Goal: Task Accomplishment & Management: Complete application form

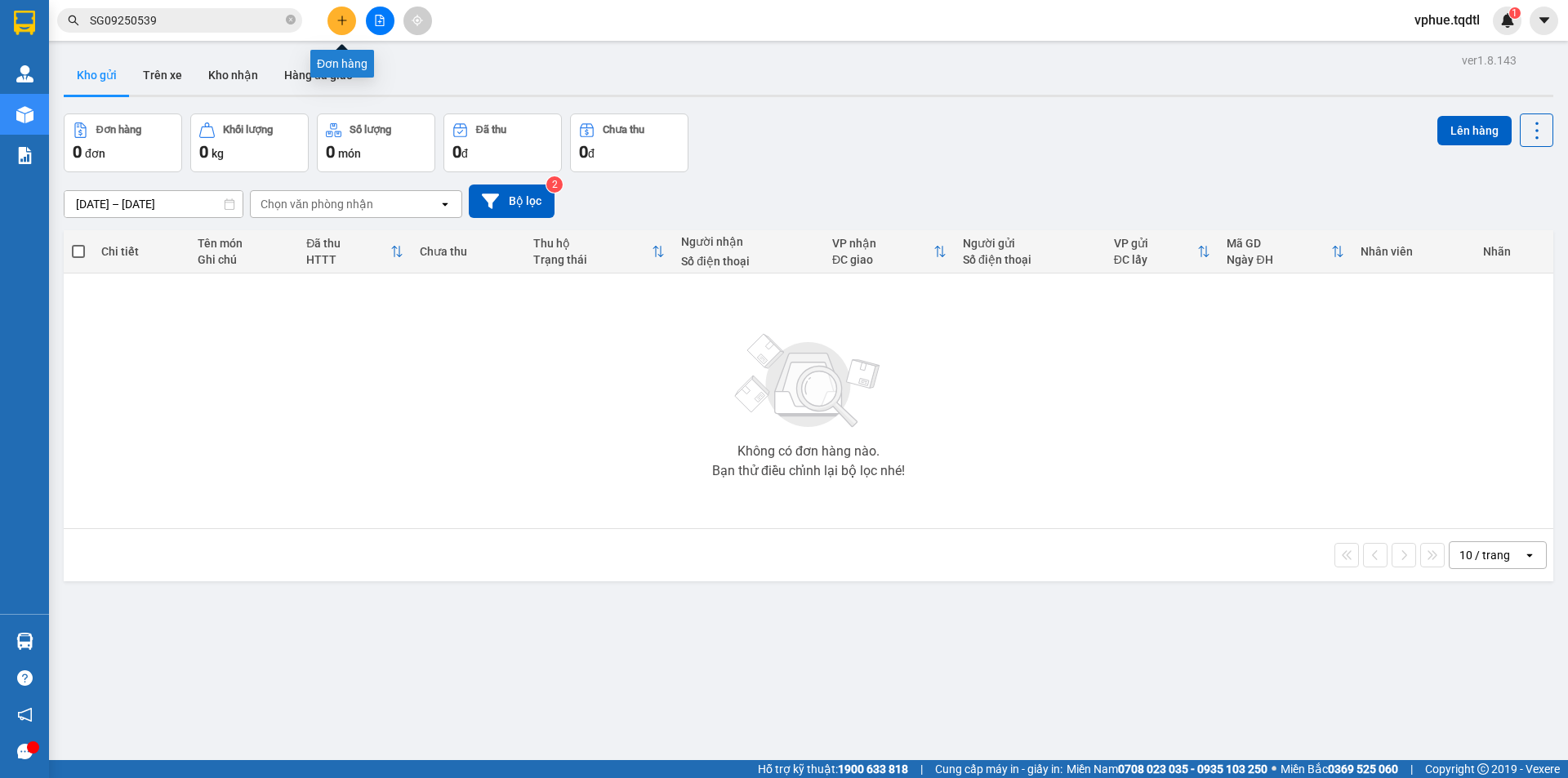
click at [341, 11] on button at bounding box center [342, 21] width 29 height 29
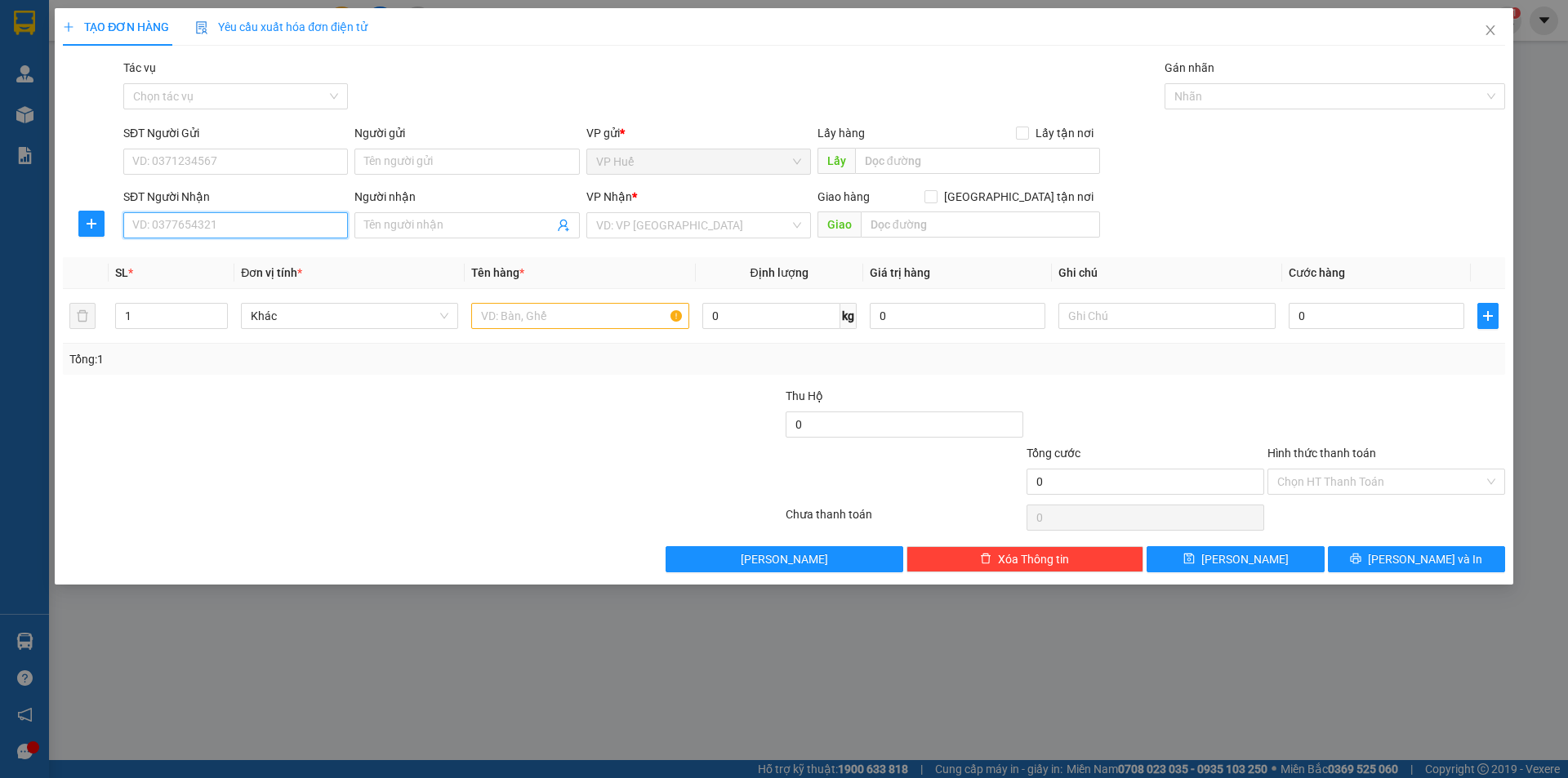
click at [284, 218] on input "SĐT Người Nhận" at bounding box center [235, 225] width 225 height 26
click at [311, 166] on input "SĐT Người Gửi" at bounding box center [235, 161] width 225 height 26
click at [986, 230] on input "text" at bounding box center [981, 224] width 239 height 26
type input "G"
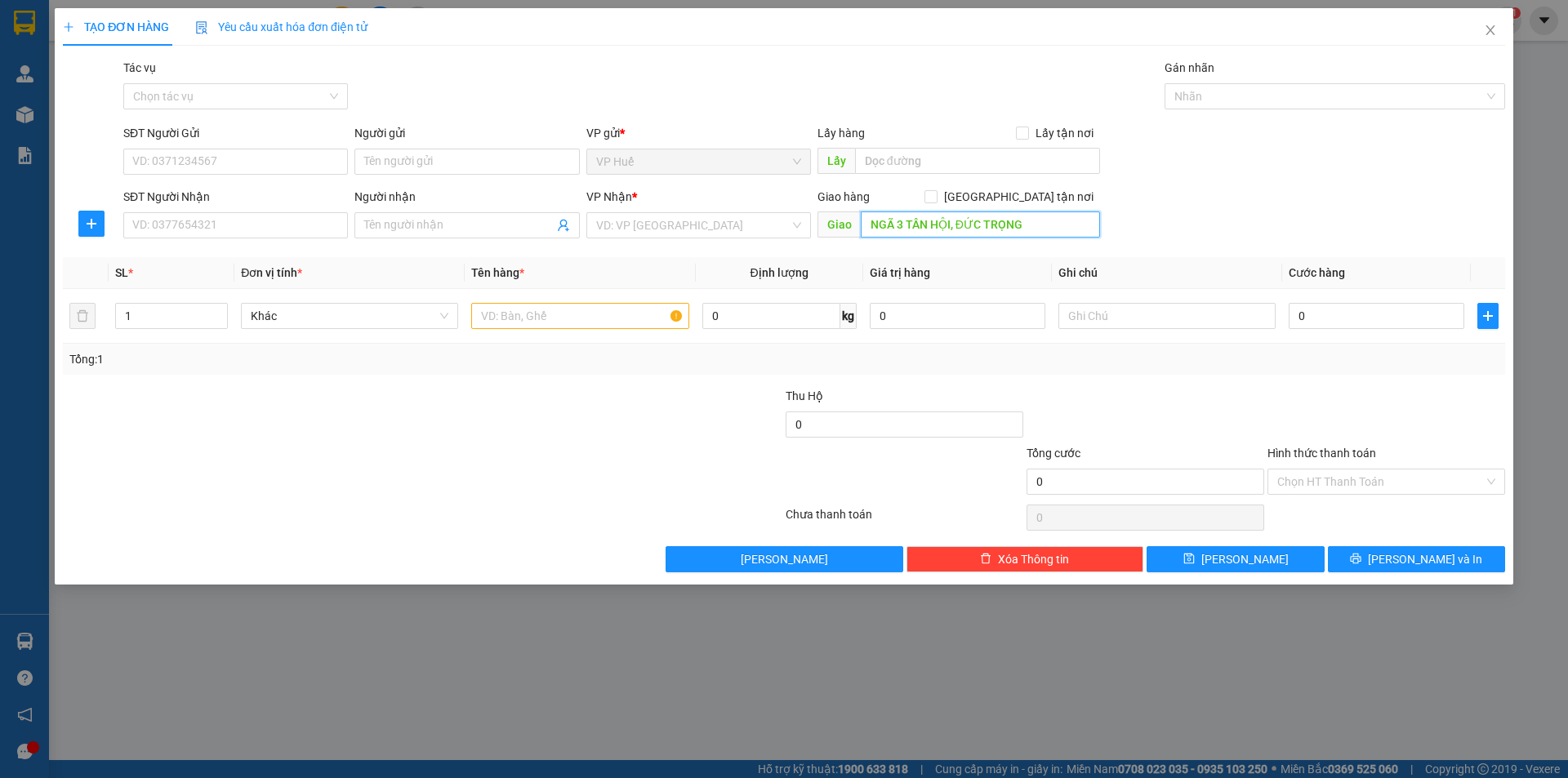
type input "NGÃ 3 TÂN HỘI, ĐỨC TRỌNG"
click at [203, 147] on div "SĐT Người Gửi" at bounding box center [235, 136] width 225 height 25
click at [241, 160] on input "SĐT Người Gửi" at bounding box center [235, 161] width 225 height 26
type input "0382821766"
click at [316, 223] on input "SĐT Người Nhận" at bounding box center [235, 225] width 225 height 26
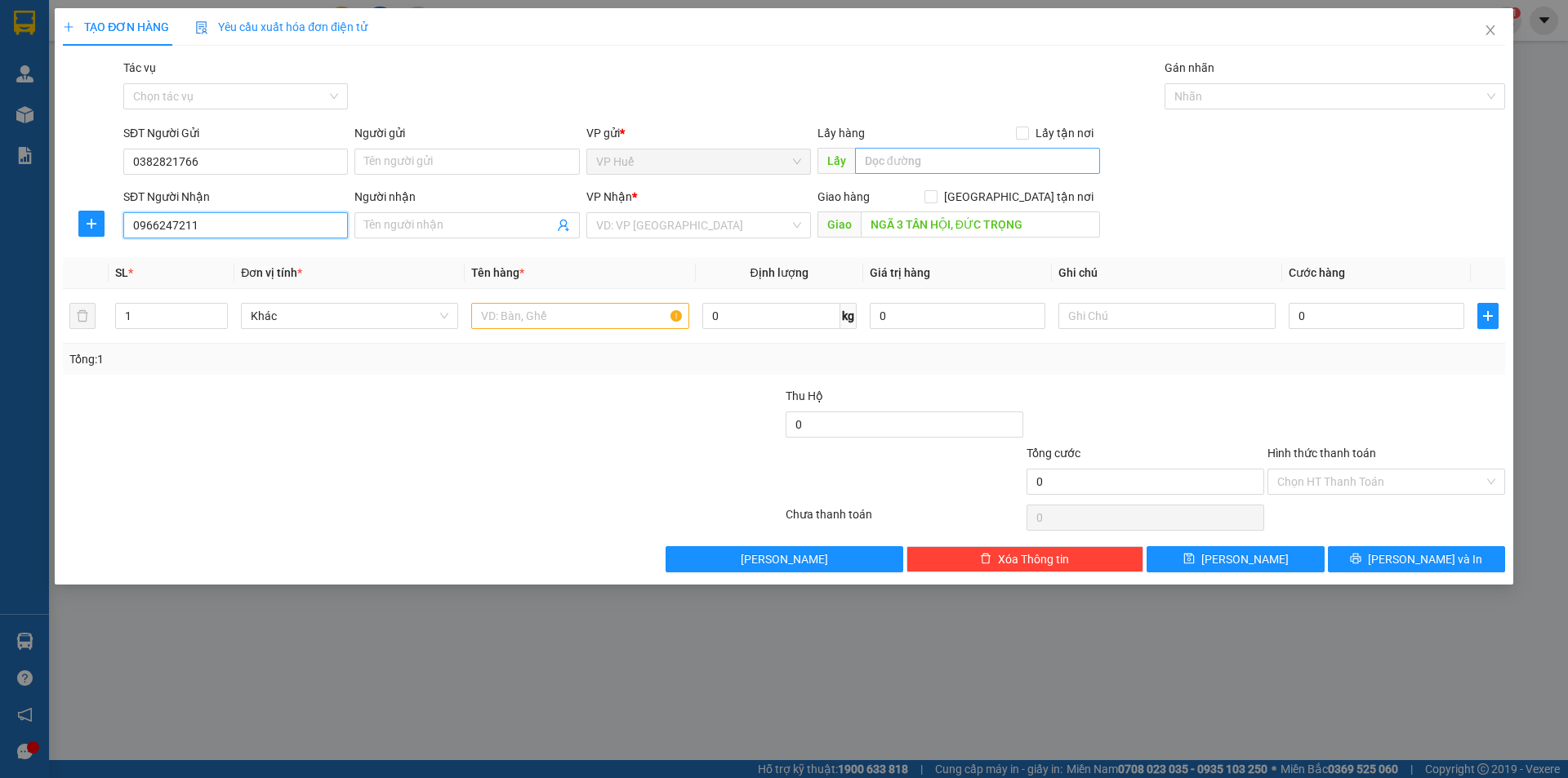
type input "0966247211"
click at [887, 157] on input "text" at bounding box center [977, 160] width 245 height 26
type input "VP HUẾ"
click at [771, 243] on div "VP Nhận * VD: VP [GEOGRAPHIC_DATA]" at bounding box center [698, 215] width 225 height 57
click at [790, 229] on div "VD: VP [GEOGRAPHIC_DATA]" at bounding box center [698, 225] width 225 height 26
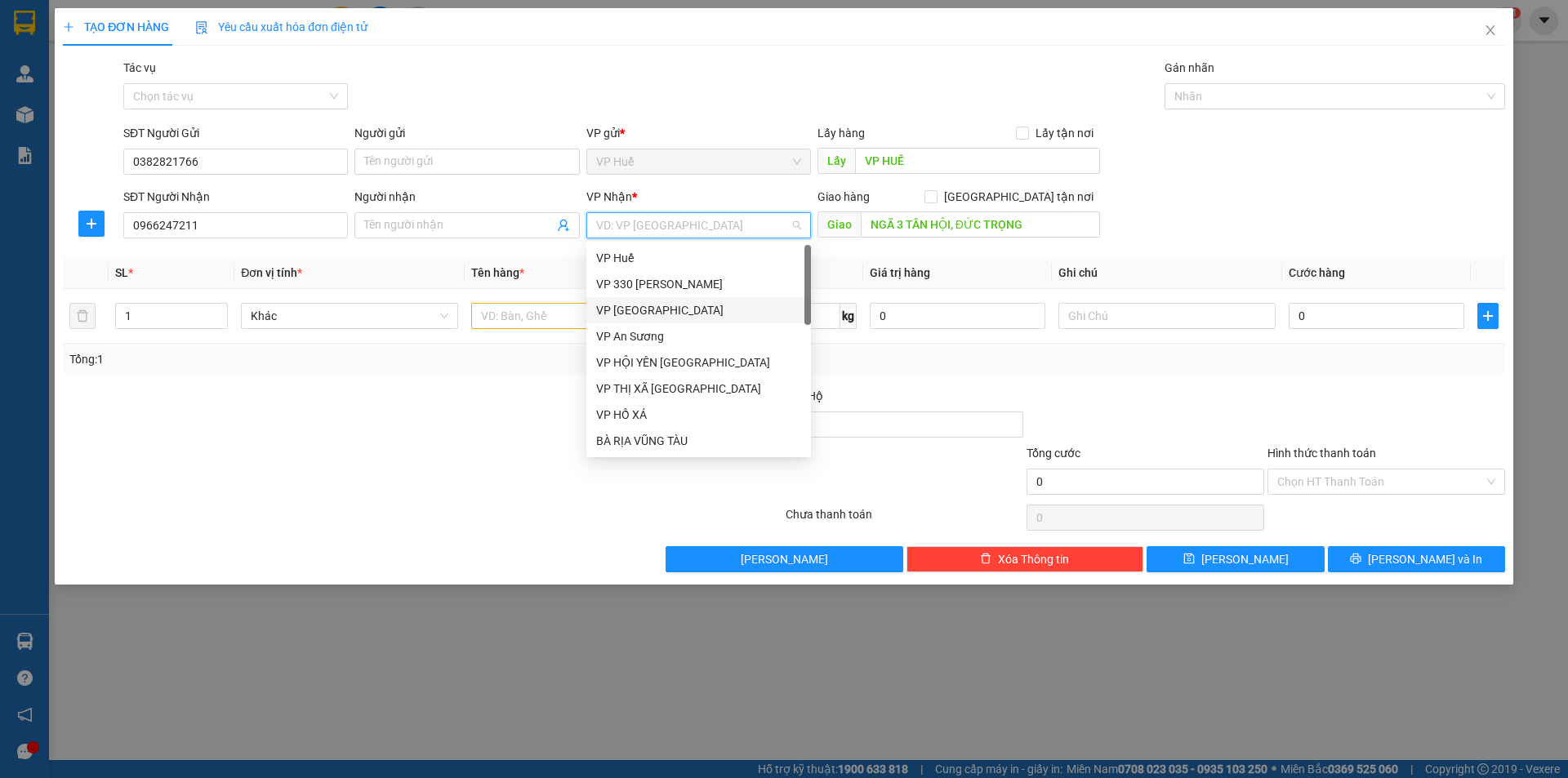
click at [716, 306] on div "VP [GEOGRAPHIC_DATA]" at bounding box center [699, 310] width 205 height 18
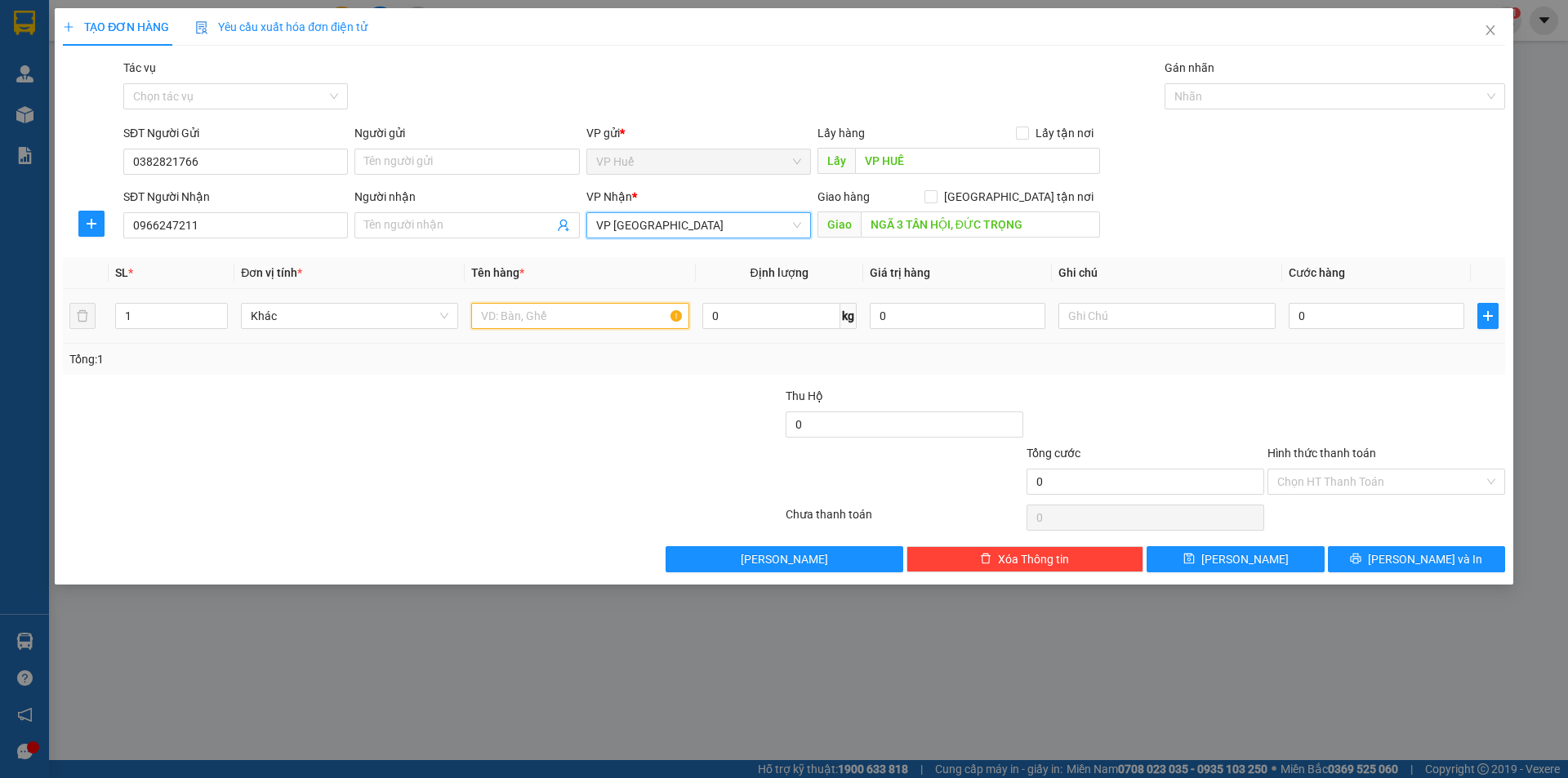
click at [580, 311] on input "text" at bounding box center [580, 316] width 217 height 26
type input "1T GIẤY"
click at [1302, 321] on input "0" at bounding box center [1376, 316] width 176 height 26
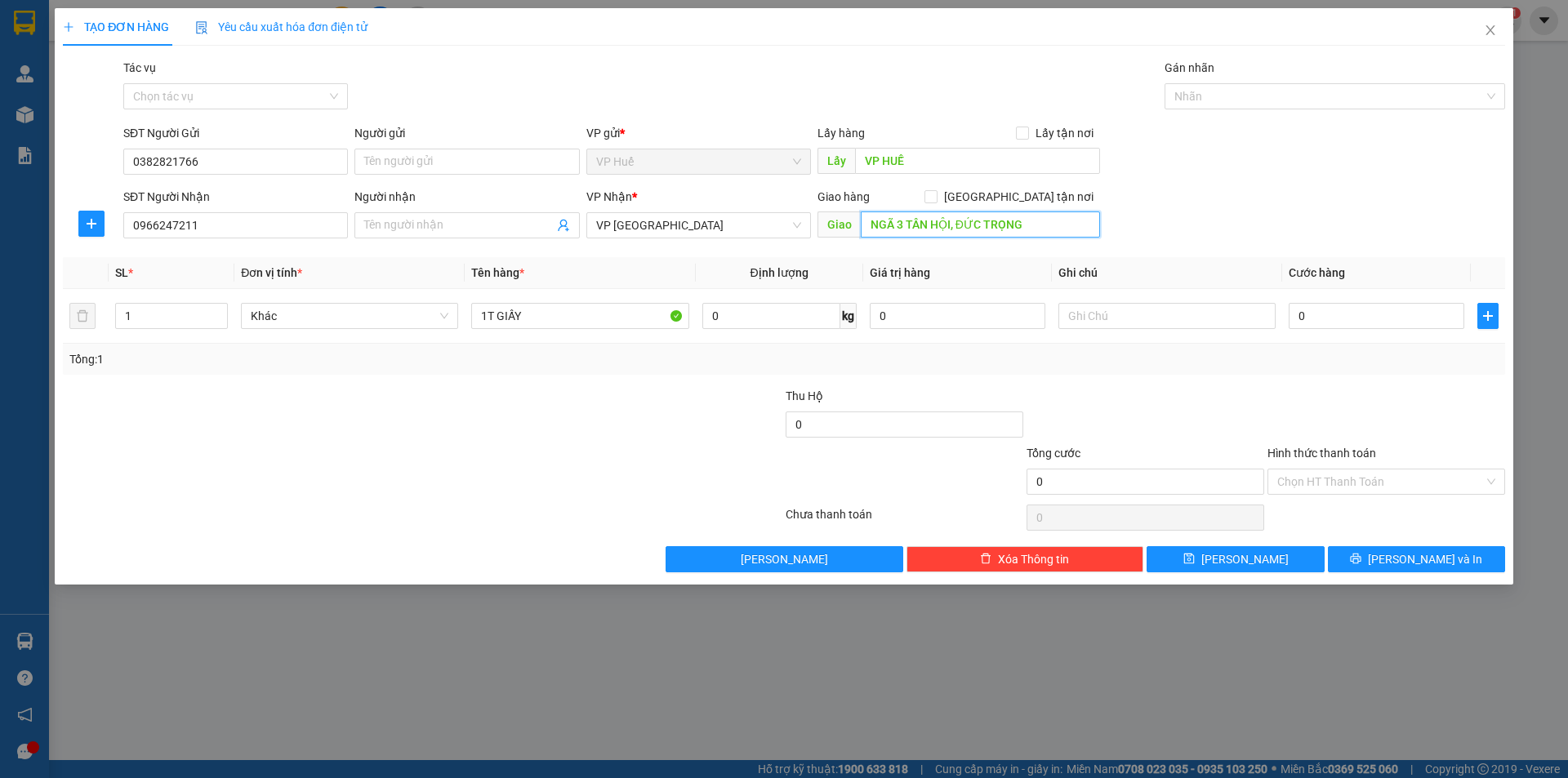
click at [1032, 215] on input "NGÃ 3 TÂN HỘI, ĐỨC TRỌNG" at bounding box center [981, 224] width 239 height 26
click at [1039, 222] on input "NGÃ 3 TÂN HỘI, ĐỨC TRỌNG" at bounding box center [981, 224] width 239 height 26
click at [1100, 311] on input "text" at bounding box center [1168, 316] width 217 height 26
type input "T"
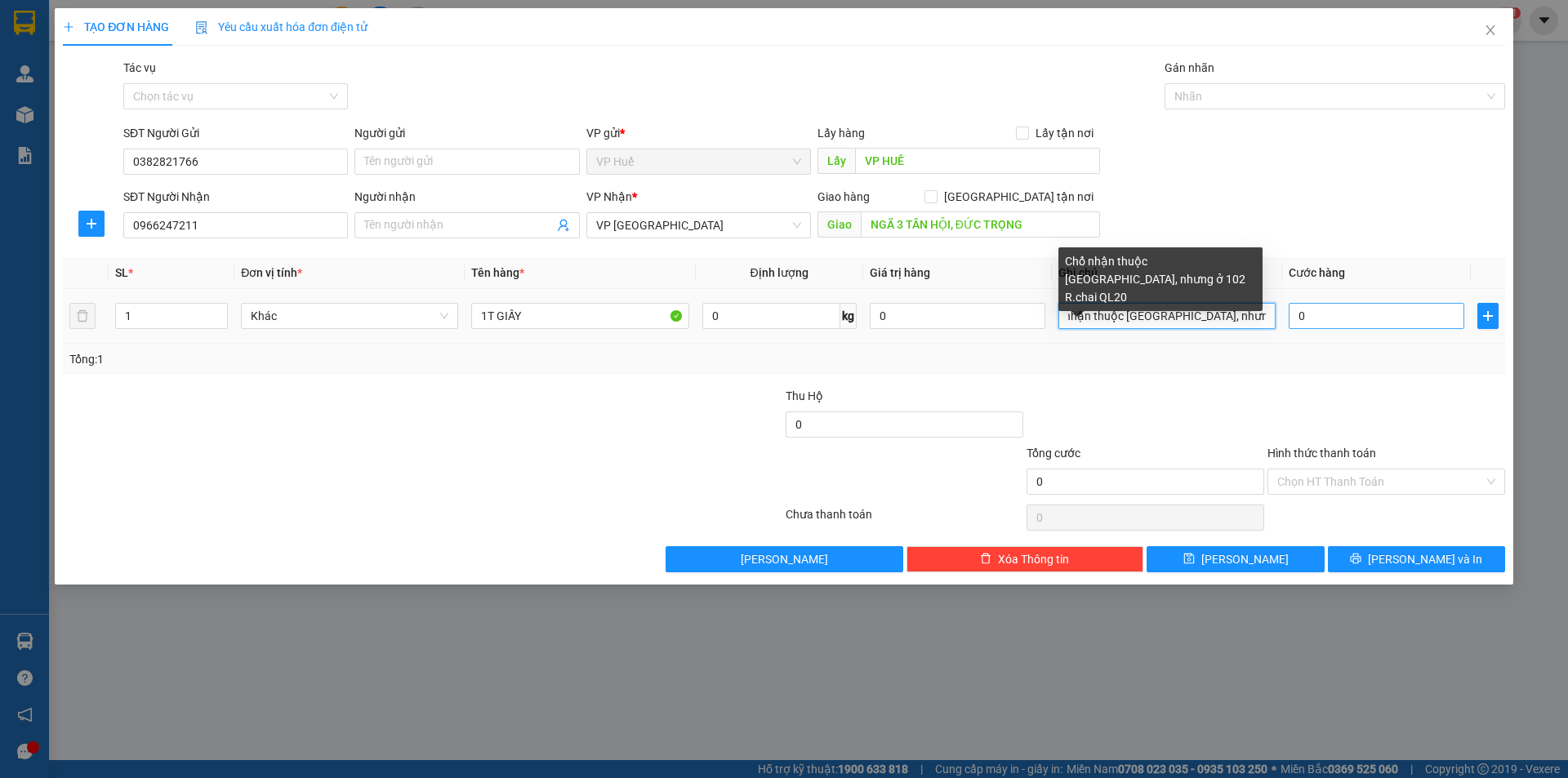
scroll to position [0, 59]
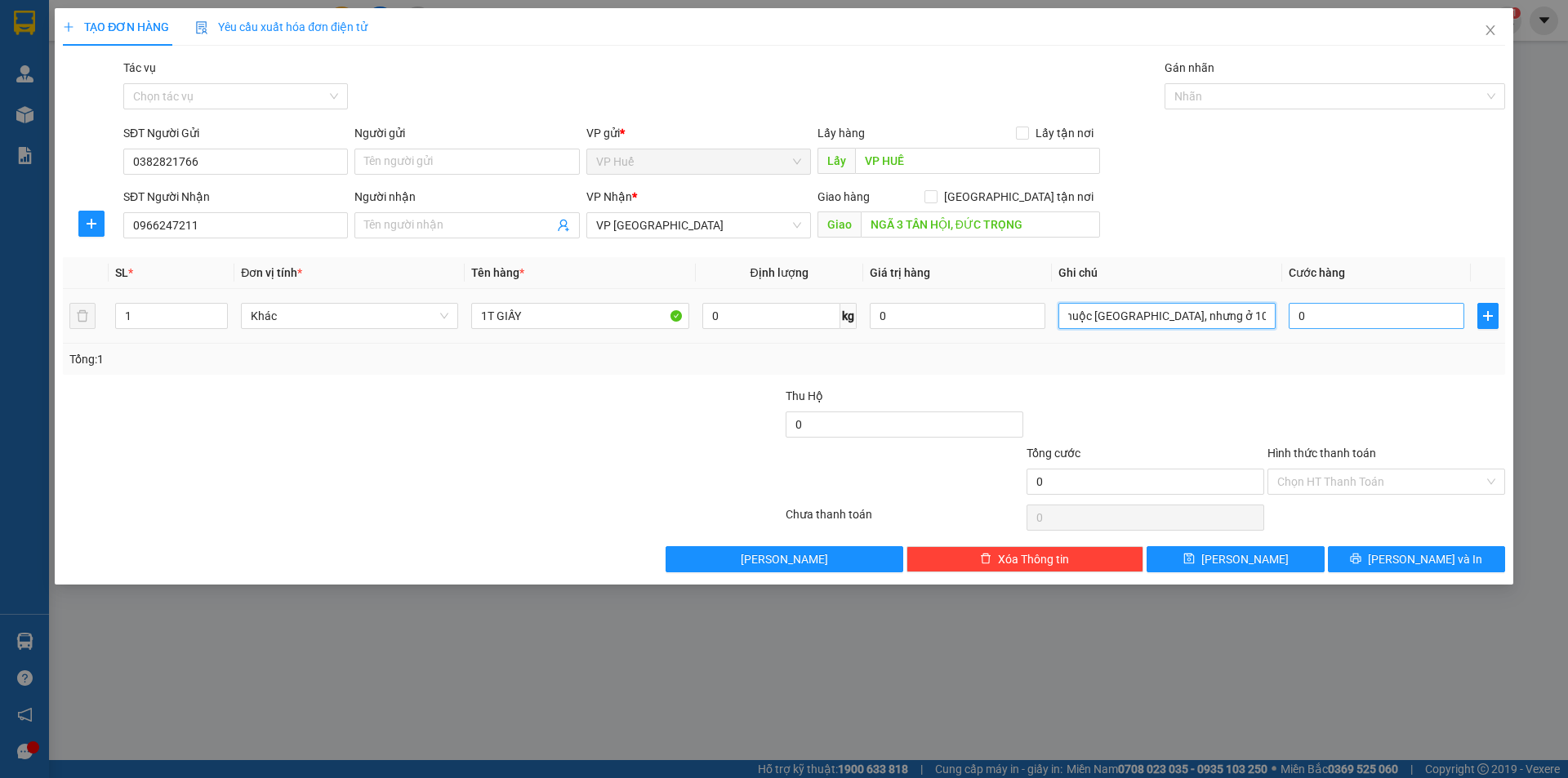
drag, startPoint x: 1263, startPoint y: 325, endPoint x: 1302, endPoint y: 320, distance: 39.3
click at [1302, 320] on tr "1 Khác 1T GIẤY 0 kg 0 Chổ nhận thuộc [GEOGRAPHIC_DATA], nhưng ở 102 R.chai QL20…" at bounding box center [784, 316] width 1442 height 54
click at [1249, 304] on div "Transit Pickup Surcharge Ids Transit Deliver Surcharge Ids Transit Deliver Surc…" at bounding box center [784, 315] width 1442 height 513
type input "Chổ nhận thuộc [GEOGRAPHIC_DATA], nhưng ở 102 R.chai QL20"
click at [1332, 332] on div "0" at bounding box center [1376, 316] width 176 height 33
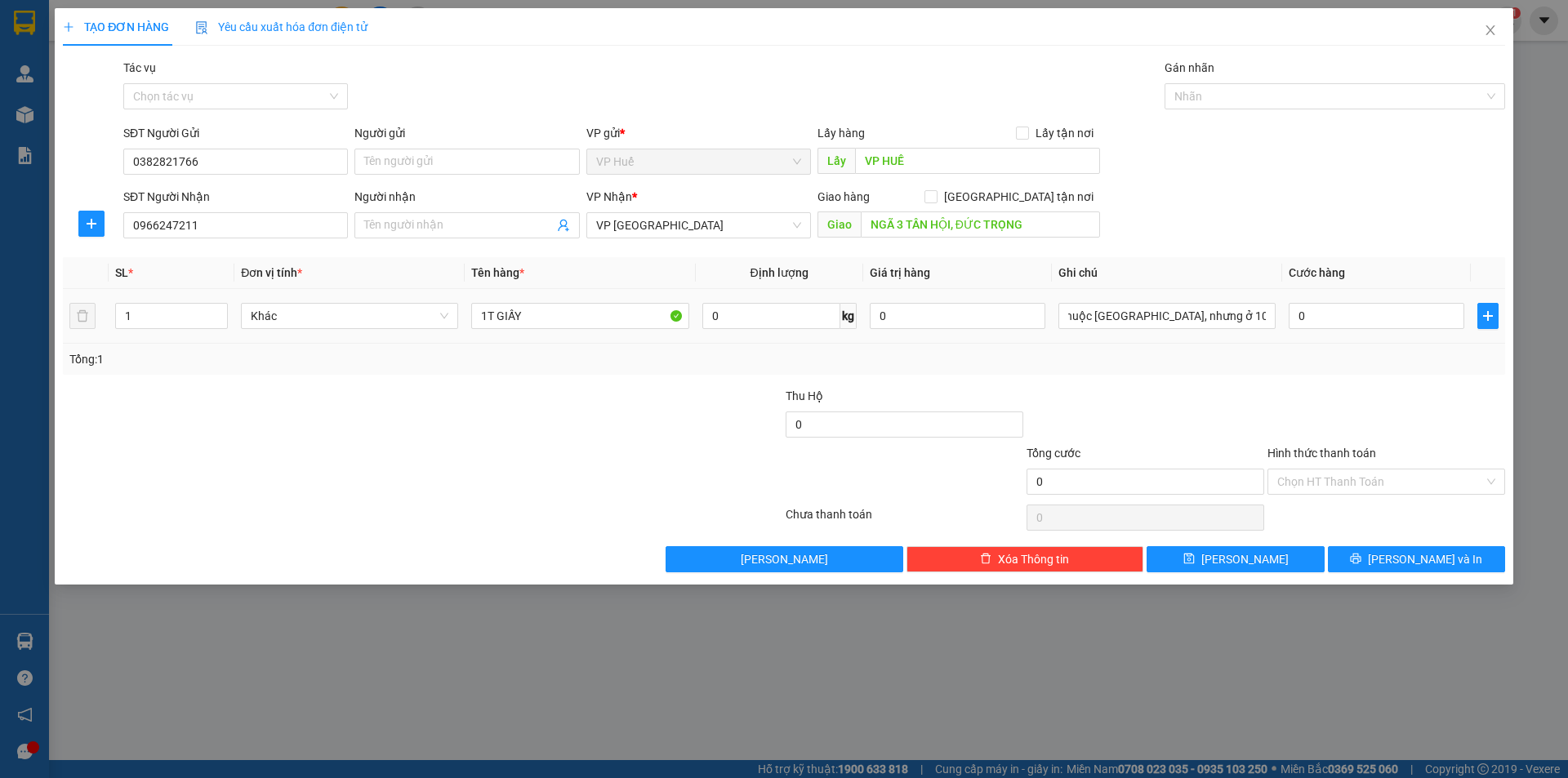
scroll to position [0, 0]
click at [1345, 315] on input "0" at bounding box center [1376, 316] width 176 height 26
type input "4"
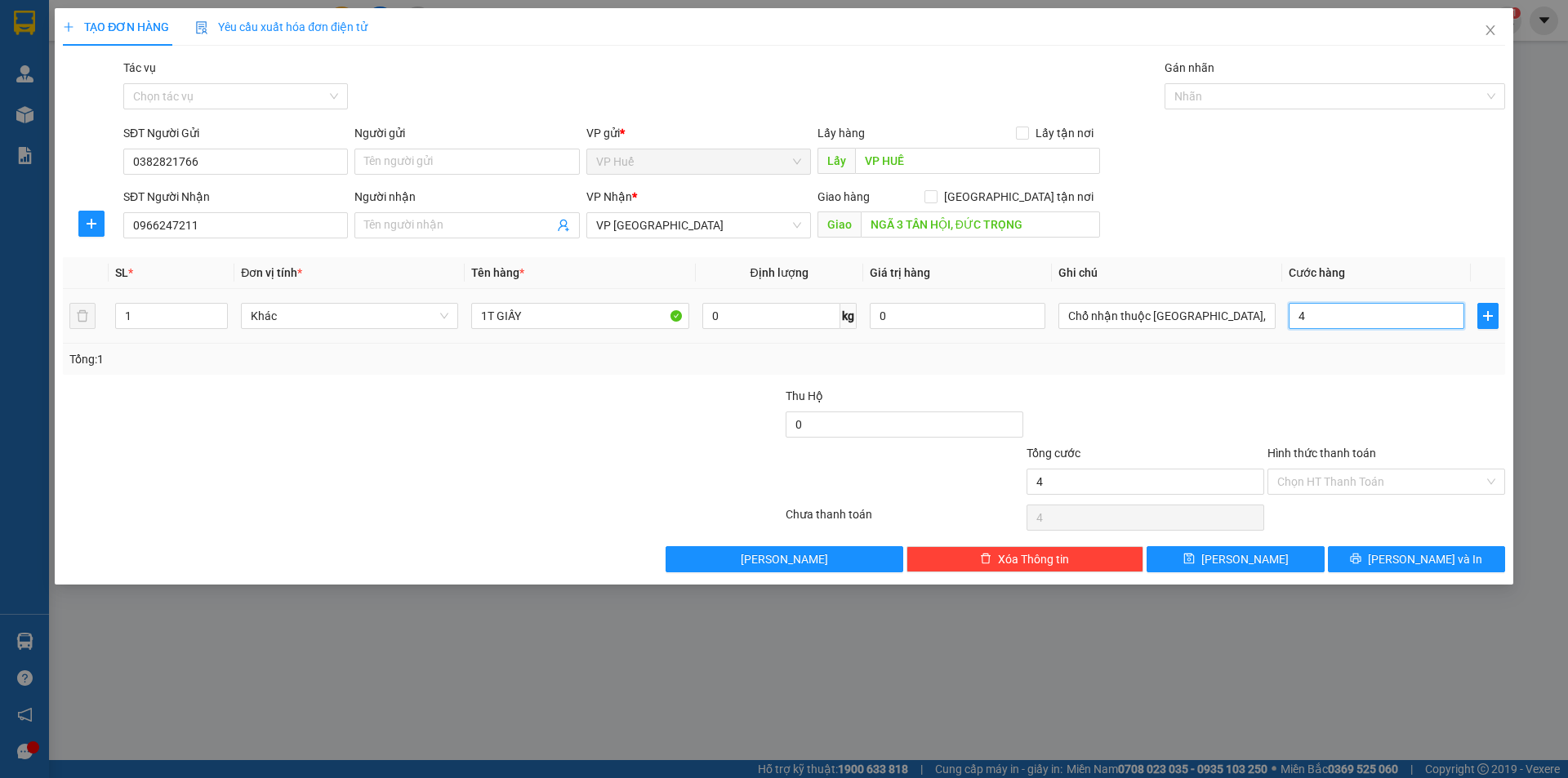
type input "0"
type input "01"
type input "1"
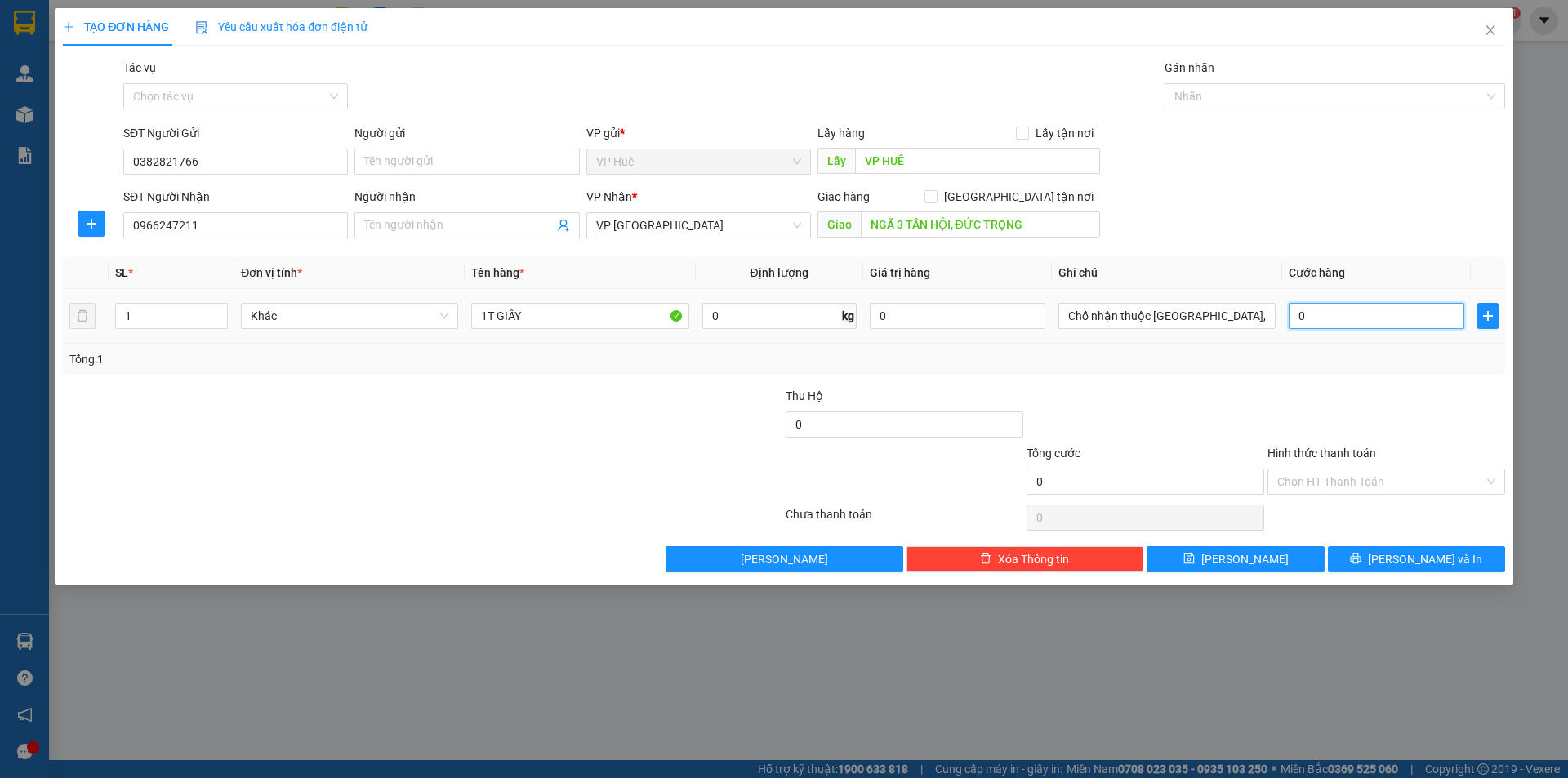
type input "1"
type input "015"
type input "15"
type input "0.150"
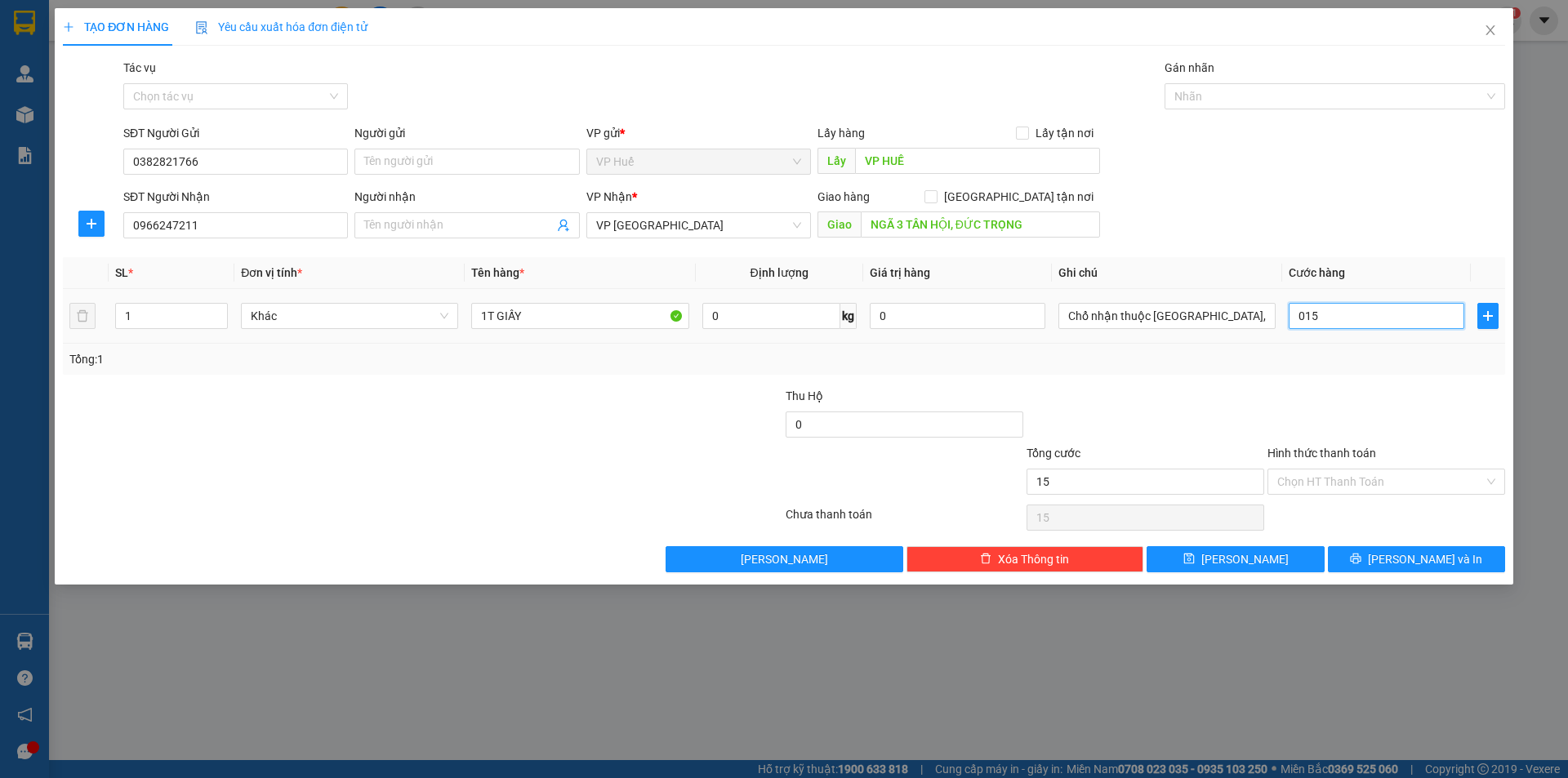
type input "150"
type input "01.500"
type input "1.500"
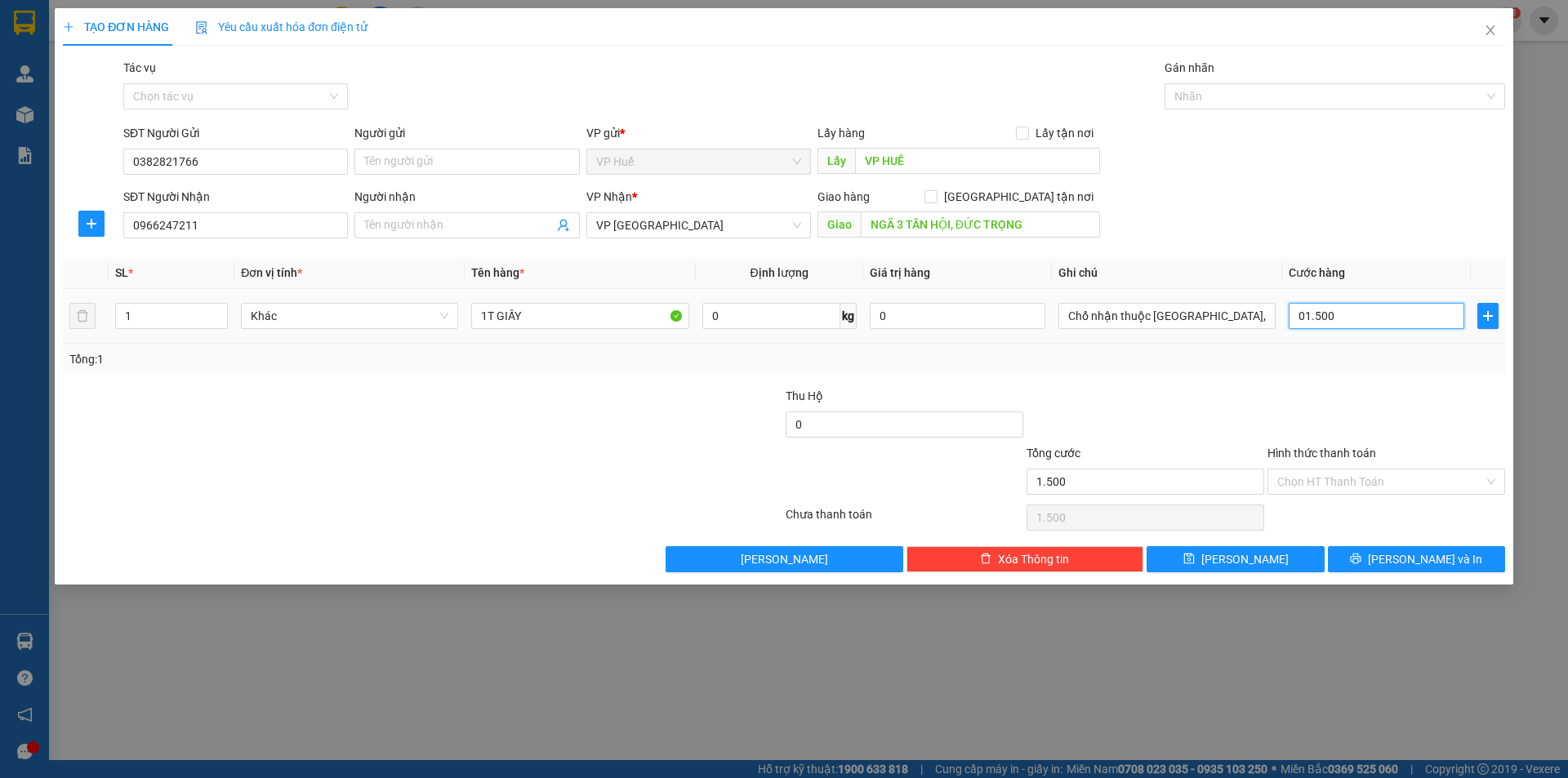
type input "015.000"
type input "15.000"
type input "0.150.000"
type input "150.000"
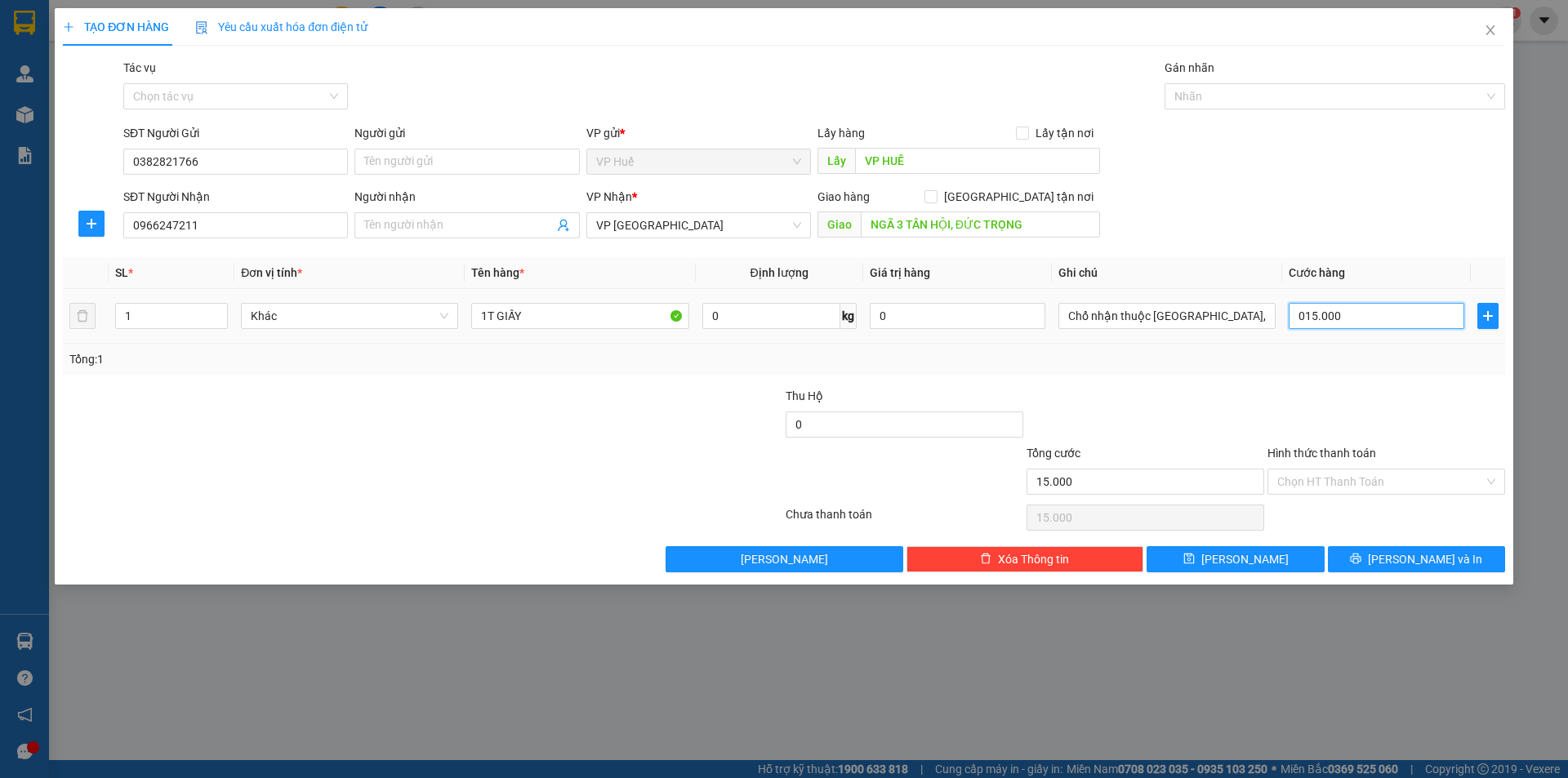
type input "150.000"
type input "015.000"
type input "15.000"
type input "01.500"
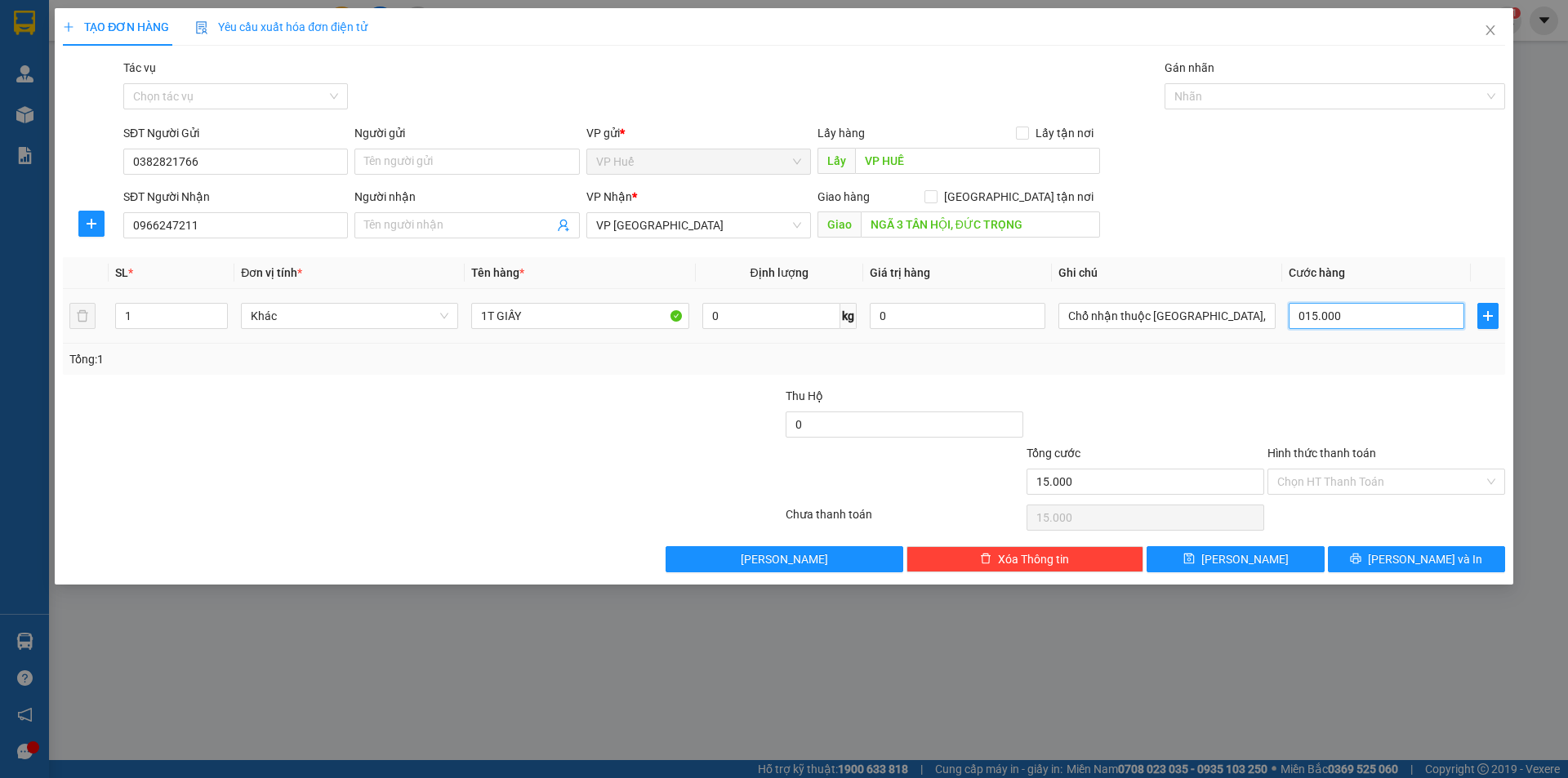
type input "1.500"
type input "0.150"
type input "150"
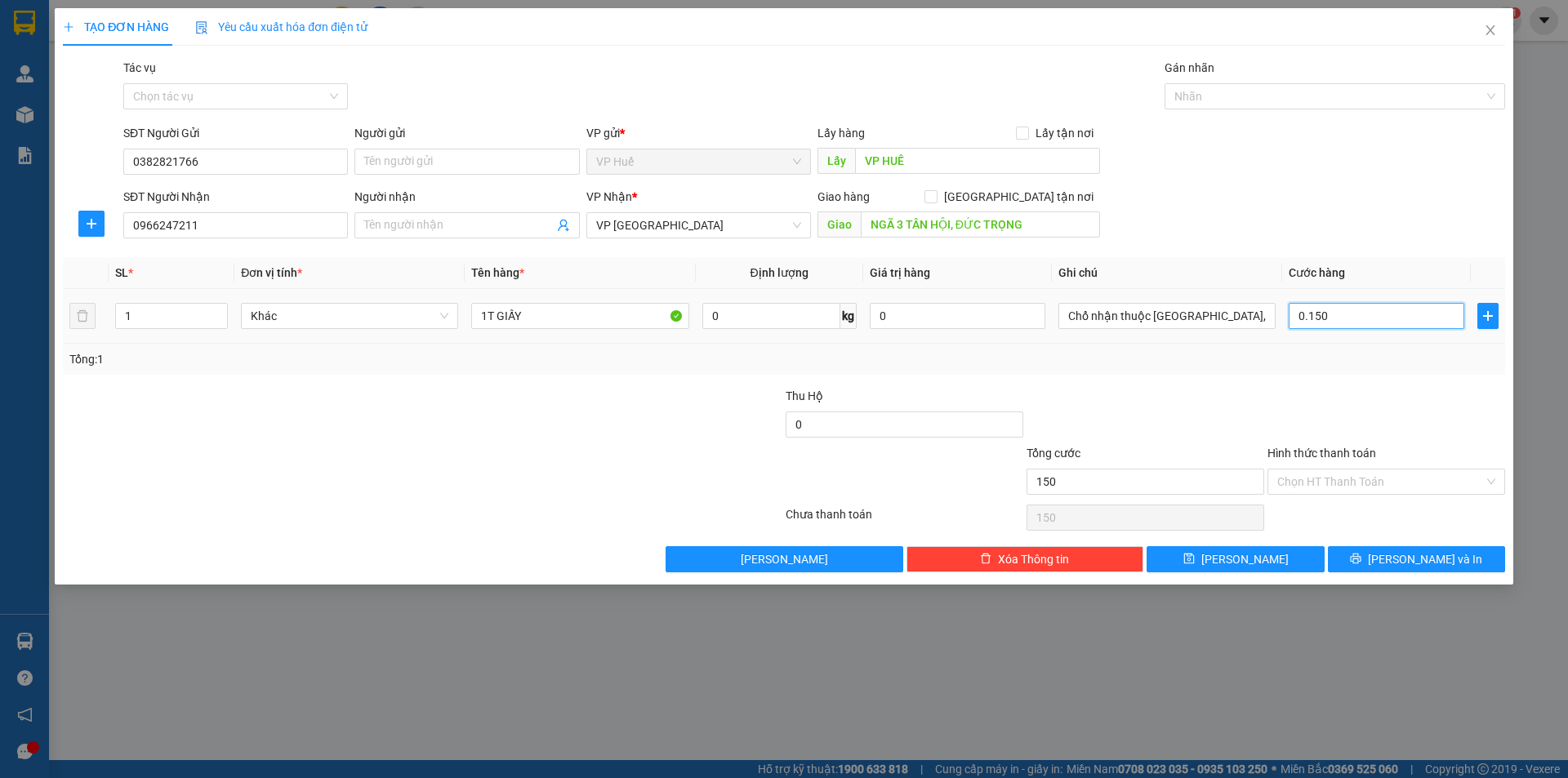
type input "015"
type input "15"
type input "0"
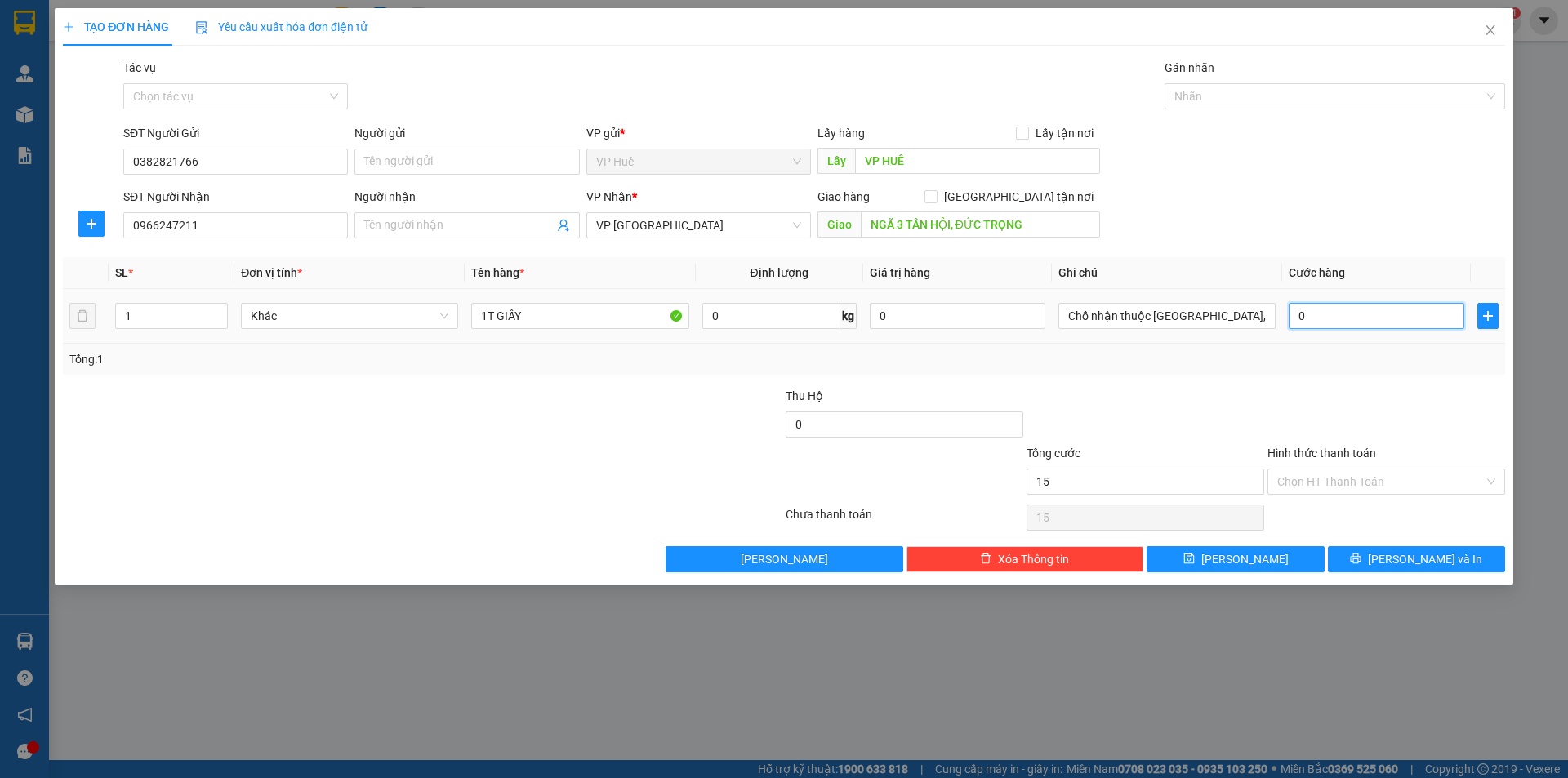
type input "0"
type input "10"
type input "150"
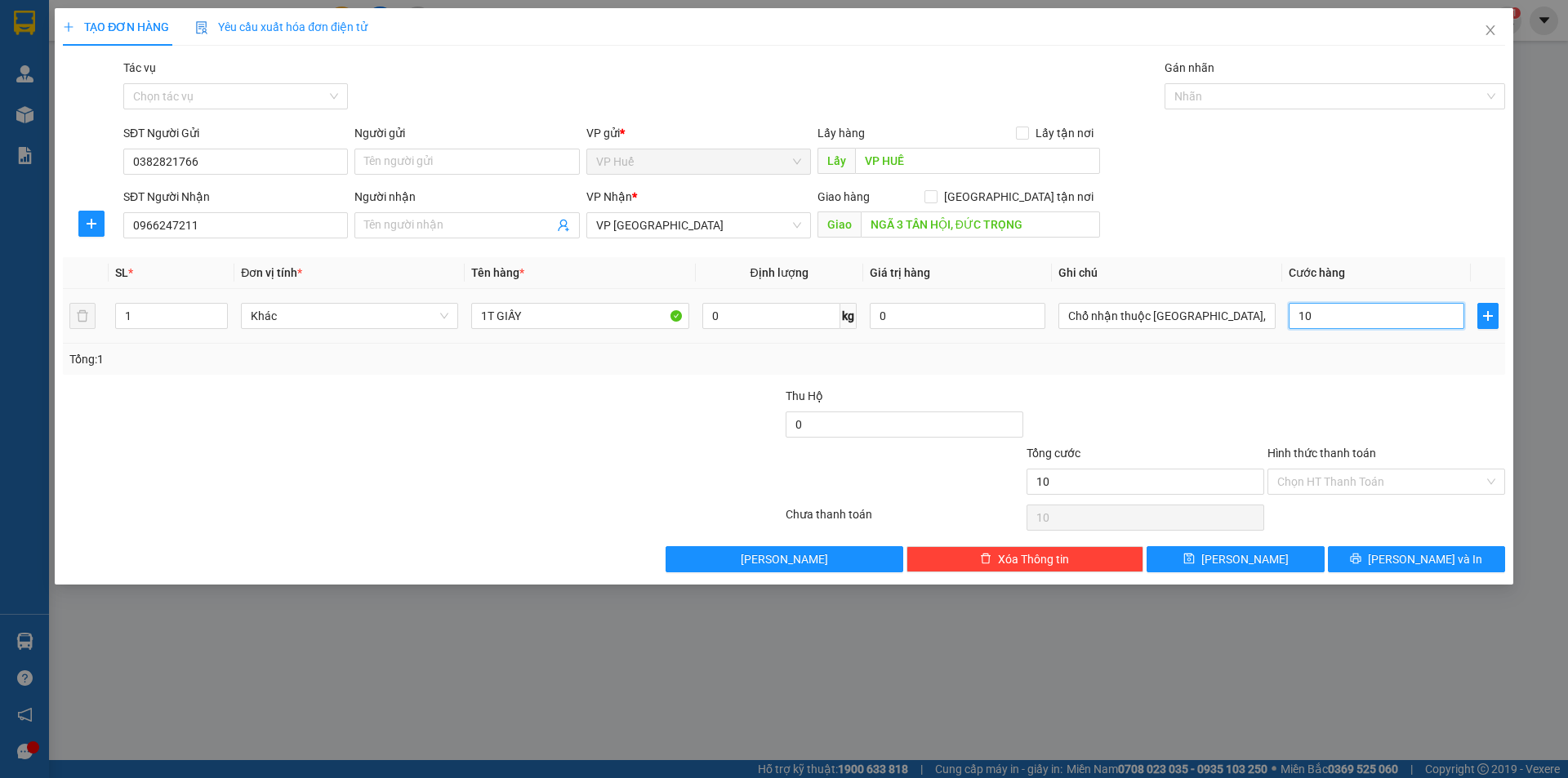
type input "150"
type input "1.500"
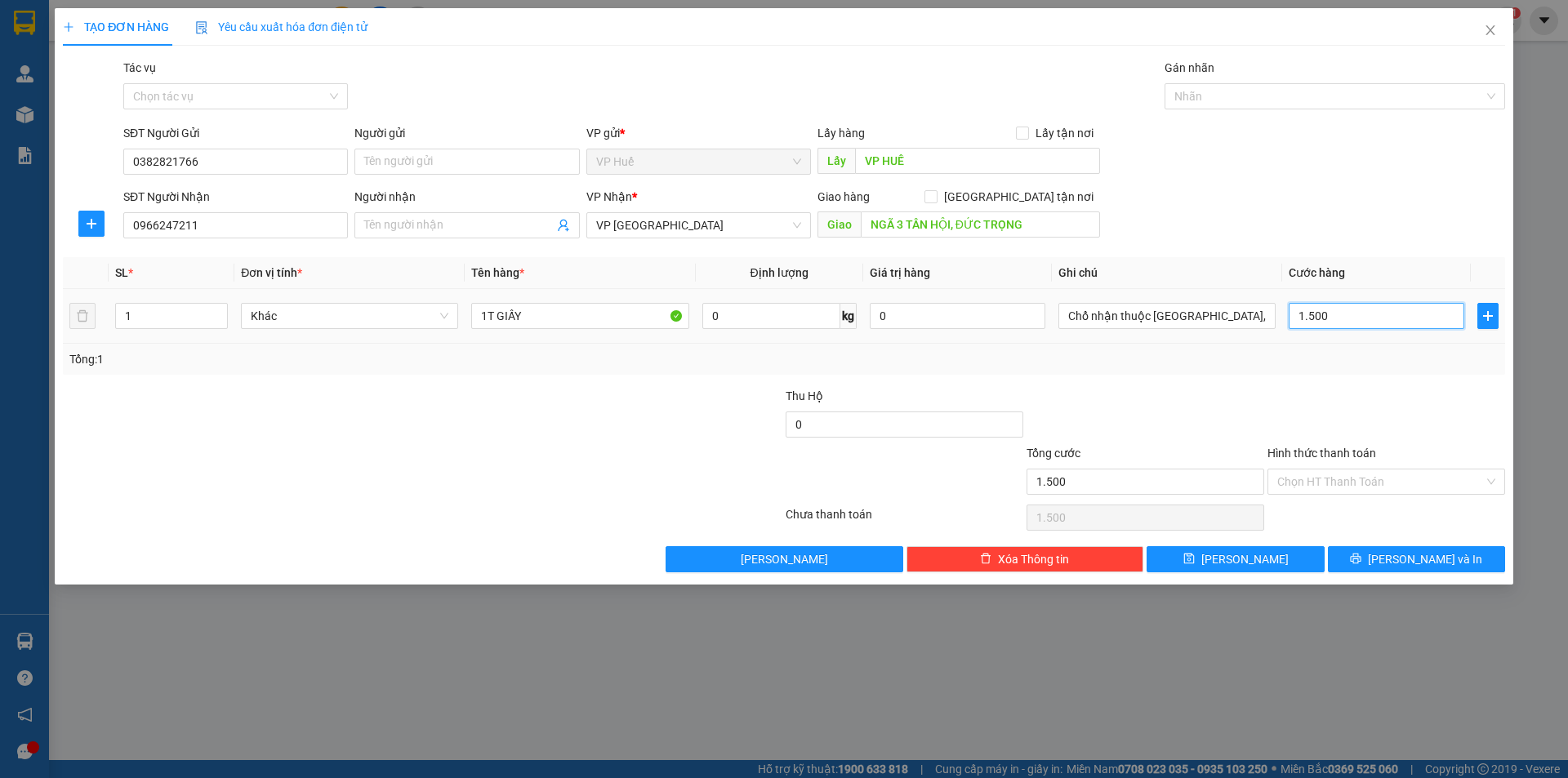
type input "15.000"
type input "150.000"
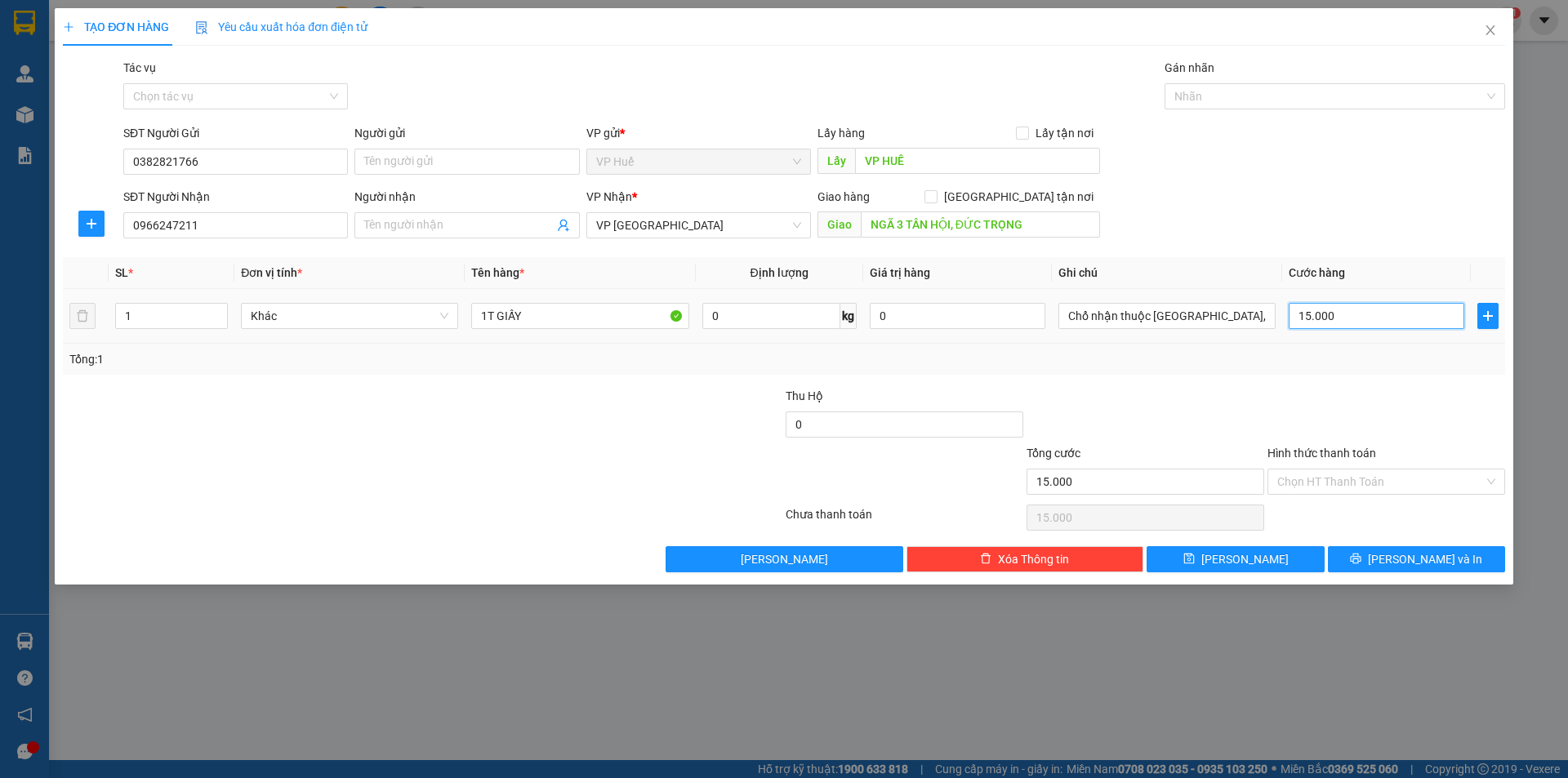
type input "150.000"
click at [609, 381] on div "Transit Pickup Surcharge Ids Transit Deliver Surcharge Ids Transit Deliver Surc…" at bounding box center [784, 315] width 1442 height 513
click at [914, 232] on input "NGÃ 3 TÂN HỘI, ĐỨC TRỌNG" at bounding box center [981, 224] width 239 height 26
click at [959, 221] on input "NGÃ 3 TÂN HỘI, ĐỨC TRỌNG" at bounding box center [981, 224] width 239 height 26
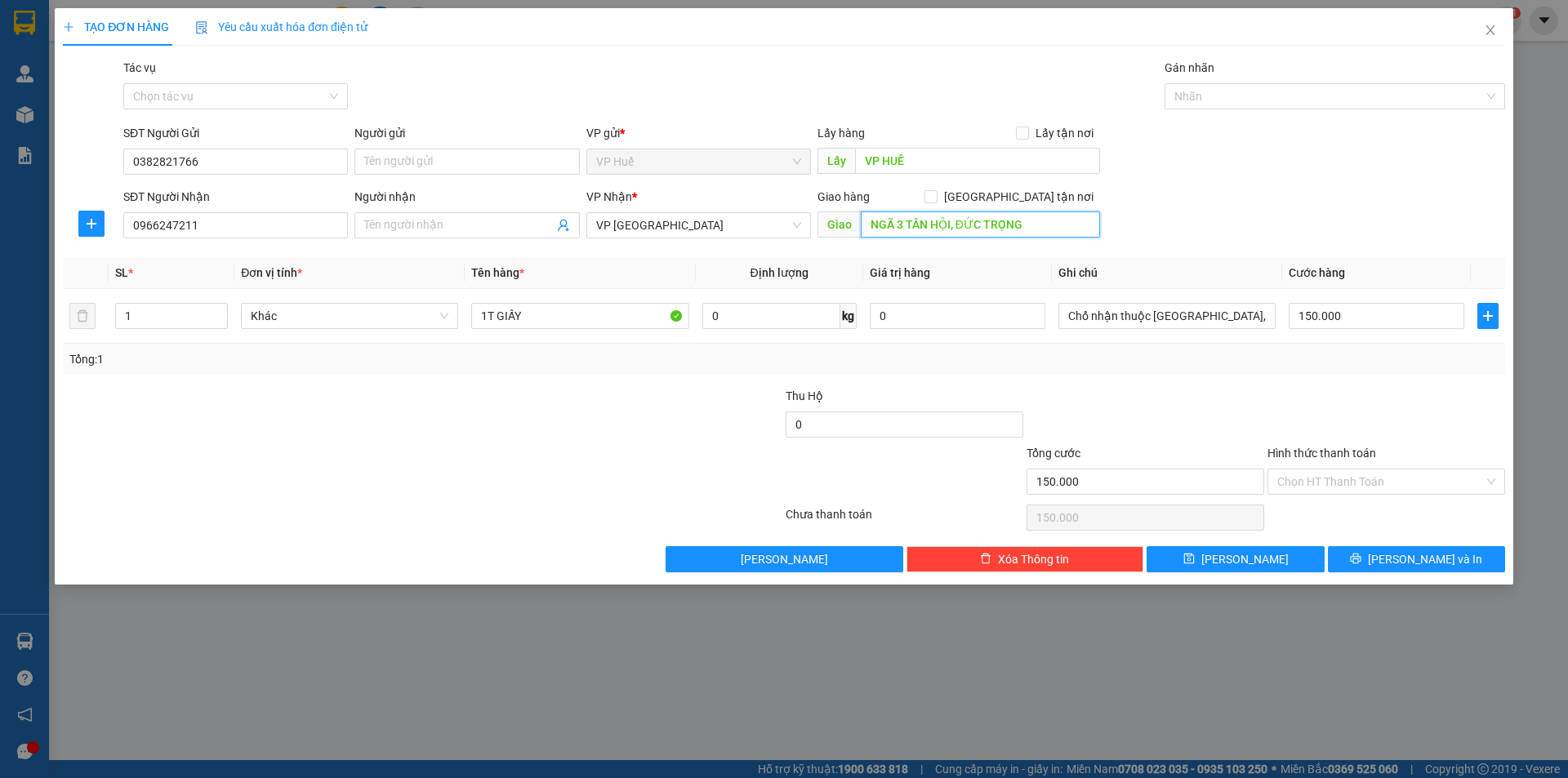
click at [1013, 218] on input "NGÃ 3 TÂN HỘI, ĐỨC TRỌNG" at bounding box center [981, 224] width 239 height 26
click at [1039, 218] on input "NGÃ 3 TÂN HỘI, ĐỨC TRỌNG" at bounding box center [981, 224] width 239 height 26
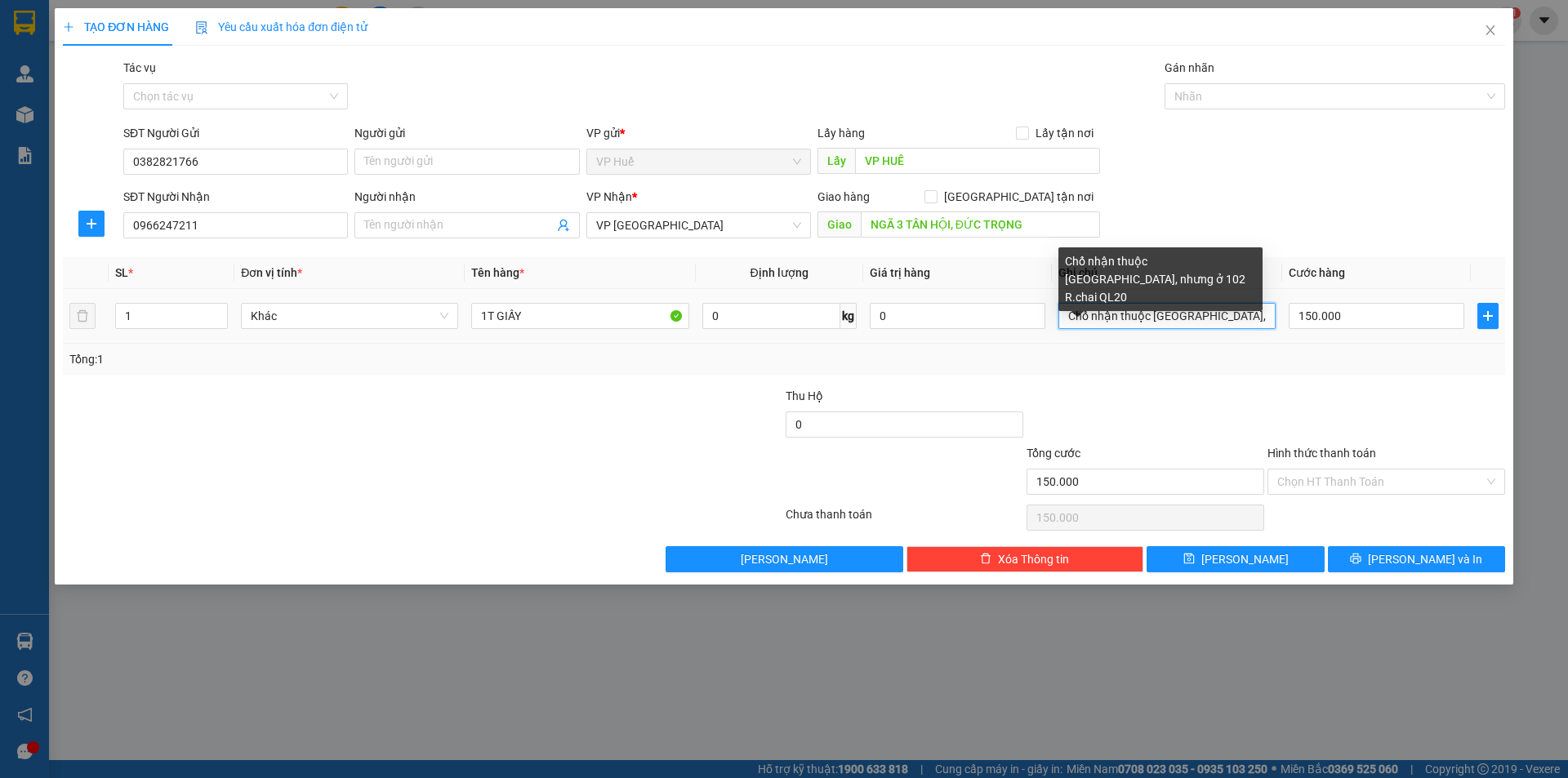
scroll to position [0, 59]
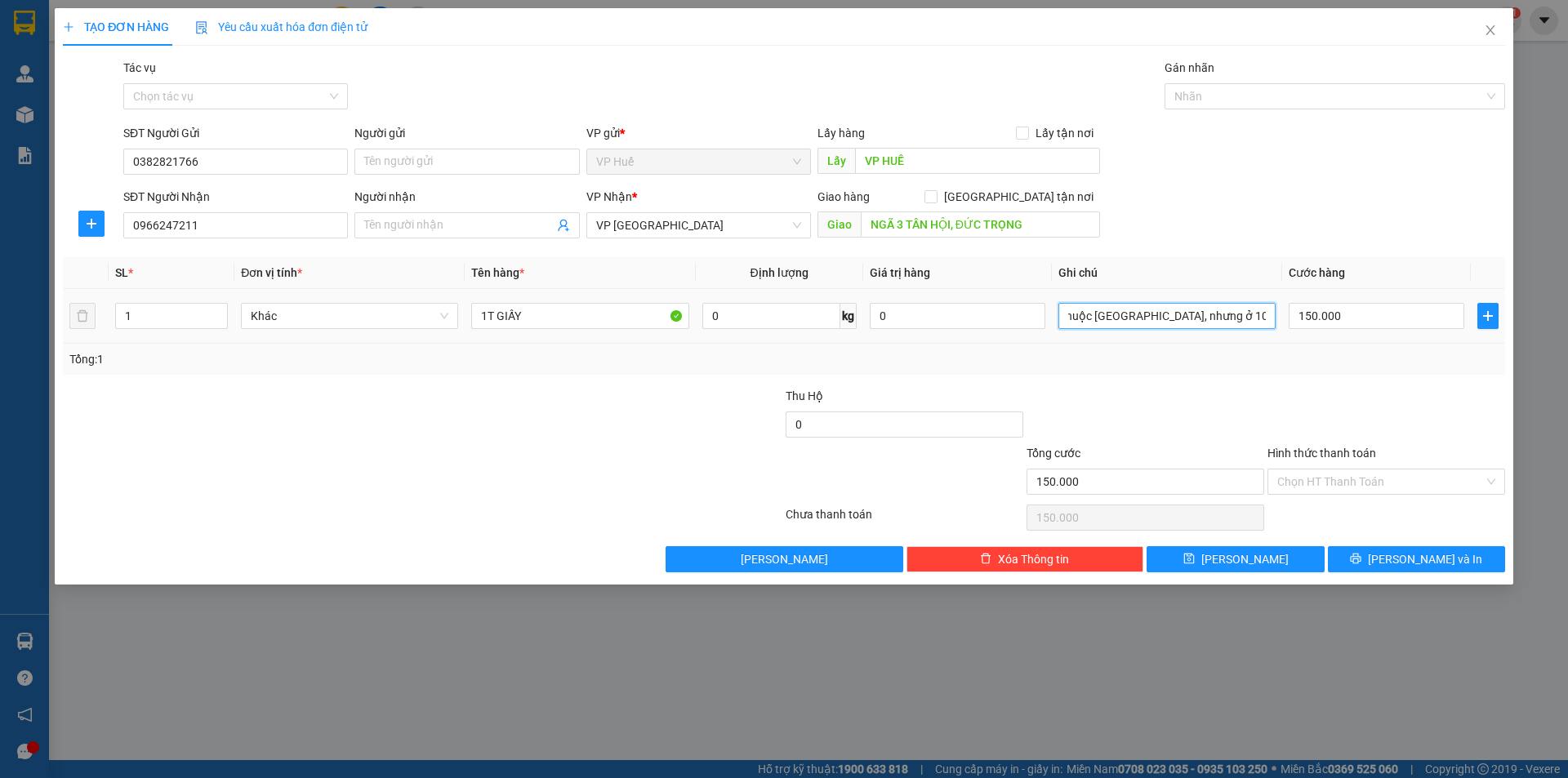
drag, startPoint x: 1121, startPoint y: 311, endPoint x: 1277, endPoint y: 301, distance: 156.3
click at [1277, 301] on td "Chổ nhận thuộc [GEOGRAPHIC_DATA], nhưng ở 102 R.chai QL20" at bounding box center [1167, 316] width 230 height 54
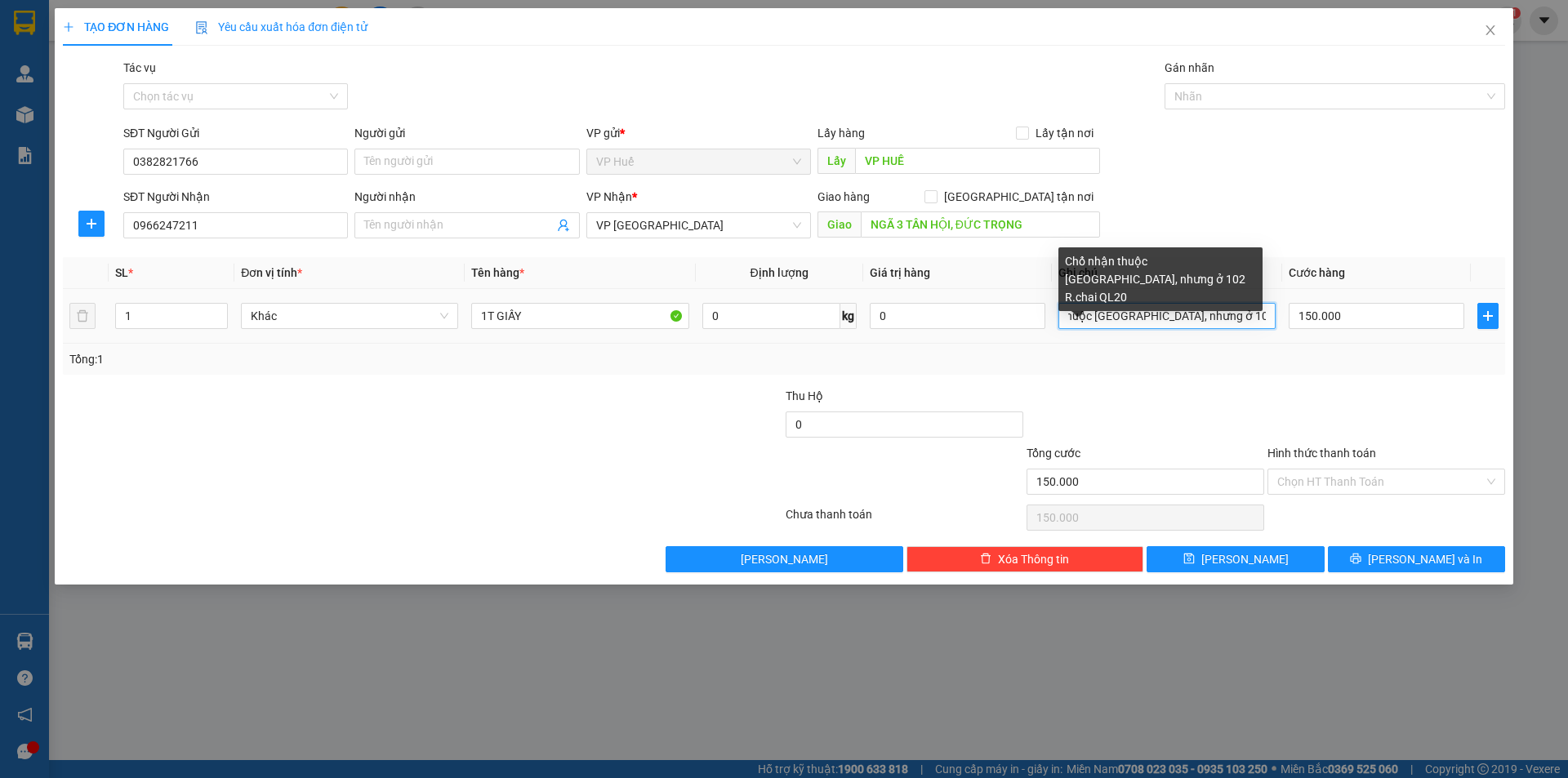
click at [1238, 316] on input "Chổ nhận thuộc [GEOGRAPHIC_DATA], nhưng ở 102 R.chai QL20" at bounding box center [1168, 316] width 217 height 26
click at [1207, 304] on div "Chổ nhận thuộc [GEOGRAPHIC_DATA], nhưng ở 102 R.chai QL20" at bounding box center [1161, 285] width 204 height 76
drag, startPoint x: 1184, startPoint y: 325, endPoint x: 1264, endPoint y: 322, distance: 80.1
click at [1264, 322] on input "Chổ nhận thuộc [GEOGRAPHIC_DATA], nhưng ở 102 R.chai QL20" at bounding box center [1168, 316] width 217 height 26
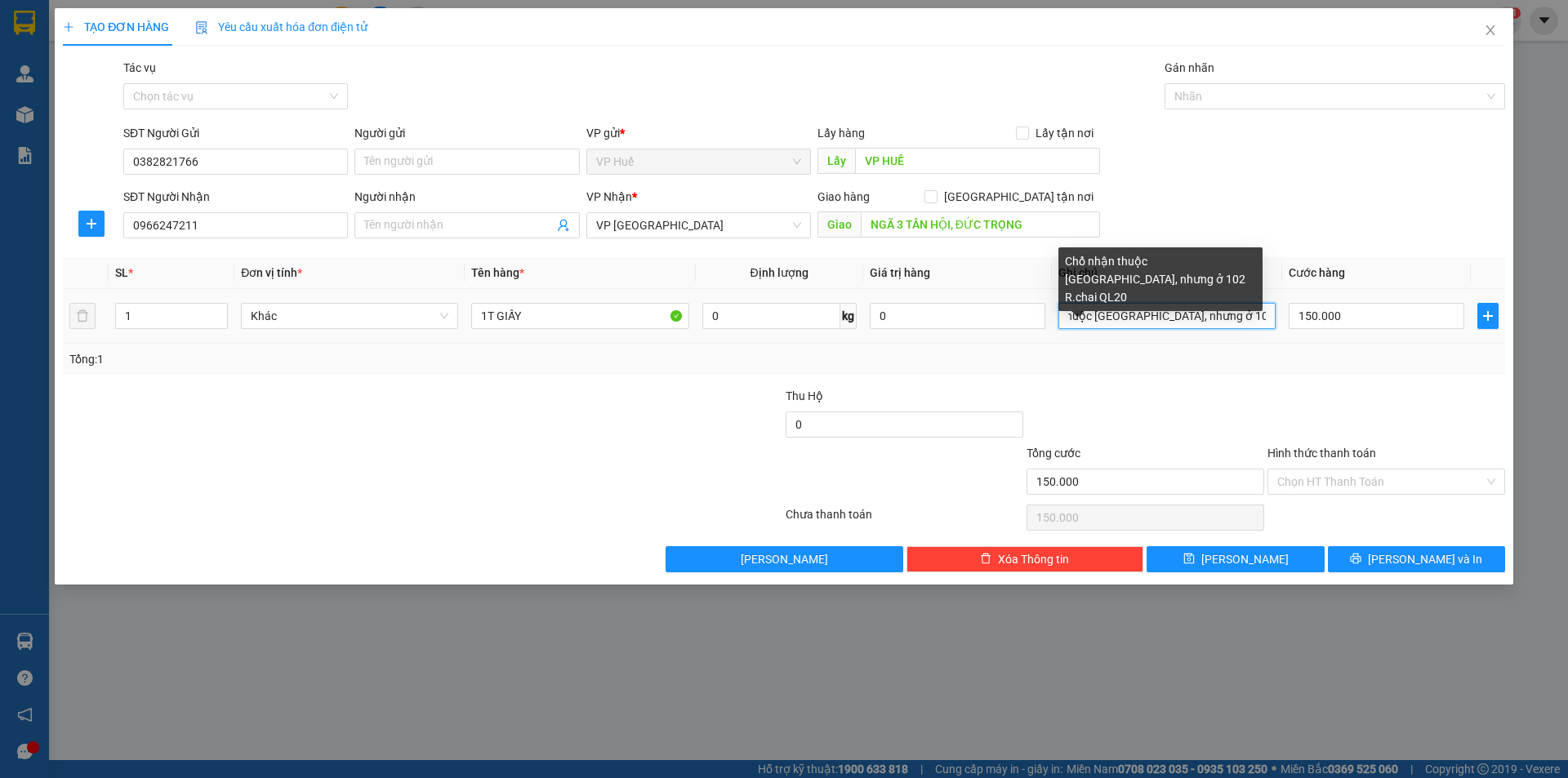
click at [1189, 311] on input "Chổ nhận thuộc [GEOGRAPHIC_DATA], nhưng ở 102 R.chai QL20" at bounding box center [1168, 316] width 217 height 26
click at [1181, 310] on input "Chổ nhận thuộc [GEOGRAPHIC_DATA], nhưng ở 102 R.chai QL20" at bounding box center [1168, 316] width 217 height 26
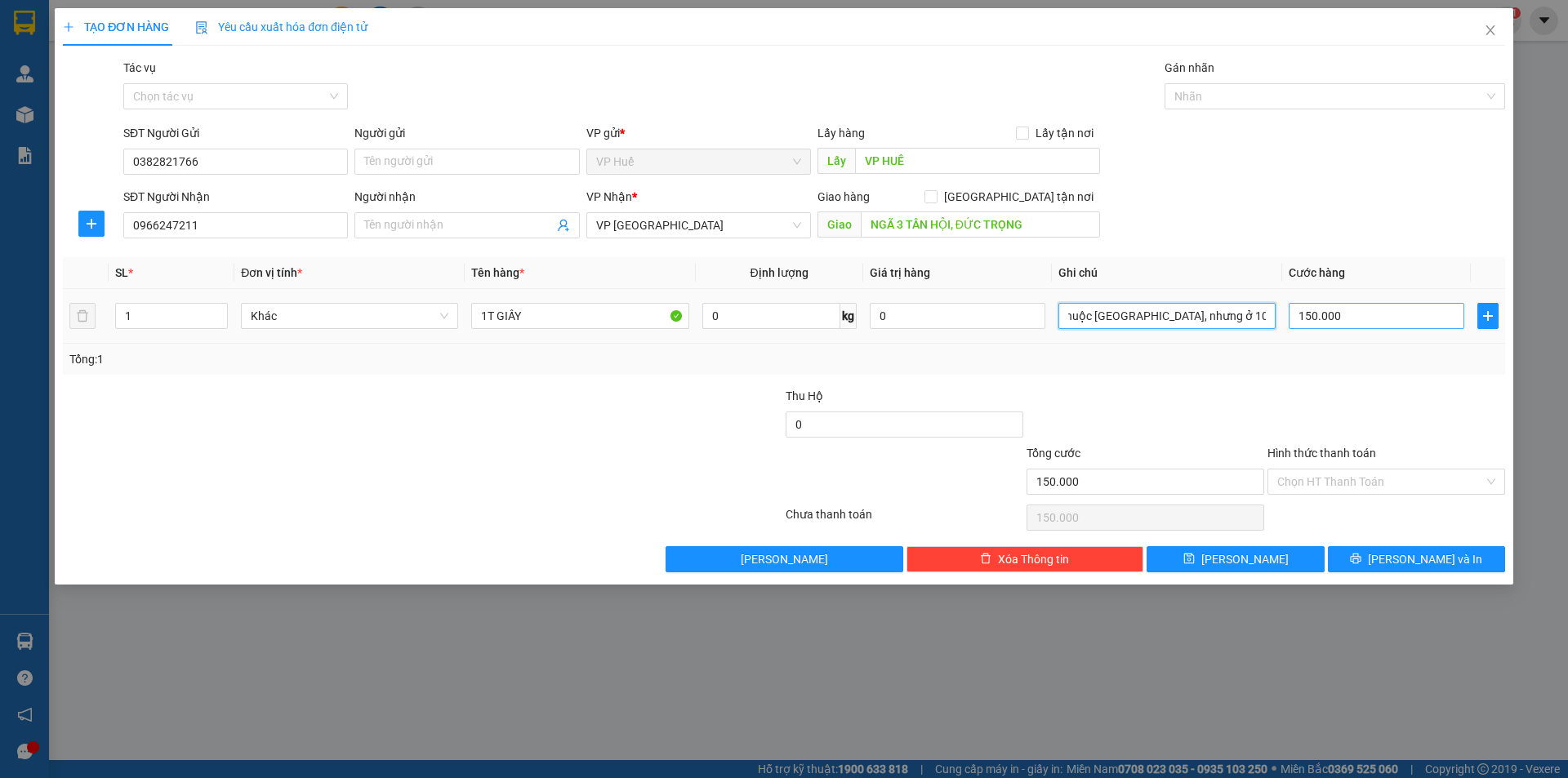
drag, startPoint x: 1125, startPoint y: 311, endPoint x: 1302, endPoint y: 319, distance: 177.2
click at [1302, 319] on tr "1 Khác 1T GIẤY 0 kg 0 Chổ nhận thuộc [GEOGRAPHIC_DATA], nhưng ở 102 R.chai QL20…" at bounding box center [784, 316] width 1442 height 54
click at [1236, 311] on input "Chổ nhận thuộc [GEOGRAPHIC_DATA], nhưng ở 102 R.chai QL20" at bounding box center [1168, 316] width 217 height 26
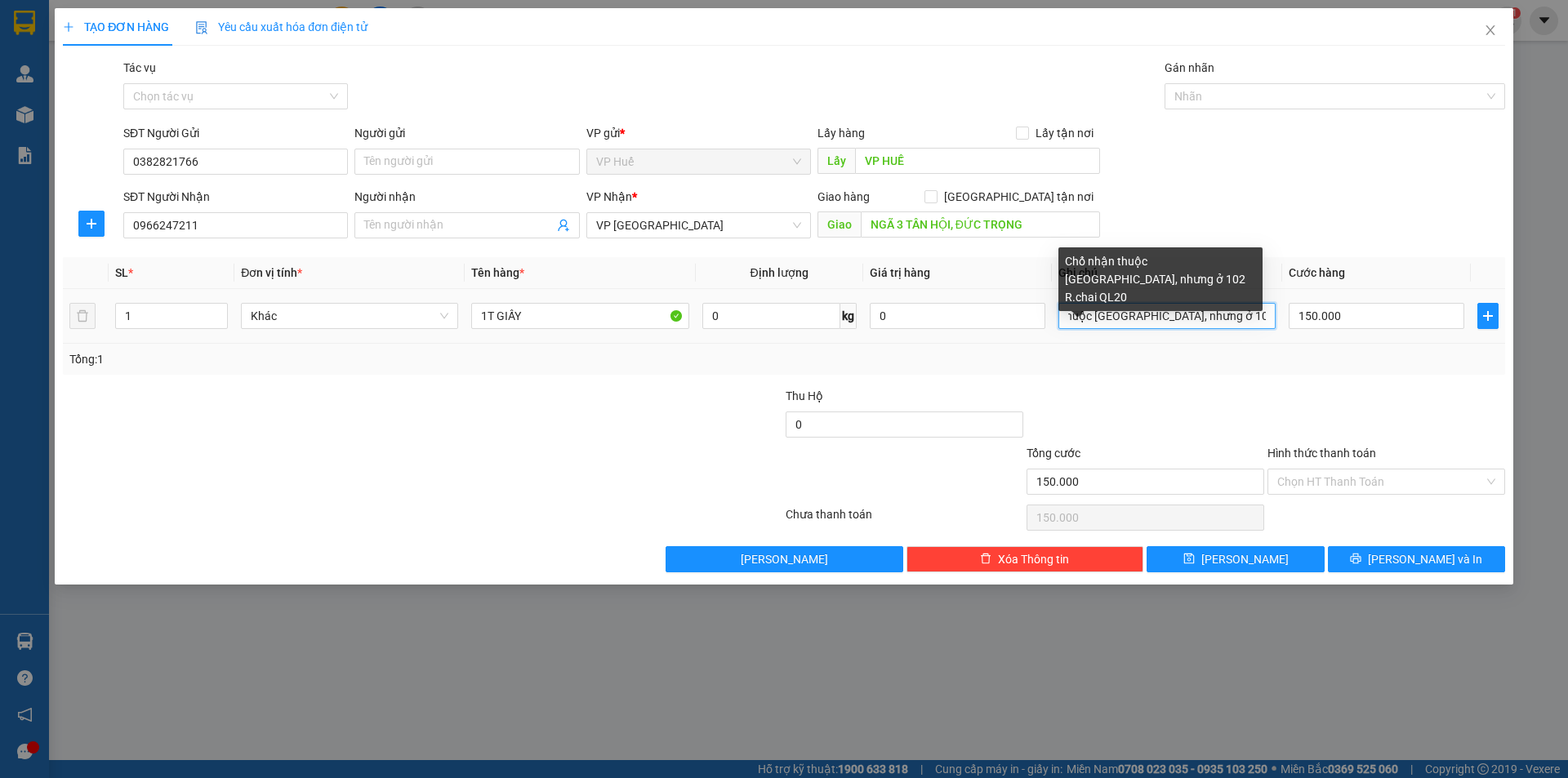
click at [1233, 316] on input "Chổ nhận thuộc [GEOGRAPHIC_DATA], nhưng ở 102 R.chai QL20" at bounding box center [1168, 316] width 217 height 26
click at [1231, 315] on input "Chổ nhận thuộc [GEOGRAPHIC_DATA], nhưng ở 102 R.chai QL20" at bounding box center [1168, 316] width 217 height 26
click at [1235, 316] on input "Chổ nhận thuộc [GEOGRAPHIC_DATA], nhưng ở 102 R.chai QL20" at bounding box center [1168, 316] width 217 height 26
click at [1232, 315] on input "Chổ nhận thuộc [GEOGRAPHIC_DATA], nhưng ở 102 R.chai QL20" at bounding box center [1168, 316] width 217 height 26
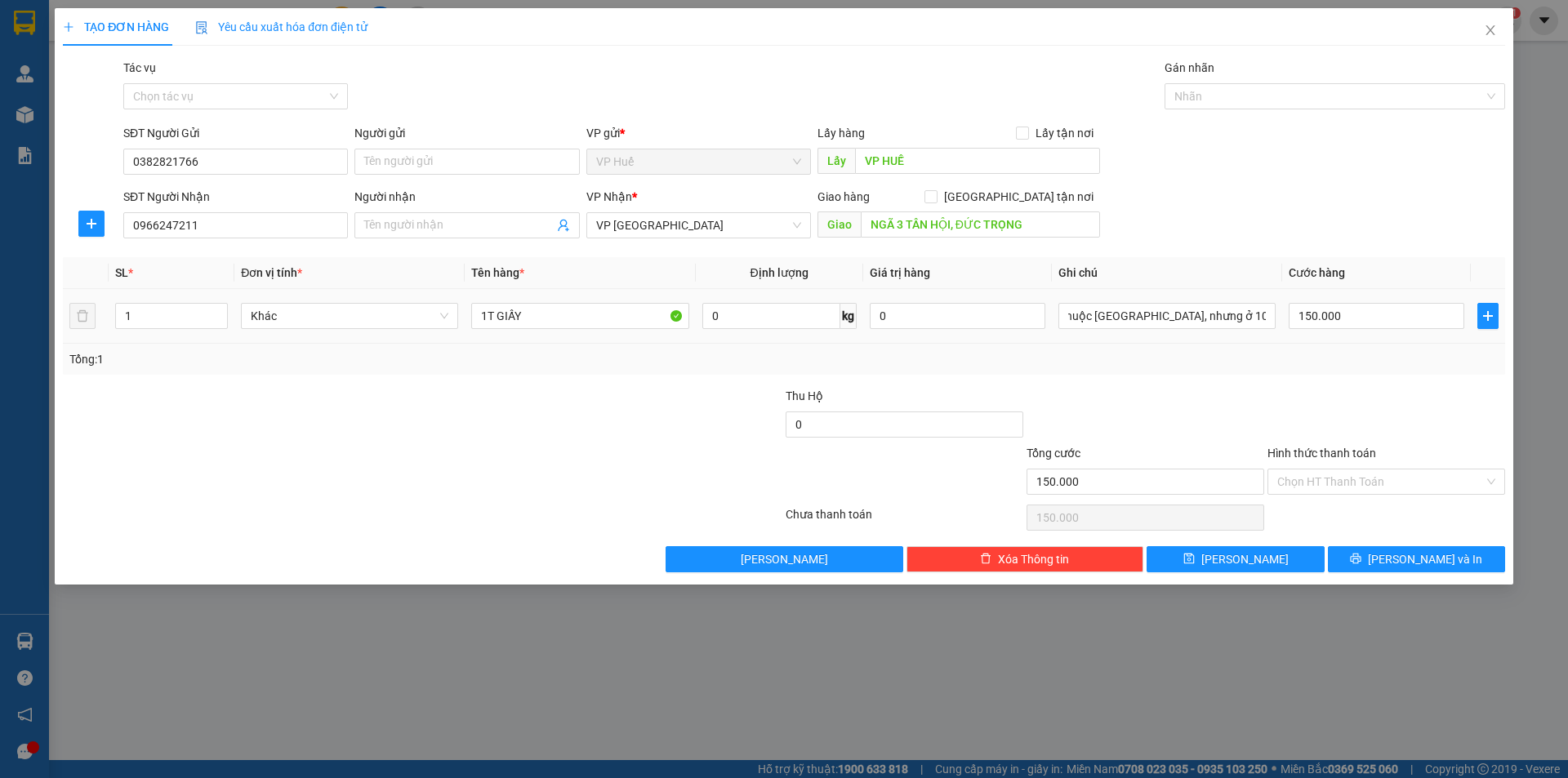
click at [1269, 299] on div "Chổ nhận thuộc [GEOGRAPHIC_DATA], nhưng ở 102 R.chai QL20" at bounding box center [1168, 316] width 217 height 33
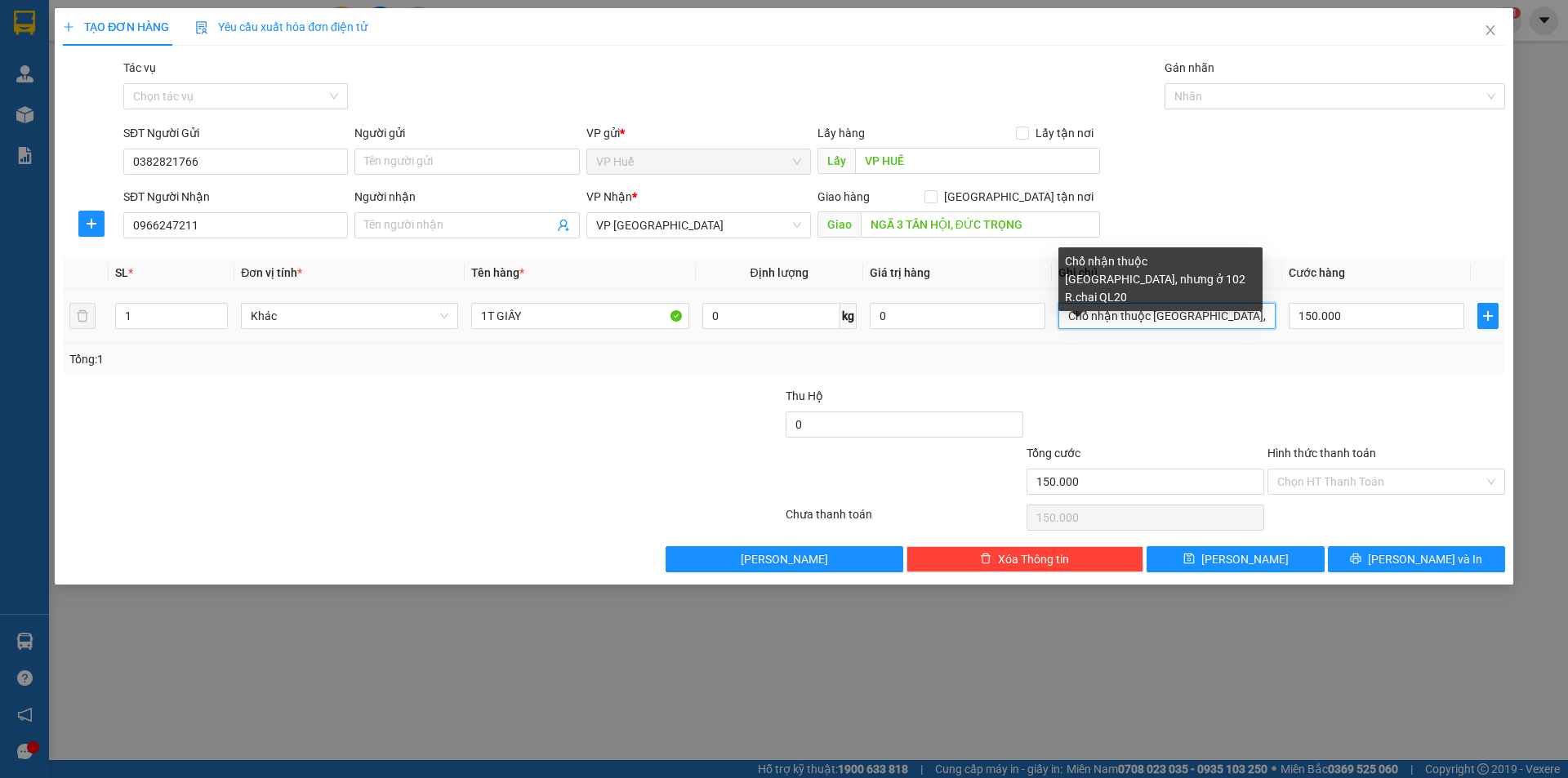
click at [1256, 305] on input "Chổ nhận thuộc [GEOGRAPHIC_DATA], nhưng ở 102 R.chai QL20" at bounding box center [1168, 316] width 217 height 26
click at [1268, 311] on input "Chổ nhận thuộc [GEOGRAPHIC_DATA], nhưng ở 102 R.chai QL20" at bounding box center [1168, 316] width 217 height 26
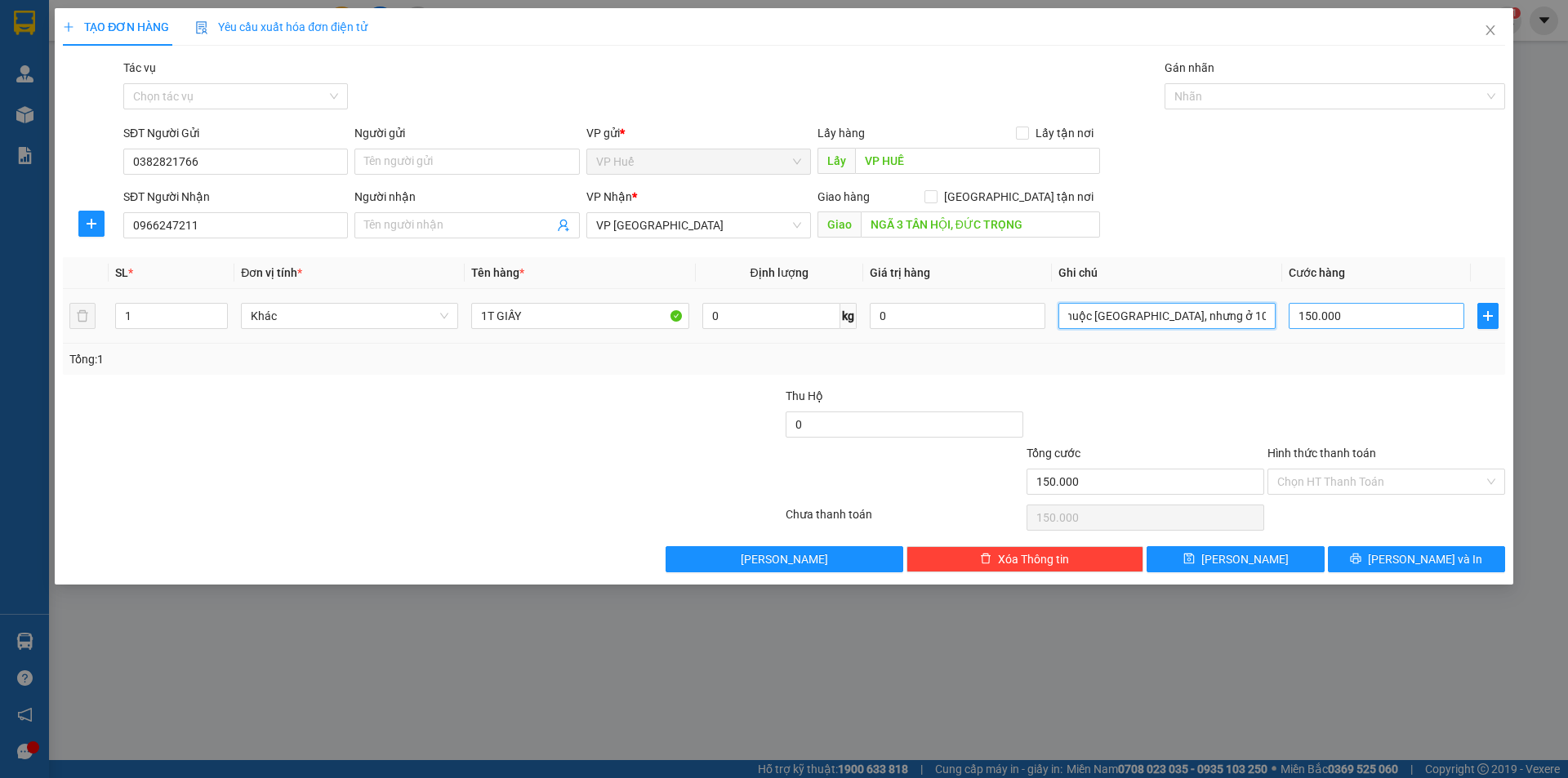
drag, startPoint x: 1254, startPoint y: 318, endPoint x: 1326, endPoint y: 310, distance: 72.4
click at [1326, 310] on tr "1 Khác 1T GIẤY 0 kg 0 Chổ nhận thuộc [GEOGRAPHIC_DATA], nhưng ở 102 R.chai QL20…" at bounding box center [784, 316] width 1442 height 54
click at [1268, 316] on input "Chổ nhận thuộc [GEOGRAPHIC_DATA], nhưng ở 102 R.chai QL20" at bounding box center [1168, 316] width 217 height 26
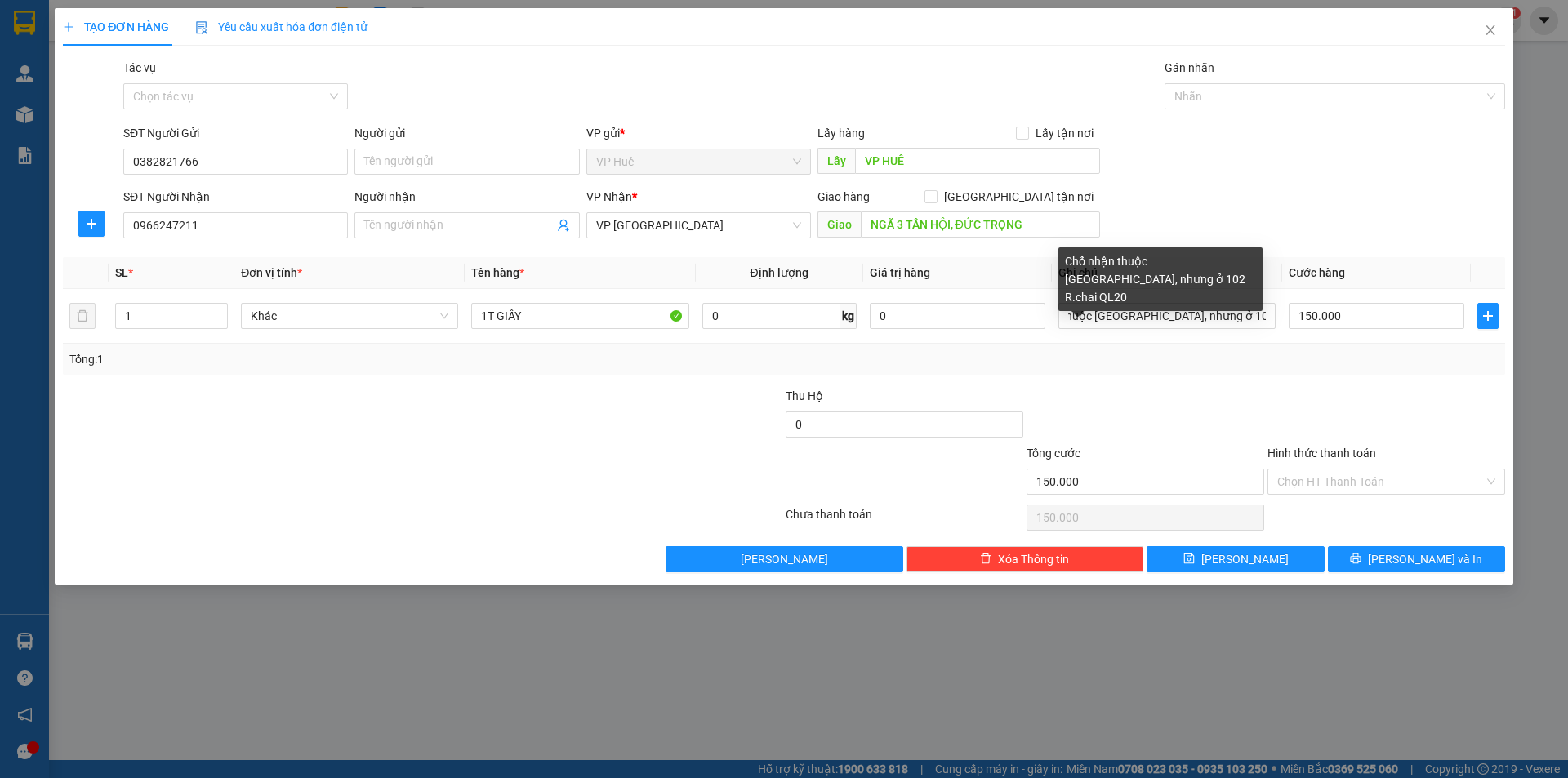
click at [1317, 210] on div "SĐT Người Nhận 0966247211 Người nhận Tên người nhận VP Nhận * VP Đà Lạt Giao hà…" at bounding box center [814, 215] width 1388 height 57
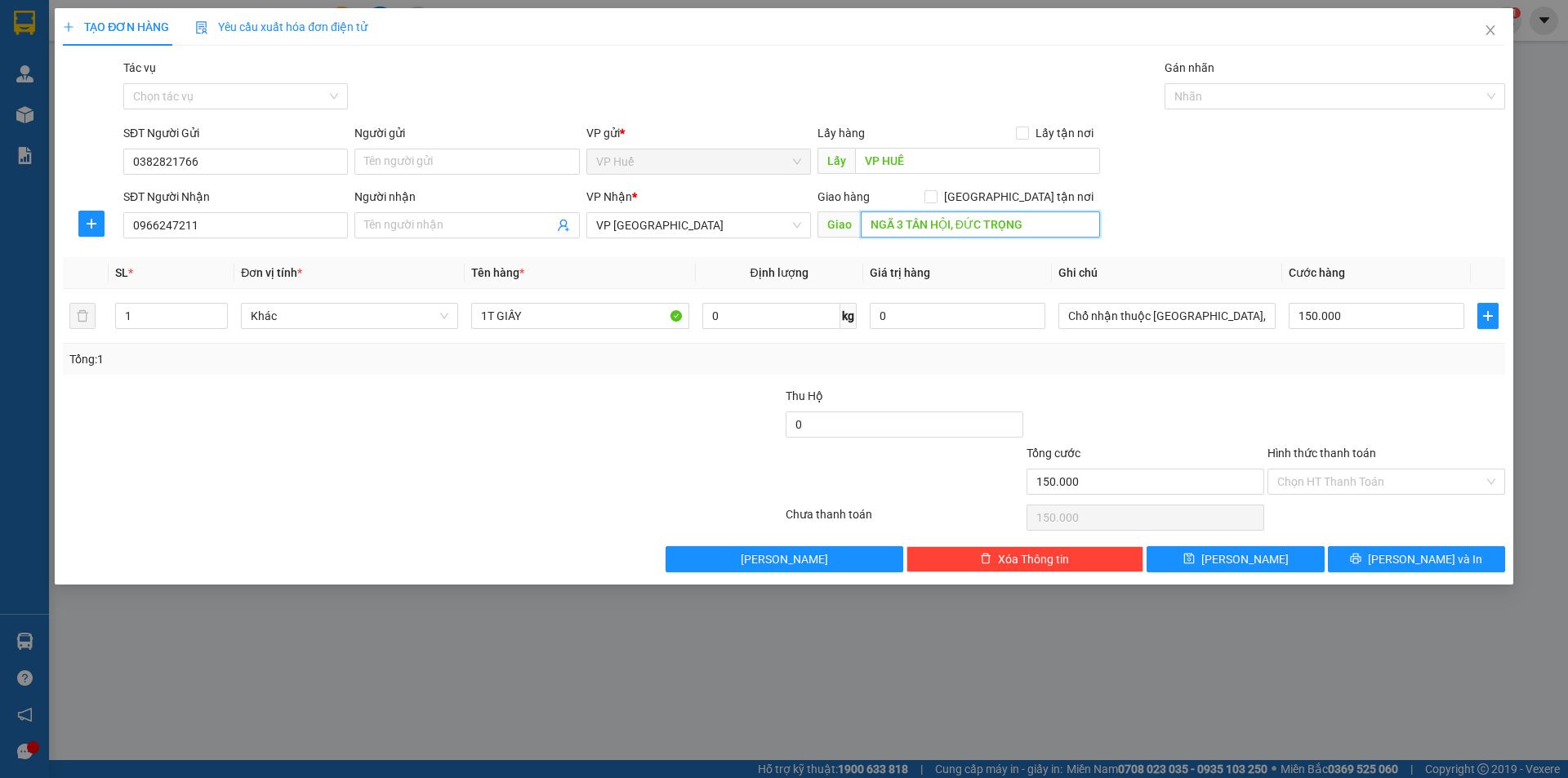
click at [1035, 223] on input "NGÃ 3 TÂN HỘI, ĐỨC TRỌNG" at bounding box center [981, 224] width 239 height 26
click at [1037, 223] on input "NGÃ 3 TÂN HỘI, ĐỨC TRỌNG" at bounding box center [981, 224] width 239 height 26
click at [1039, 223] on input "NGÃ 3 TÂN HỘI, ĐỨC TRỌNG" at bounding box center [981, 224] width 239 height 26
click at [1158, 203] on div "SĐT Người Nhận 0966247211 Người nhận Tên người nhận VP Nhận * VP Đà Lạt Giao hà…" at bounding box center [814, 215] width 1388 height 57
click at [1445, 476] on input "Hình thức thanh toán" at bounding box center [1380, 481] width 207 height 25
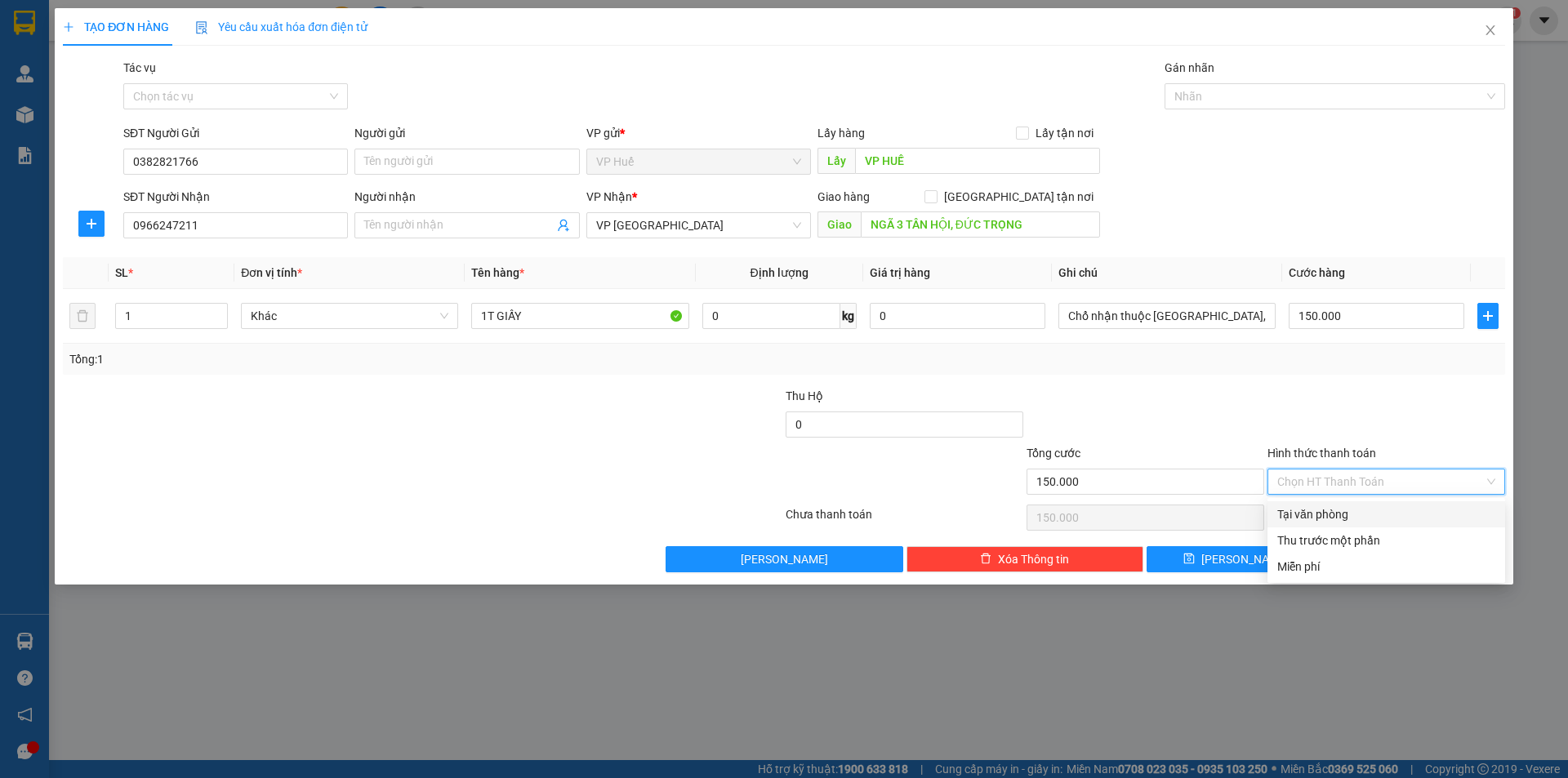
click at [1428, 518] on div "Tại văn phòng" at bounding box center [1386, 514] width 218 height 18
type input "0"
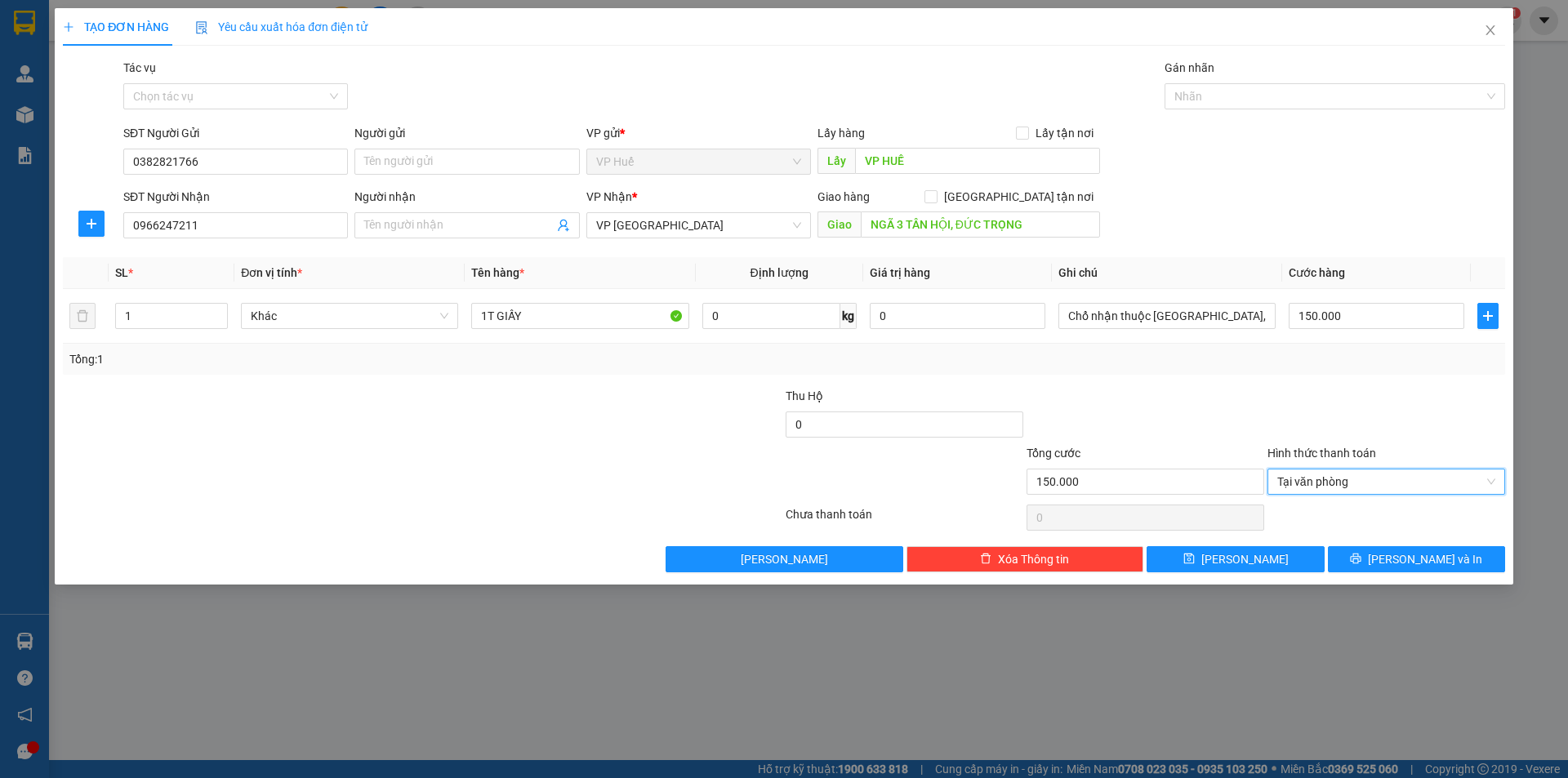
click at [1398, 378] on div "Transit Pickup Surcharge Ids Transit Deliver Surcharge Ids Transit Deliver Surc…" at bounding box center [784, 315] width 1442 height 513
click at [870, 218] on input "NGÃ 3 TÂN HỘI, ĐỨC TRỌNG" at bounding box center [981, 224] width 239 height 26
drag, startPoint x: 1059, startPoint y: 223, endPoint x: 1126, endPoint y: 219, distance: 67.1
click at [1126, 219] on div "SĐT Người Nhận 0966247211 Người nhận Tên người nhận VP Nhận * VP Đà Lạt Giao hà…" at bounding box center [814, 215] width 1388 height 57
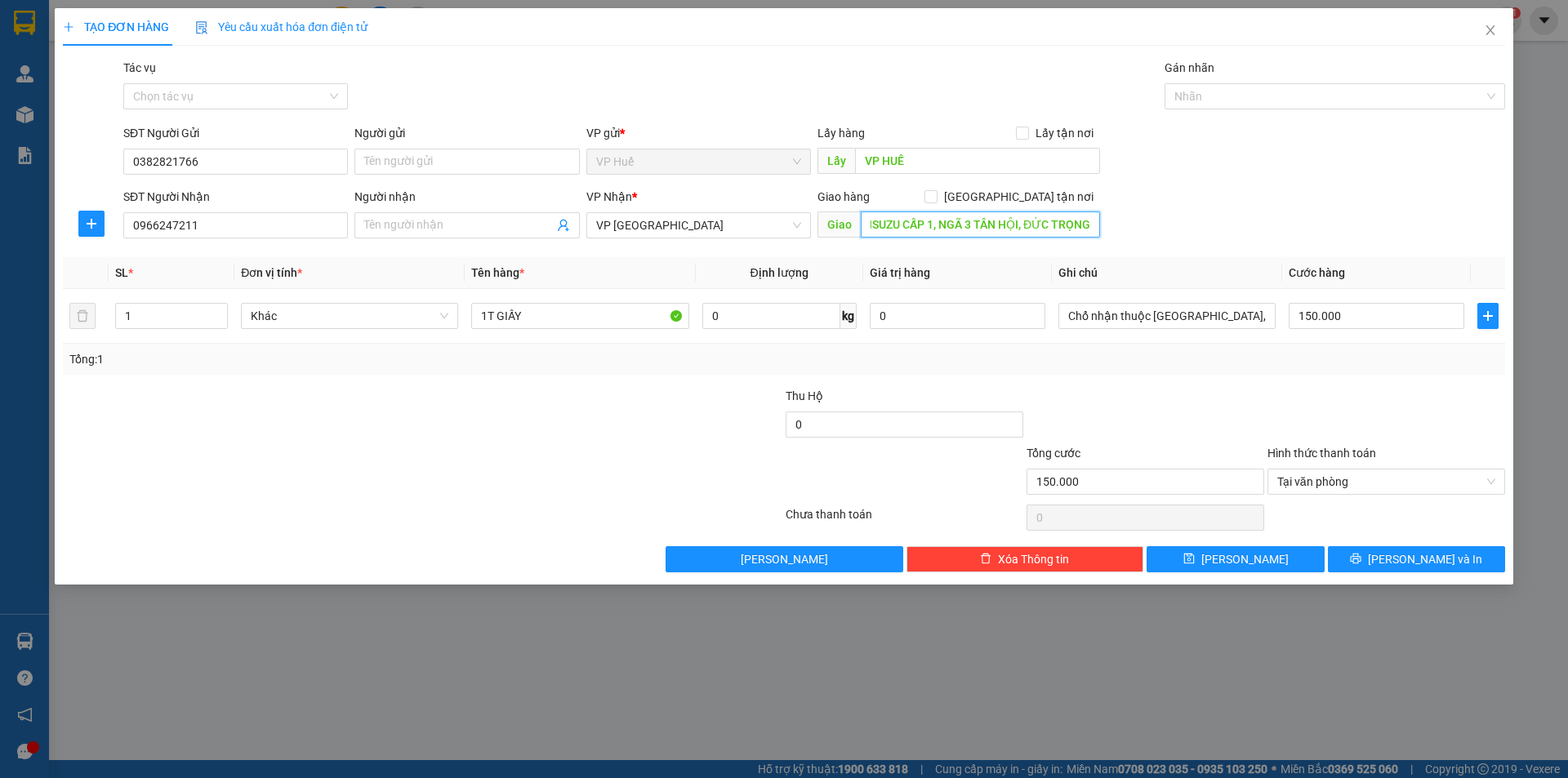
click at [1078, 227] on input "ĐẠI LÝ ISUZU CẤP 1, NGÃ 3 TÂN HỘI, ĐỨC TRỌNG" at bounding box center [981, 224] width 239 height 26
type input "ĐẠI LÝ ISUZU CẤP 1, NGÃ 3 TÂN HỘI, ĐỨC TRỌNG"
click at [1205, 361] on div "Tổng: 1" at bounding box center [784, 359] width 1430 height 18
click at [1065, 385] on div "Transit Pickup Surcharge Ids Transit Deliver Surcharge Ids Transit Deliver Surc…" at bounding box center [784, 315] width 1442 height 513
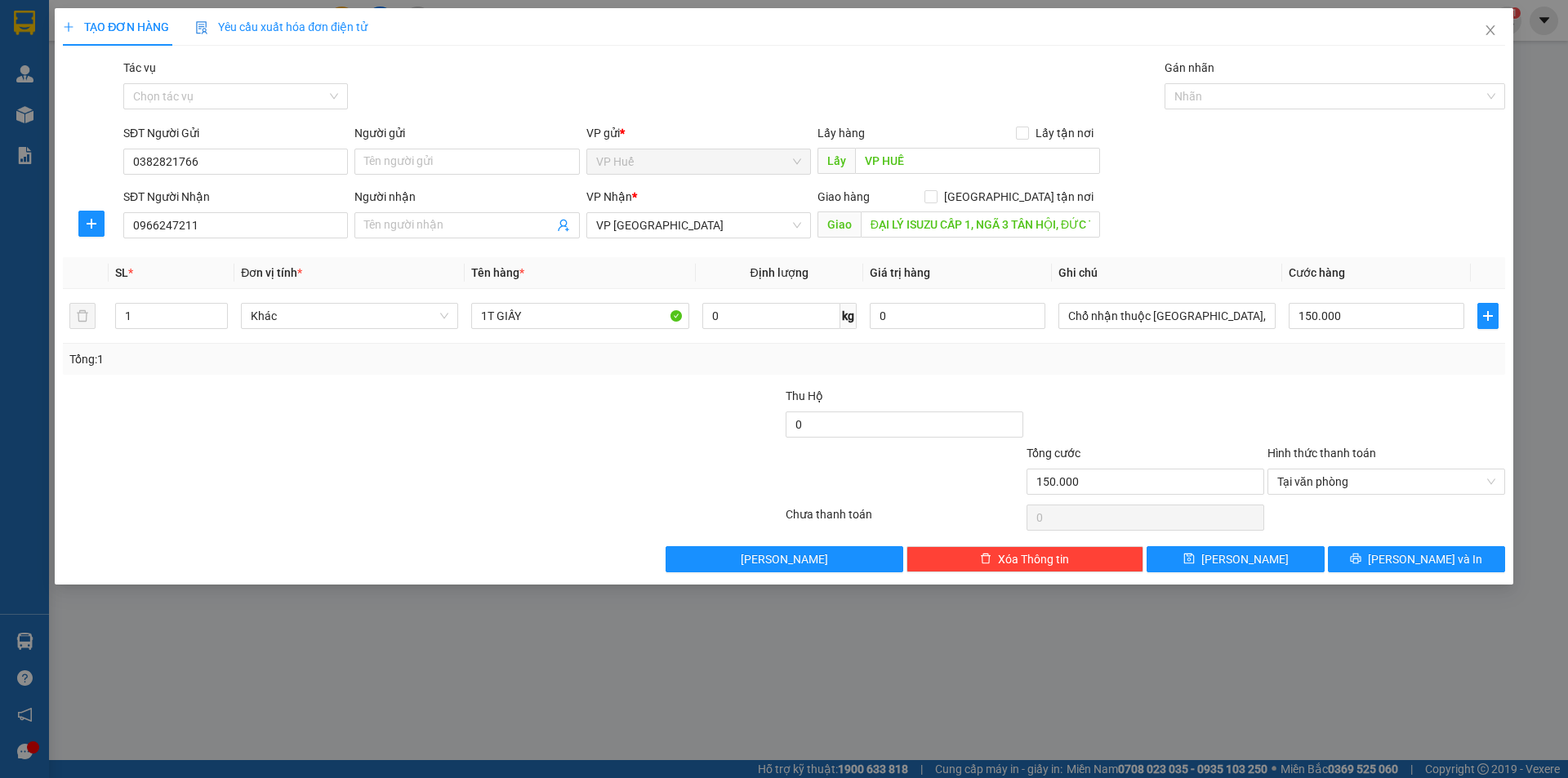
click at [1264, 396] on div at bounding box center [1145, 415] width 241 height 57
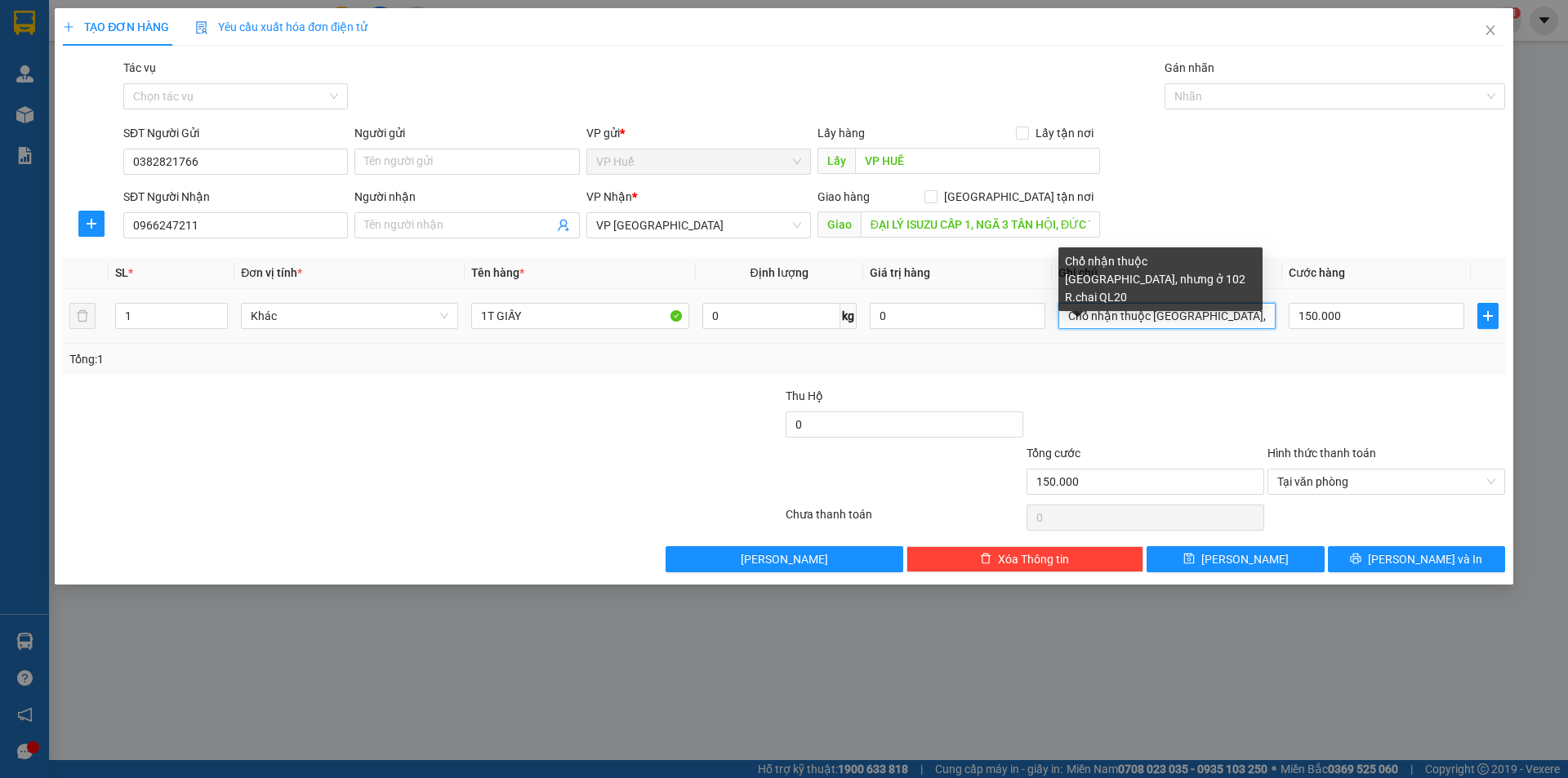
click at [1169, 316] on input "Chổ nhận thuộc [GEOGRAPHIC_DATA], nhưng ở 102 R.chai QL20" at bounding box center [1168, 316] width 217 height 26
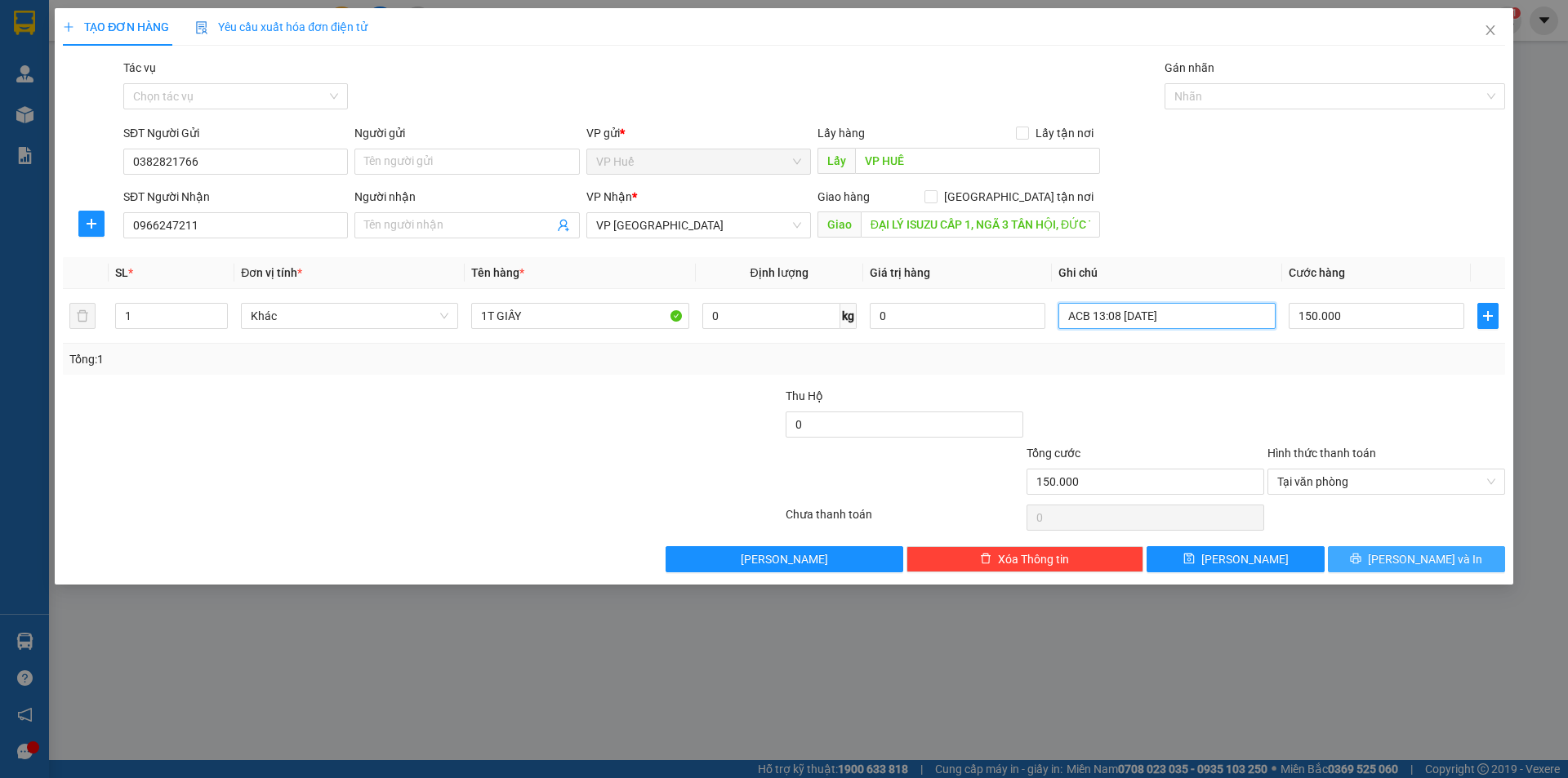
type input "ACB 13:08 [DATE]"
click at [1430, 553] on span "[PERSON_NAME] và In" at bounding box center [1425, 559] width 115 height 18
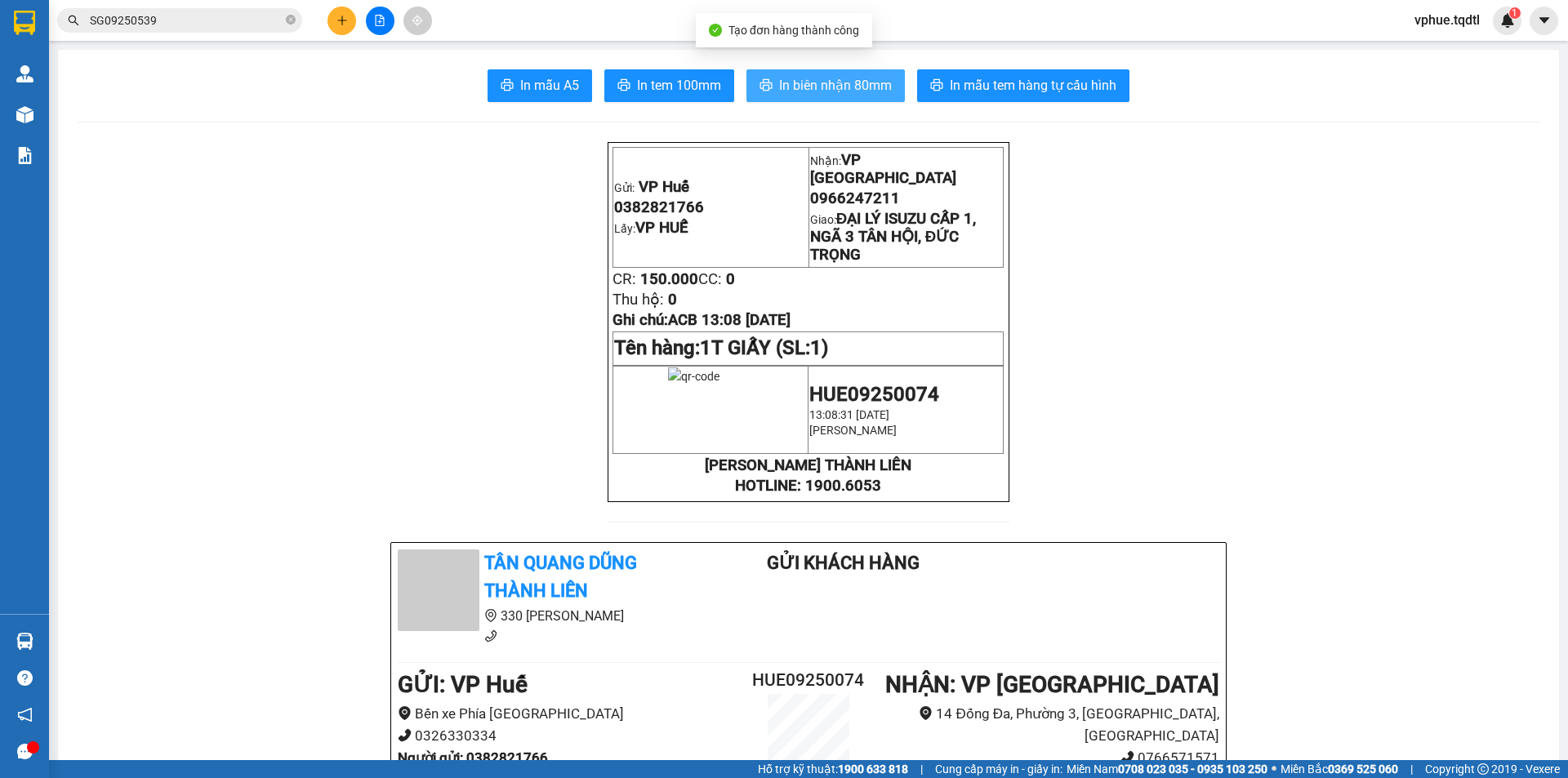
click at [844, 84] on span "In biên nhận 80mm" at bounding box center [835, 86] width 113 height 20
drag, startPoint x: 795, startPoint y: 78, endPoint x: 967, endPoint y: 142, distance: 183.5
click at [795, 79] on span "In biên nhận 80mm" at bounding box center [835, 86] width 113 height 20
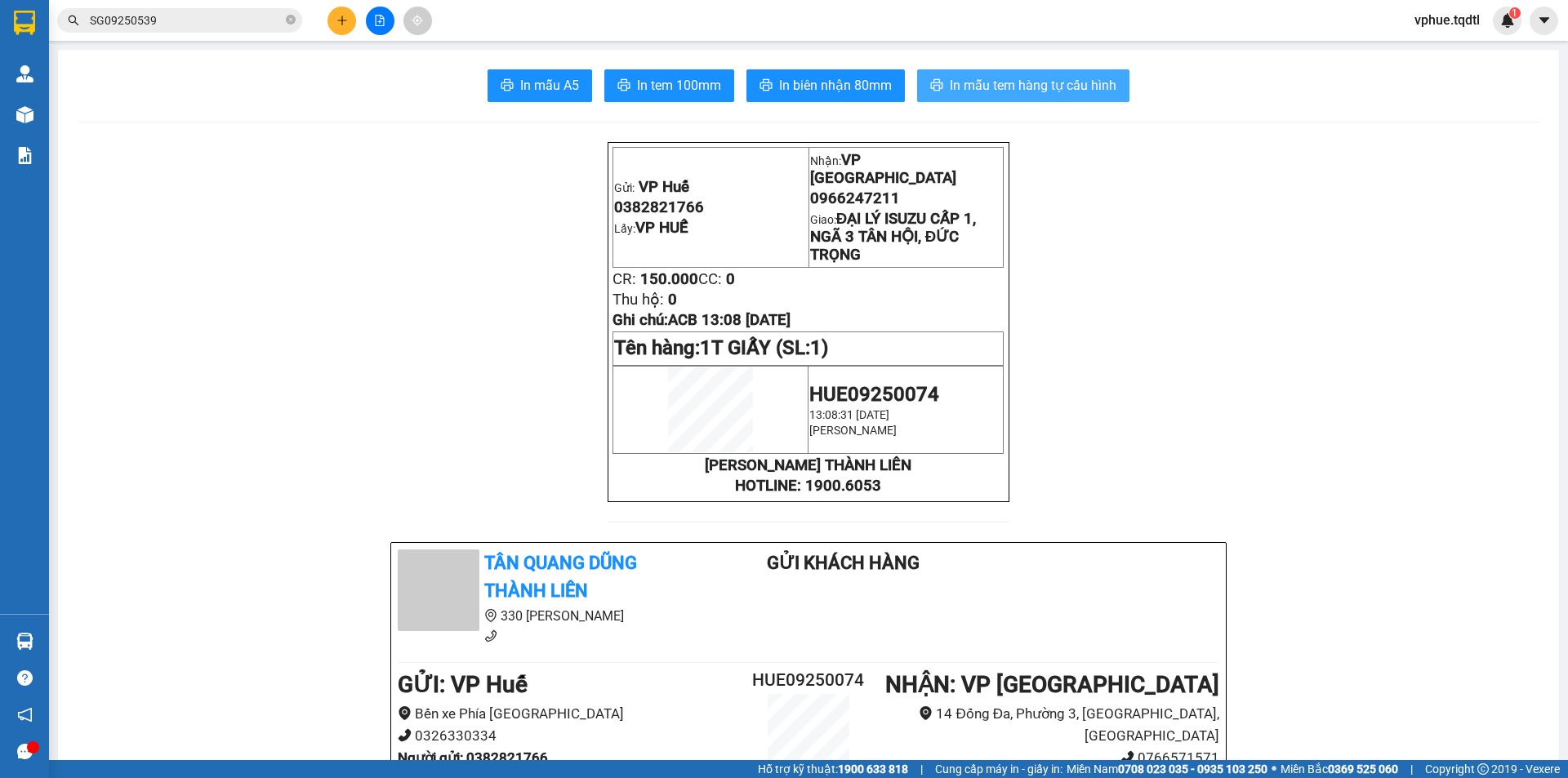
click at [1015, 76] on span "In mẫu tem hàng tự cấu hình" at bounding box center [1033, 86] width 166 height 20
click at [347, 14] on button at bounding box center [342, 21] width 29 height 29
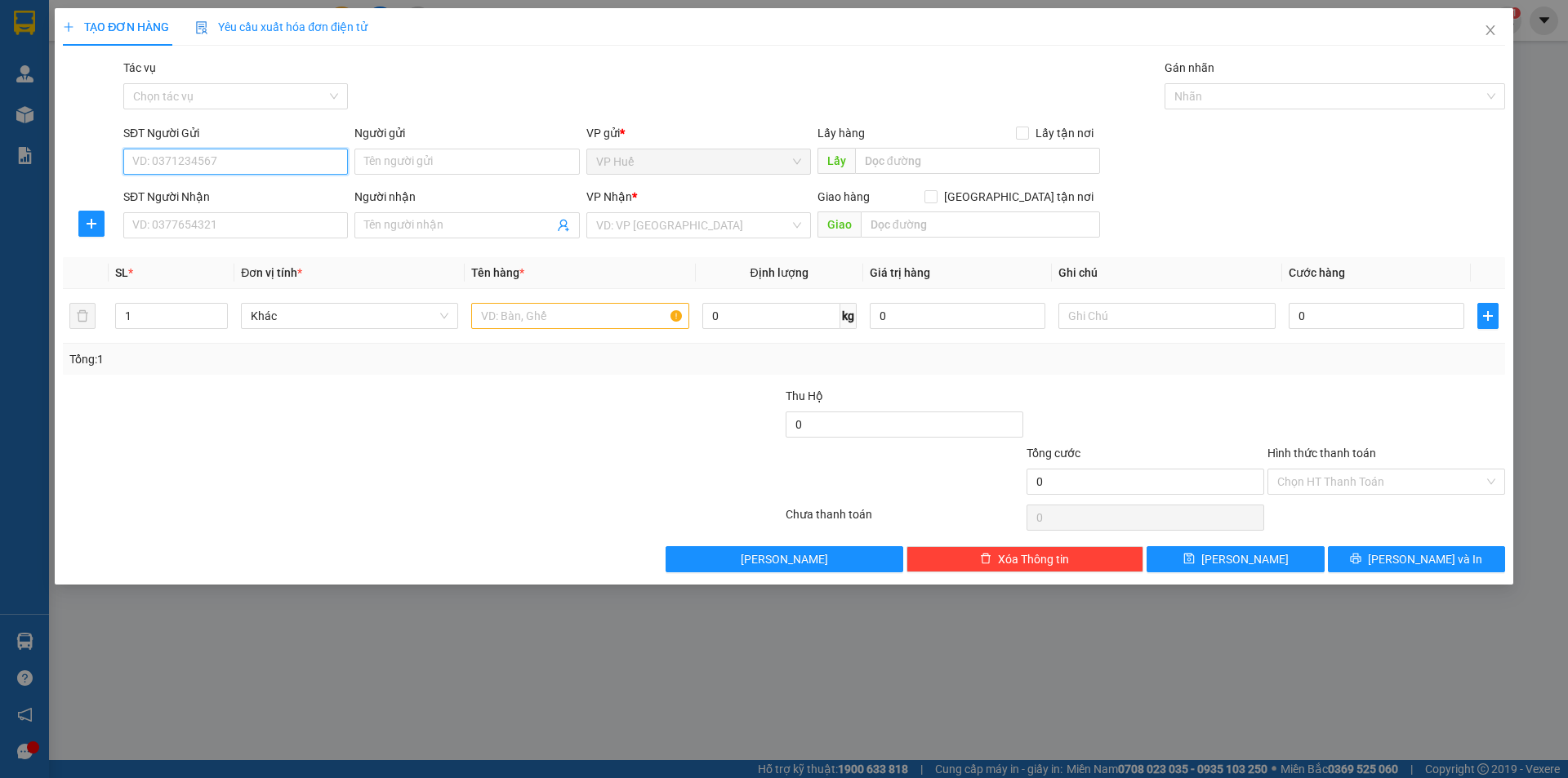
click at [194, 159] on input "SĐT Người Gửi" at bounding box center [235, 161] width 225 height 26
click at [234, 234] on input "SĐT Người Nhận" at bounding box center [235, 225] width 225 height 26
type input "0398622153"
click at [932, 164] on input "text" at bounding box center [977, 160] width 245 height 26
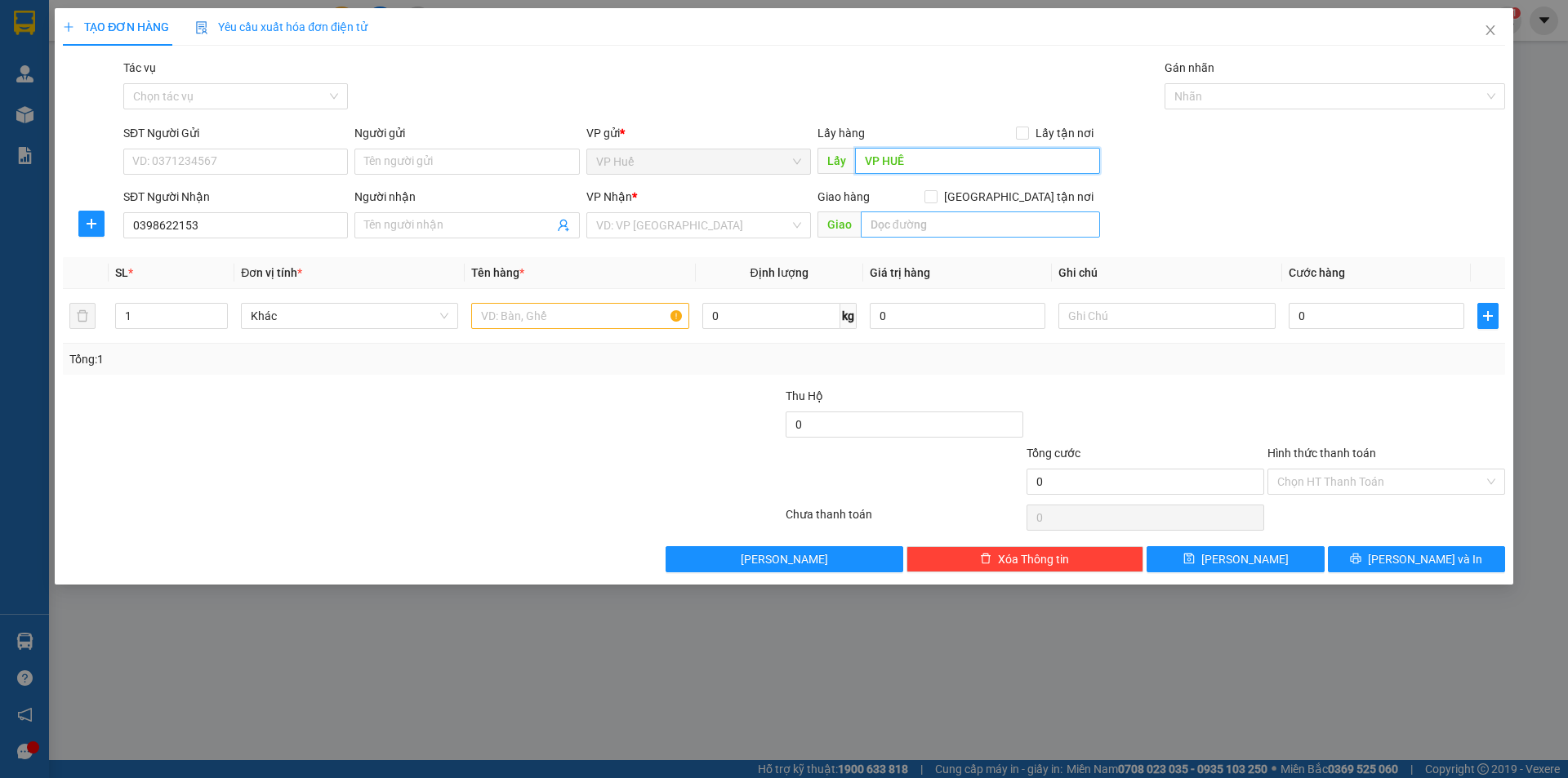
type input "VP HUẾ"
click at [914, 221] on input "text" at bounding box center [981, 224] width 239 height 26
click at [676, 235] on input "search" at bounding box center [693, 225] width 193 height 25
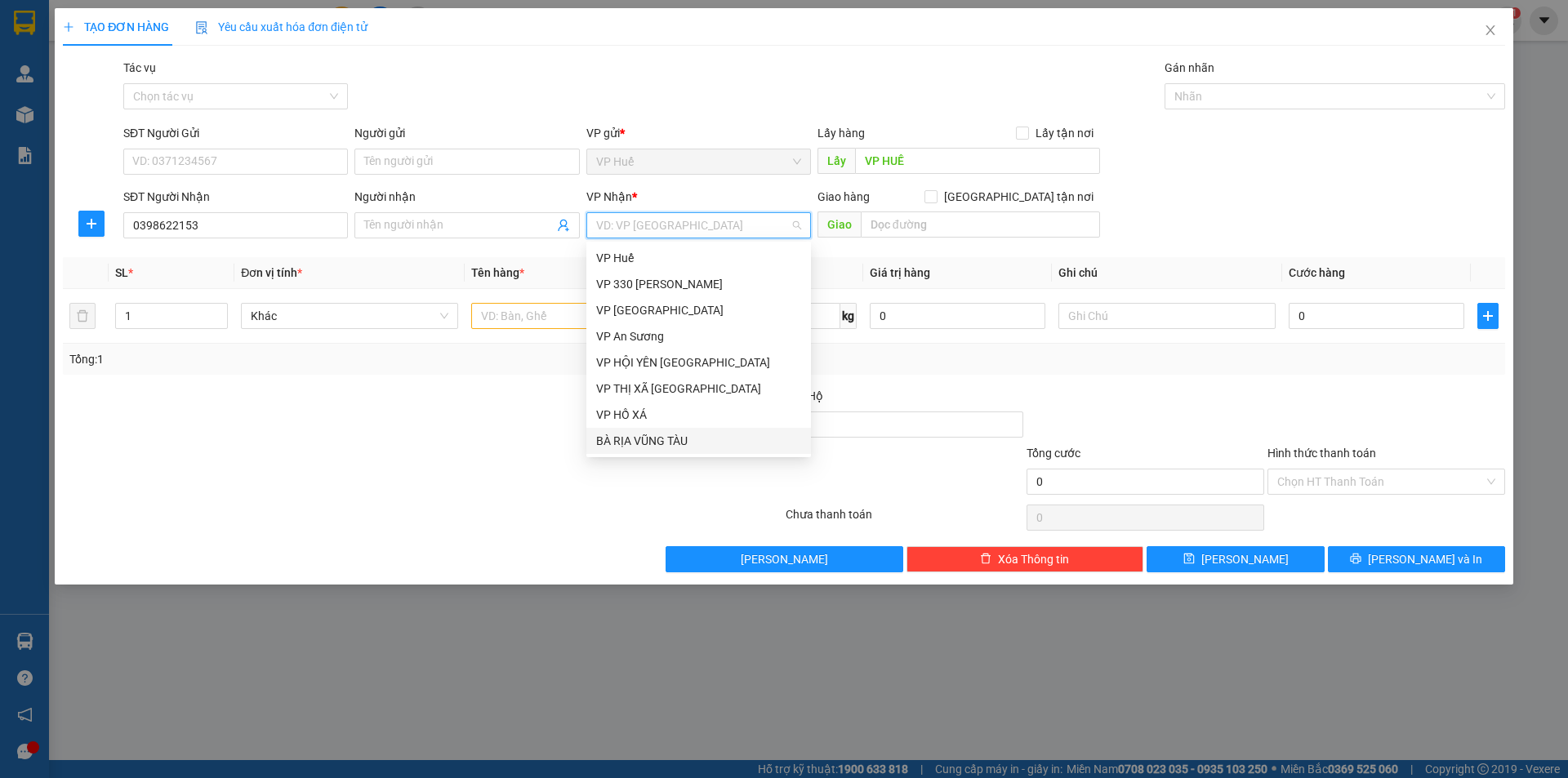
click at [692, 440] on div "BÀ RỊA VŨNG TÀU" at bounding box center [699, 440] width 205 height 18
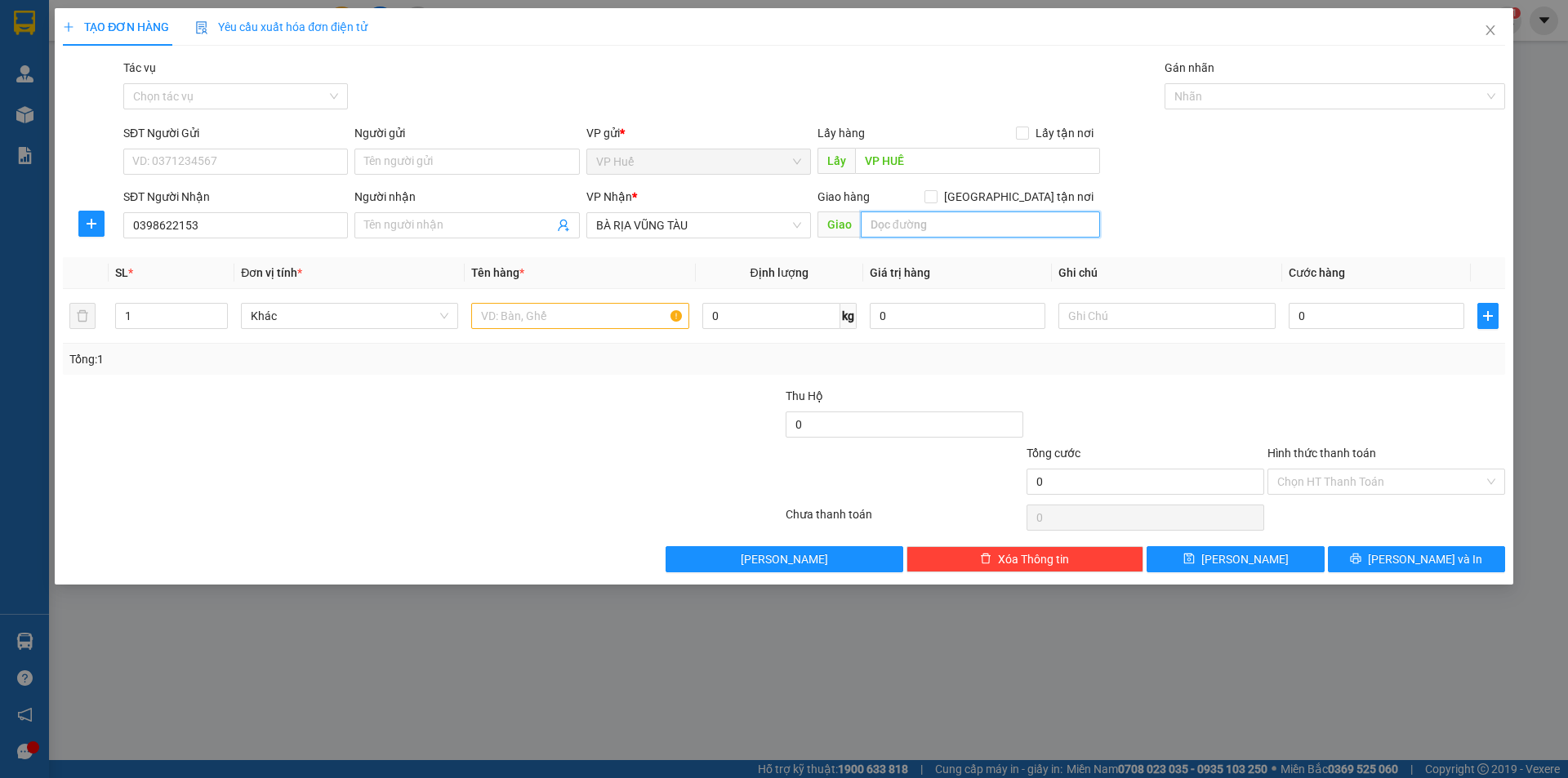
click at [894, 224] on input "text" at bounding box center [981, 224] width 239 height 26
click at [888, 225] on input "text" at bounding box center [981, 224] width 239 height 26
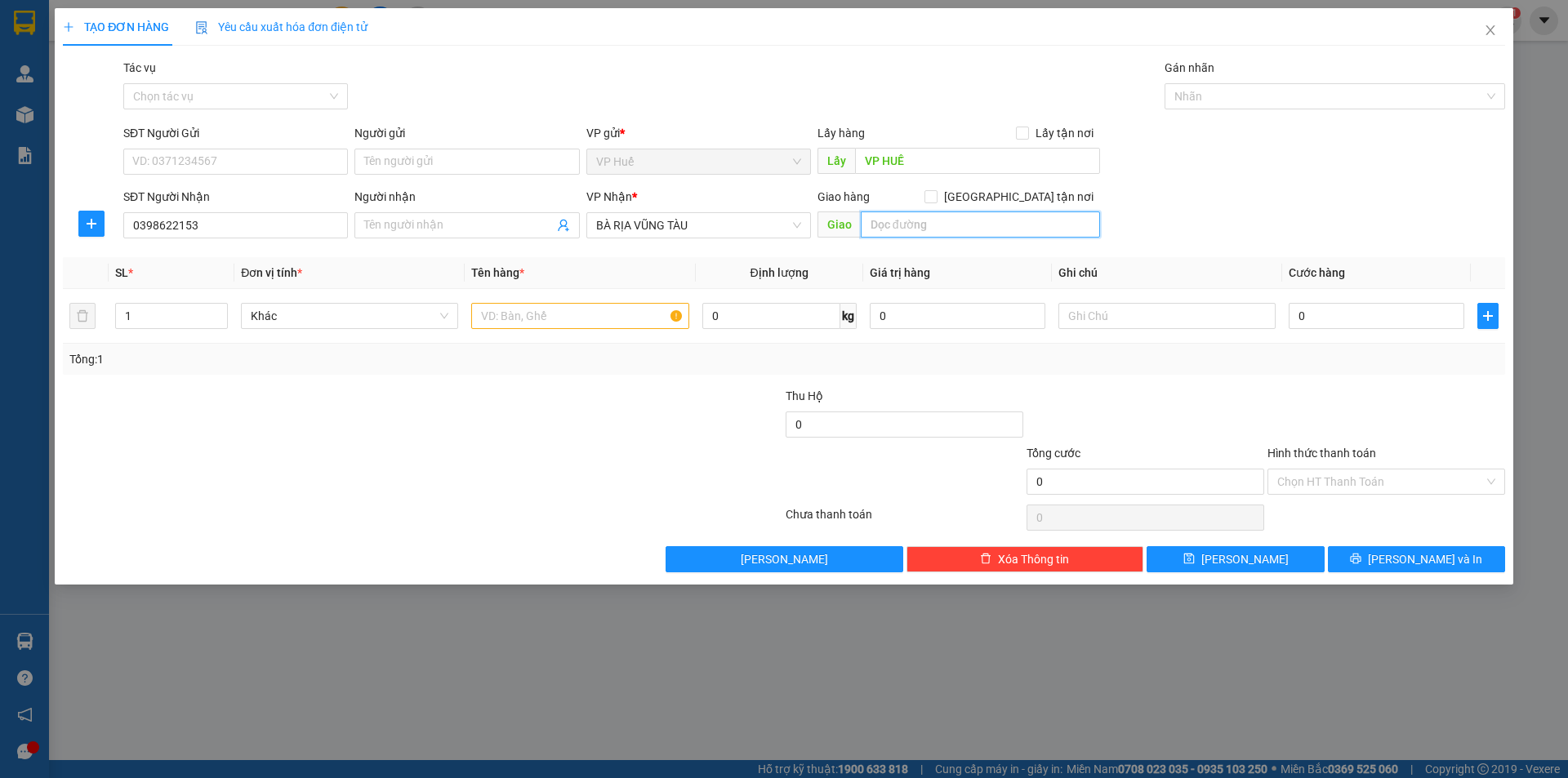
click at [888, 225] on input "text" at bounding box center [981, 224] width 239 height 26
type input "TÀ ZONE, [GEOGRAPHIC_DATA]"
click at [612, 306] on input "text" at bounding box center [580, 316] width 217 height 26
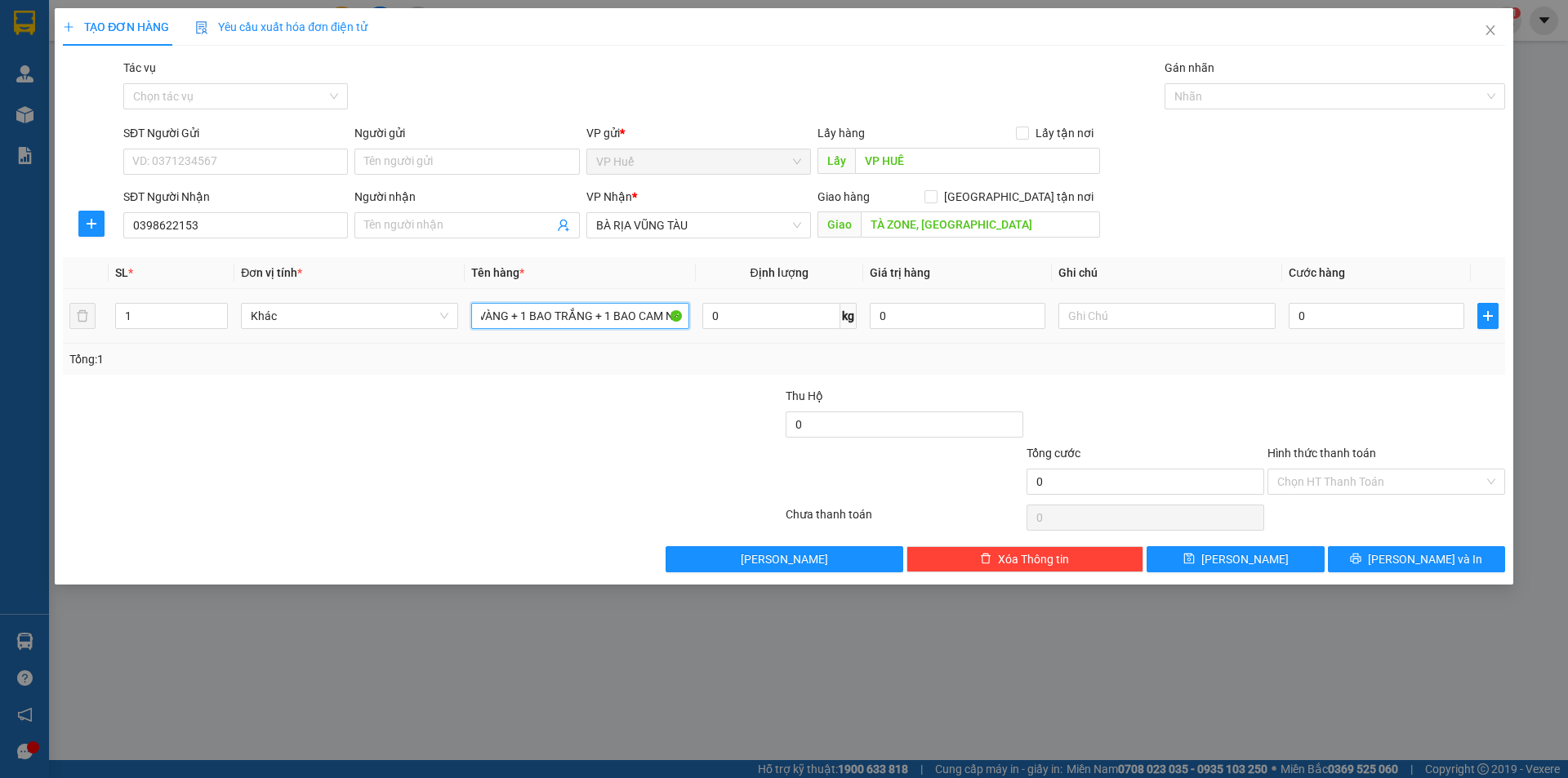
scroll to position [0, 77]
type input "1 XỐP KEO VÀNG + 1 BAO TRẮNG + 1 BAO CAM NHỎ"
click at [1319, 307] on input "0" at bounding box center [1376, 316] width 176 height 26
type input "5"
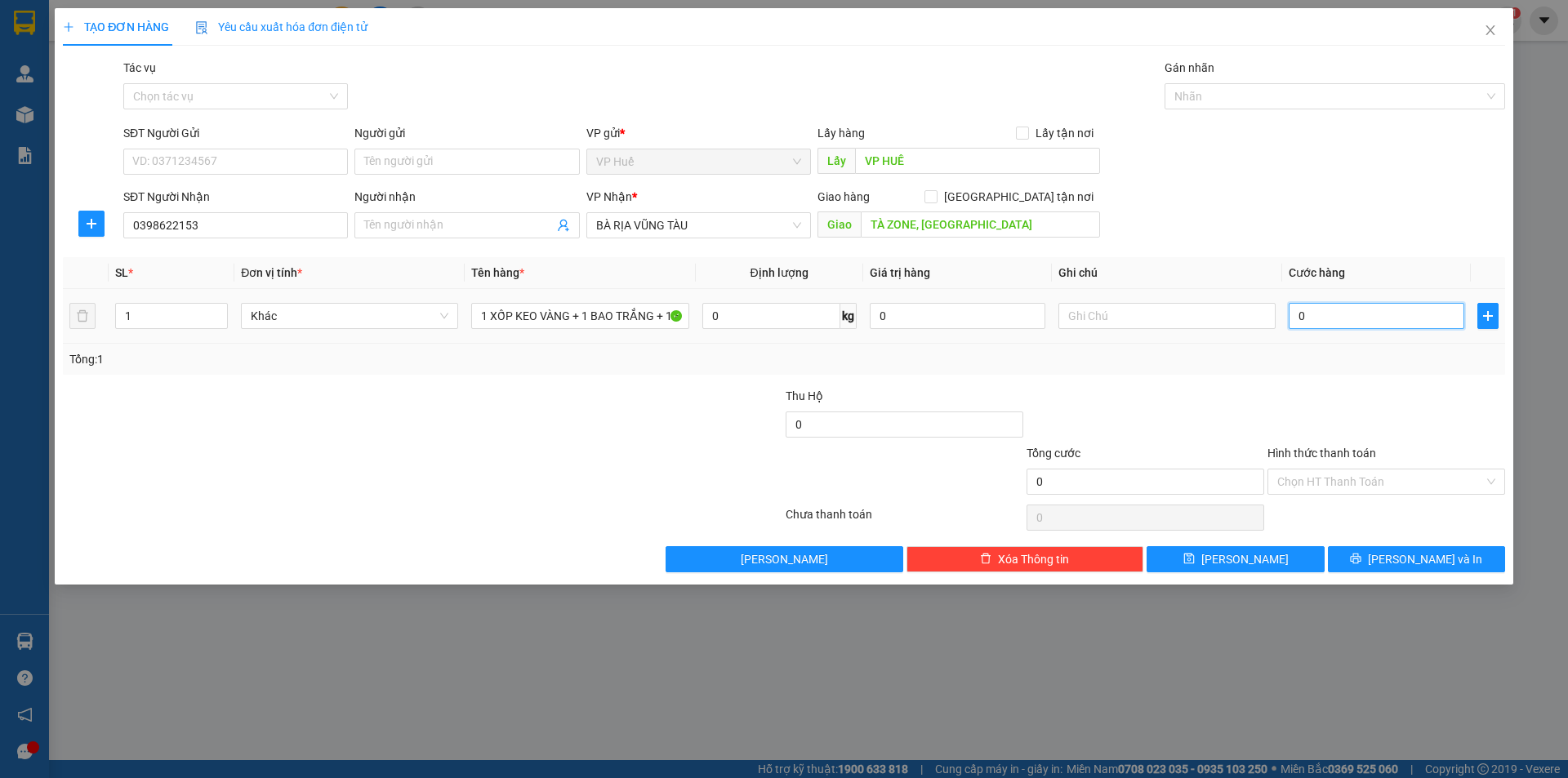
type input "5"
type input "50"
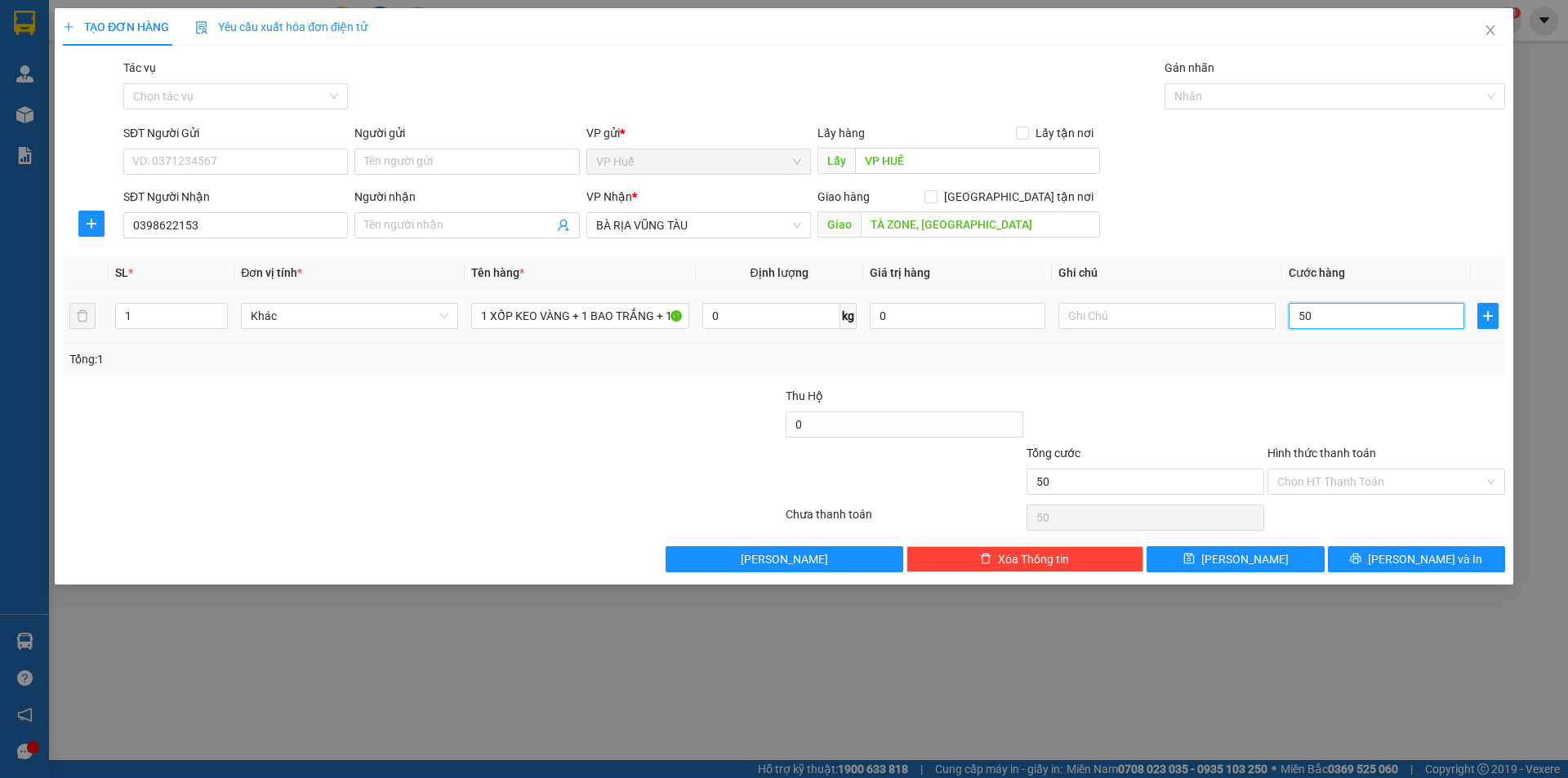
type input "500"
type input "5.000"
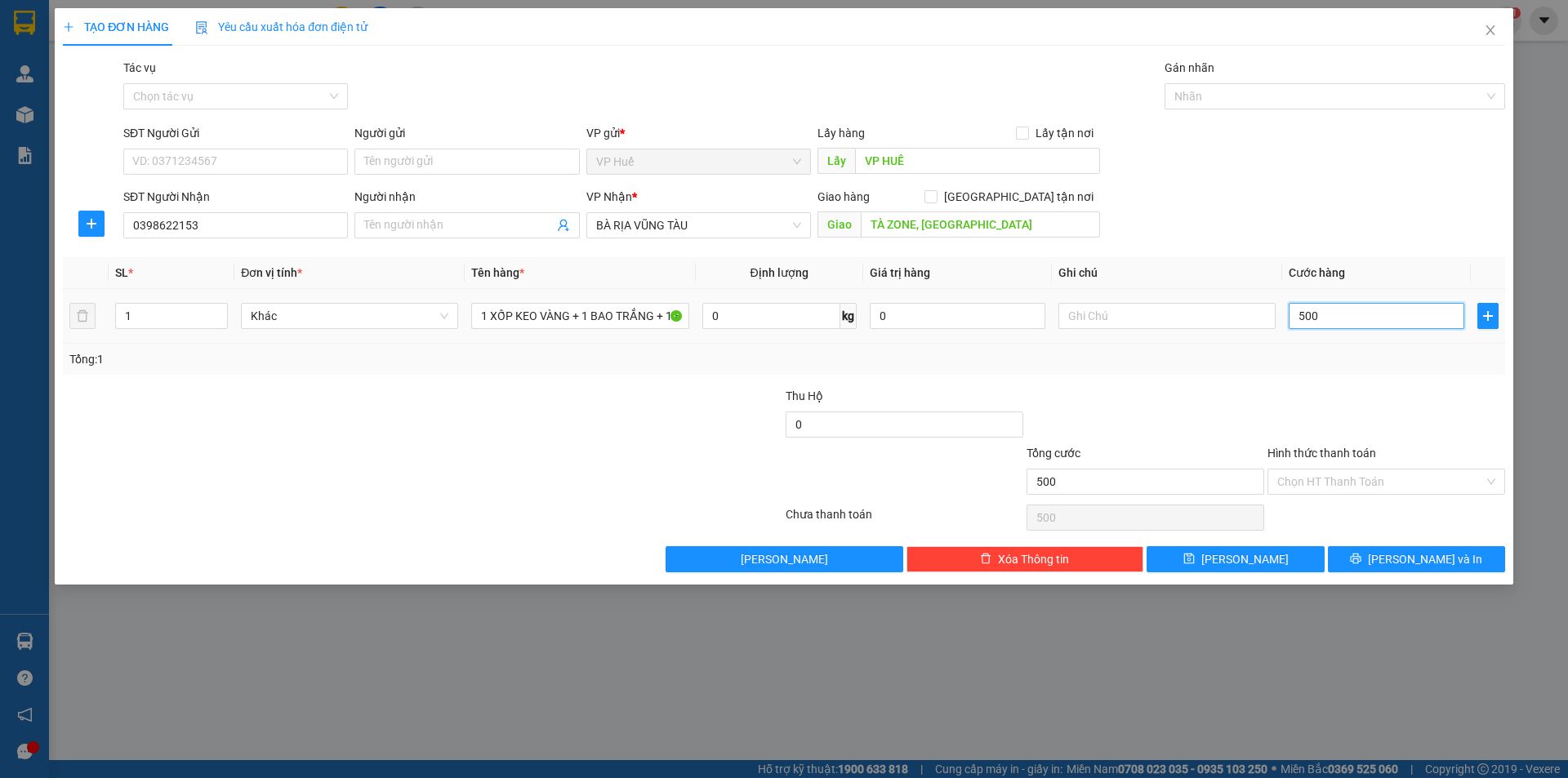
type input "5.000"
type input "50.000"
type input "500.000"
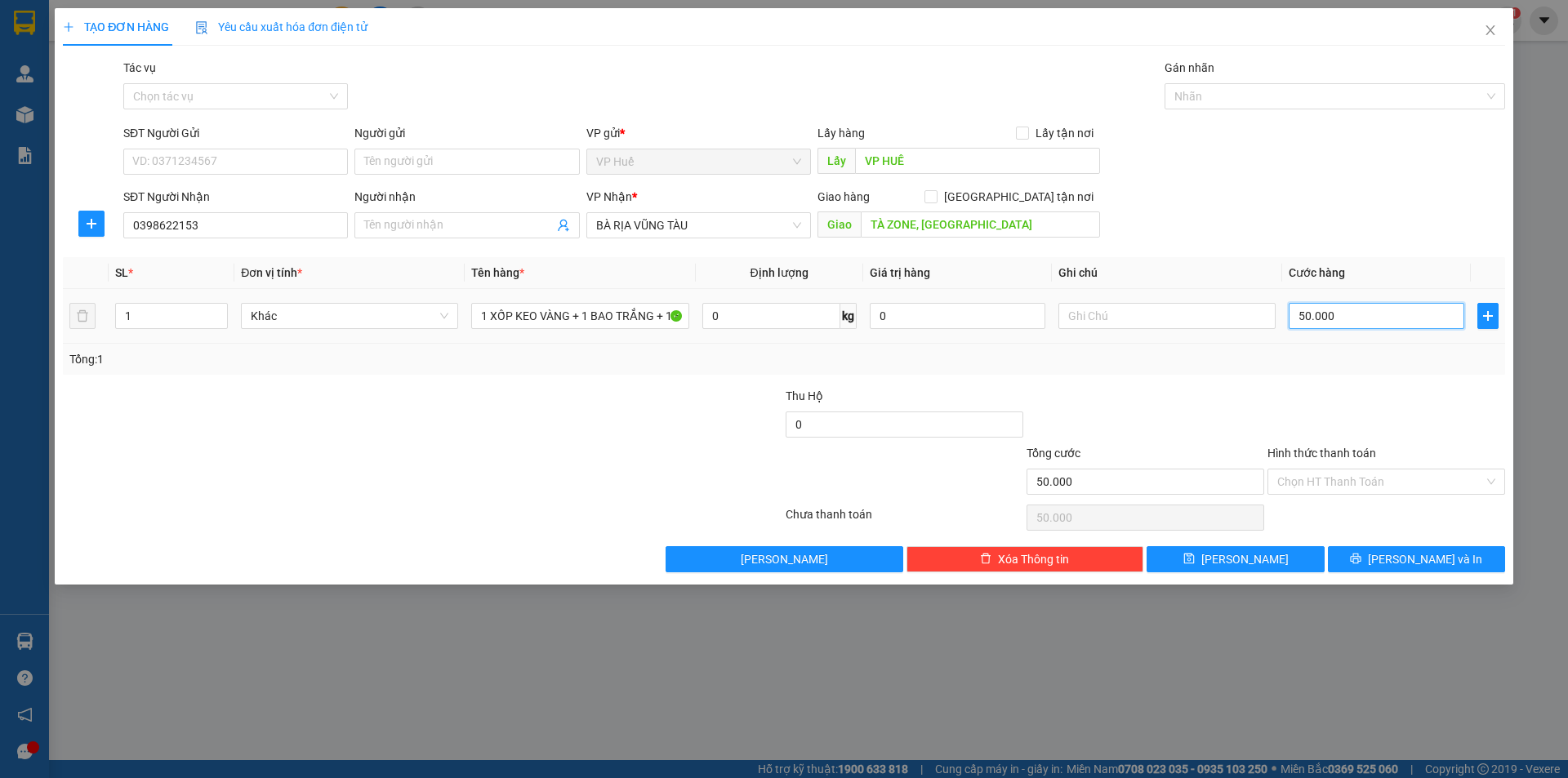
type input "500.000"
drag, startPoint x: 172, startPoint y: 318, endPoint x: 109, endPoint y: 307, distance: 64.0
click at [109, 307] on td "1" at bounding box center [171, 316] width 126 height 54
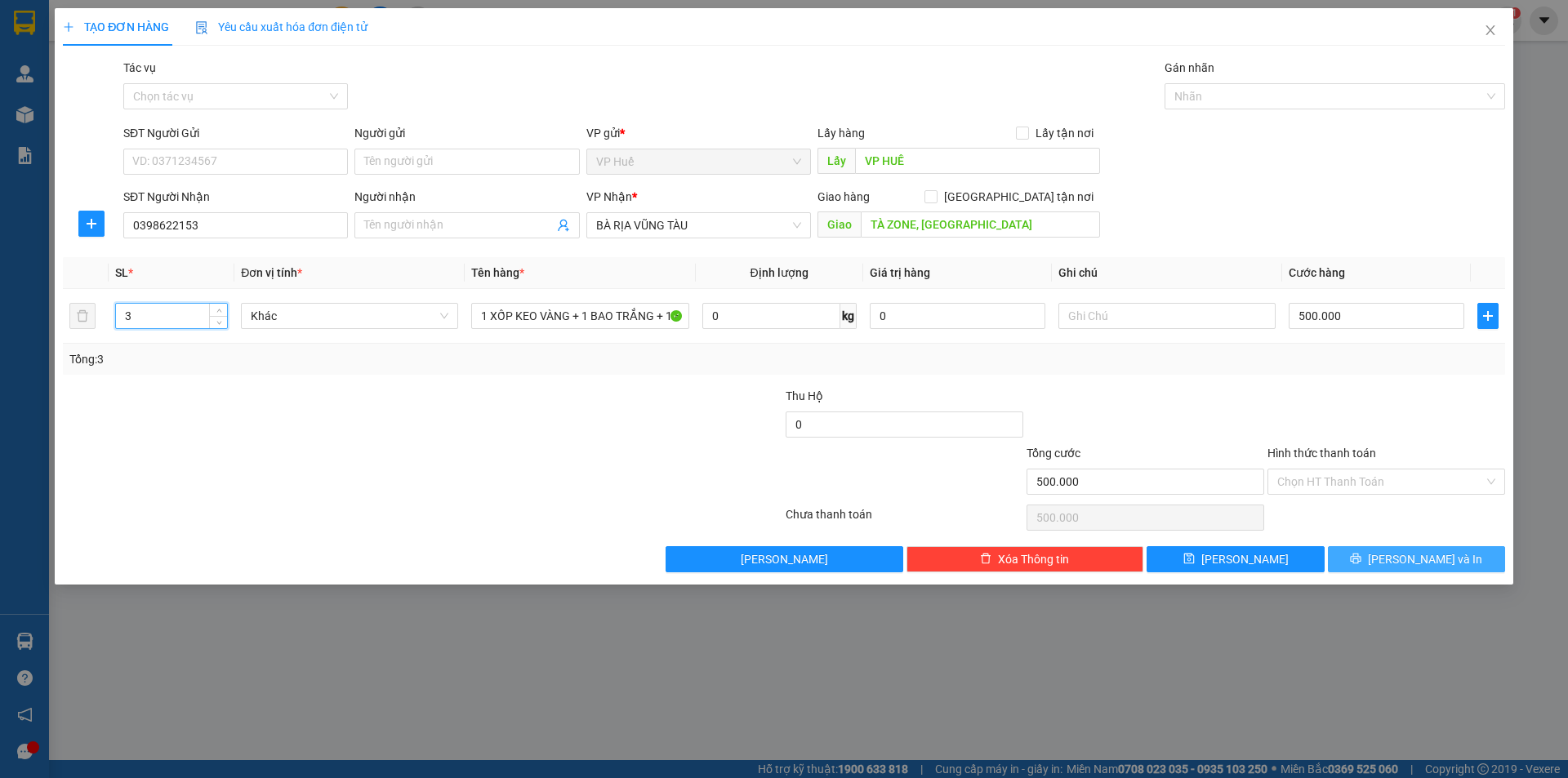
type input "3"
click at [1469, 551] on button "[PERSON_NAME] và In" at bounding box center [1416, 559] width 177 height 26
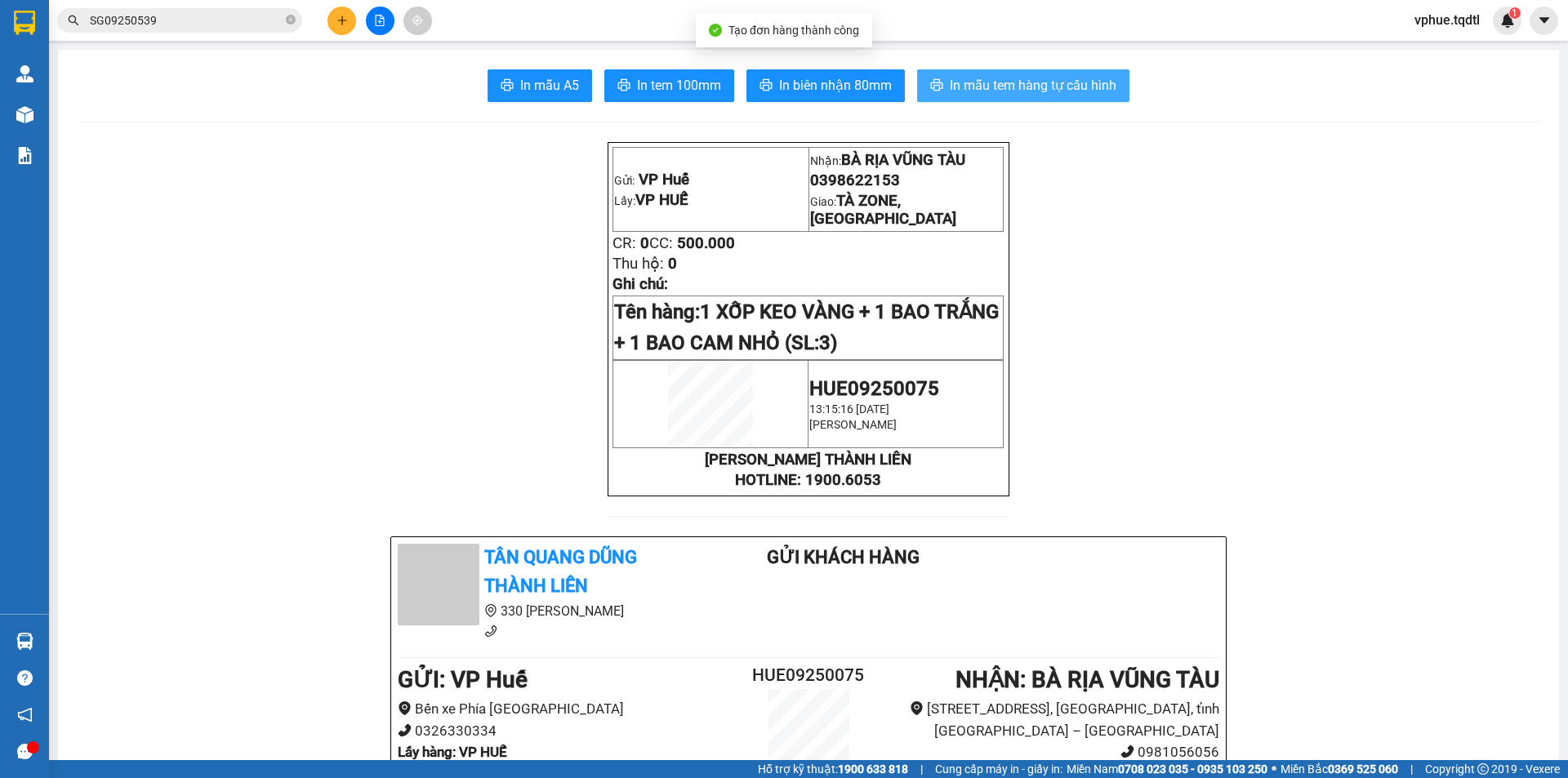
click at [942, 92] on button "In mẫu tem hàng tự cấu hình" at bounding box center [1023, 86] width 212 height 33
click at [895, 189] on p "0398622153" at bounding box center [906, 180] width 193 height 18
click at [881, 178] on span "0398622153" at bounding box center [855, 180] width 90 height 18
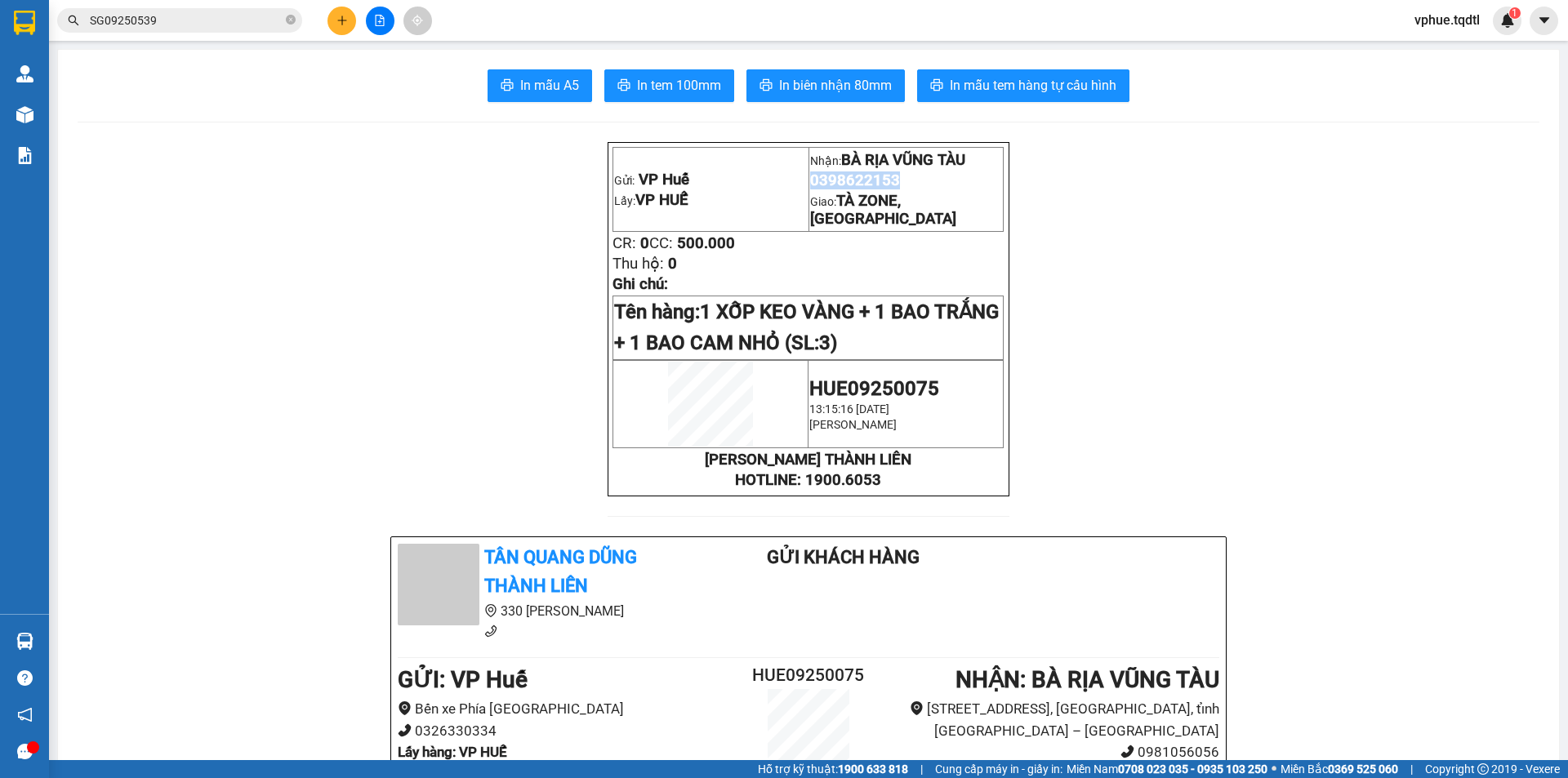
click at [881, 178] on span "0398622153" at bounding box center [855, 180] width 90 height 18
copy span "0398622153"
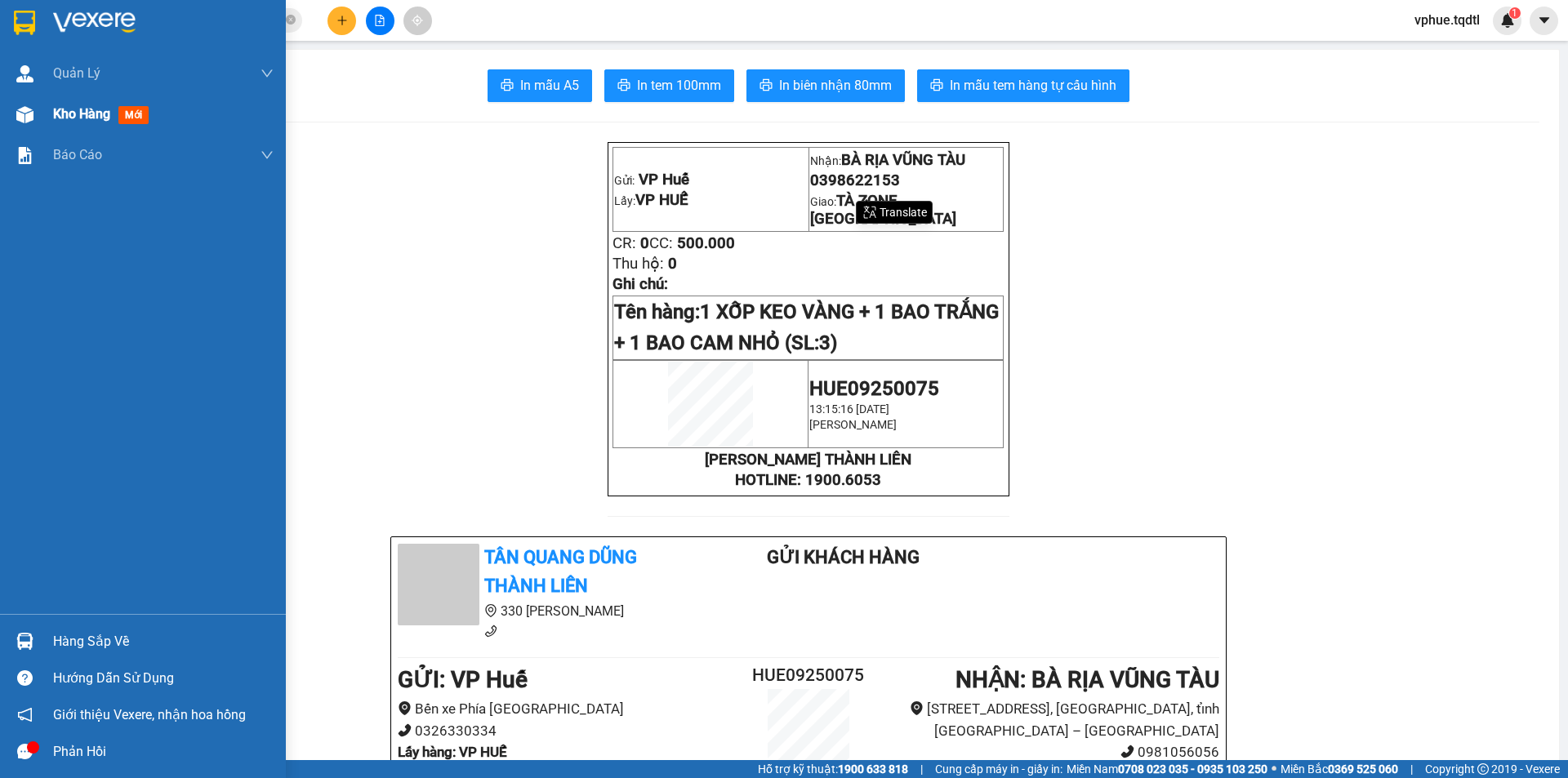
click at [36, 120] on div at bounding box center [25, 115] width 29 height 29
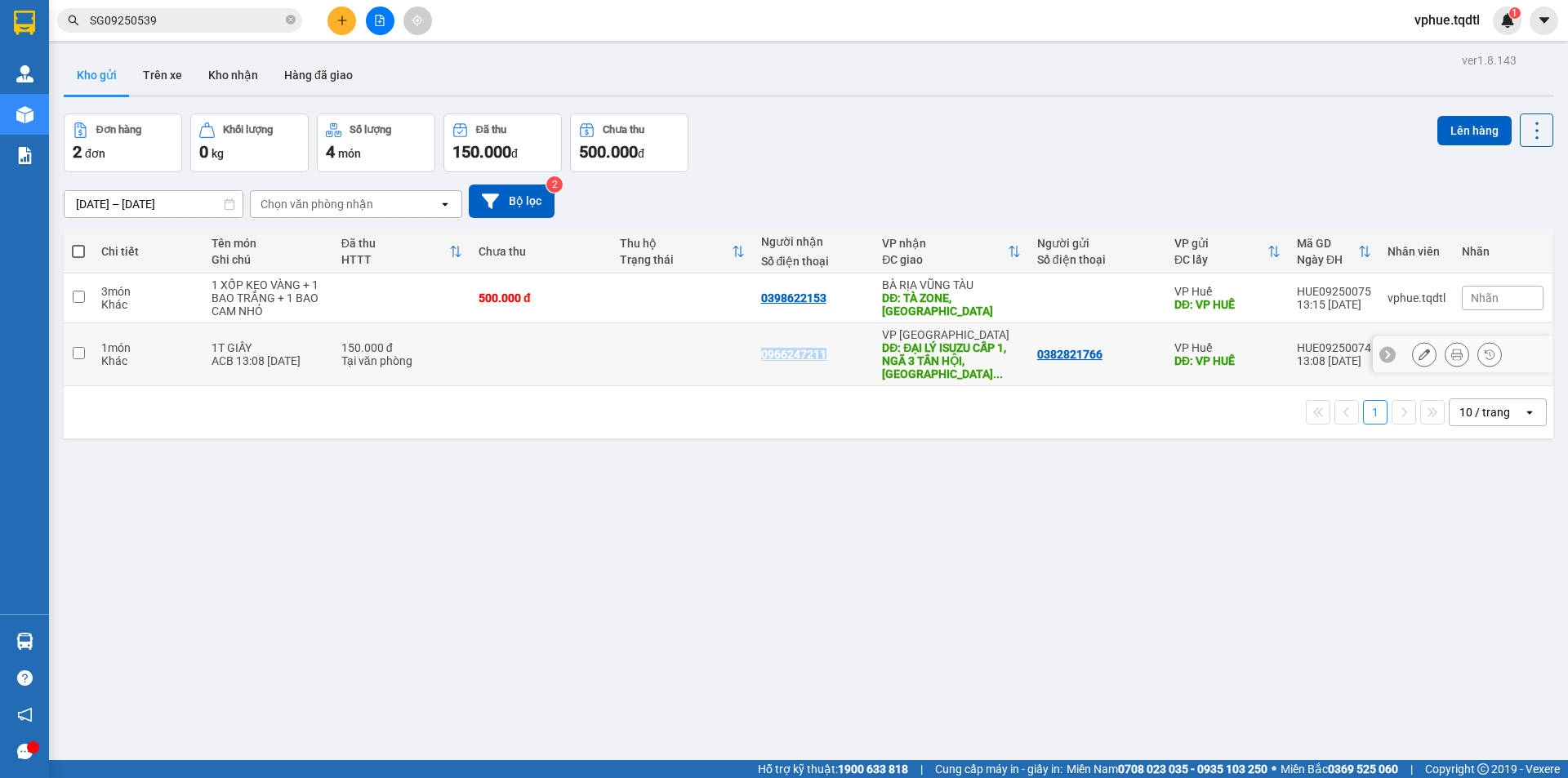
drag, startPoint x: 749, startPoint y: 345, endPoint x: 827, endPoint y: 344, distance: 78.0
click at [827, 344] on td "0966247211" at bounding box center [813, 355] width 121 height 63
checkbox input "true"
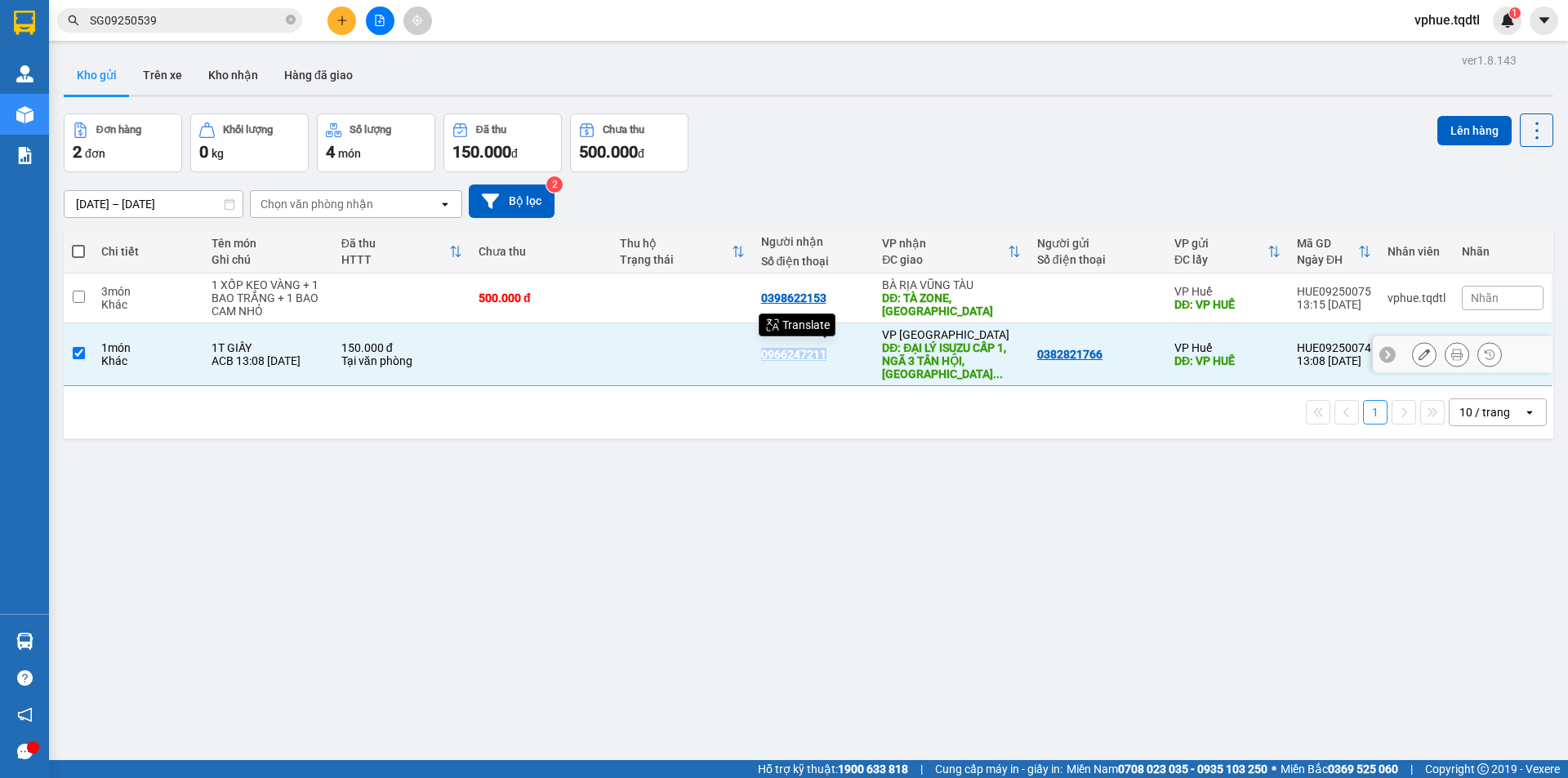
copy div "0966247211"
click at [974, 426] on div "ver 1.8.143 Kho gửi Trên xe Kho nhận Hàng đã giao Đơn hàng 2 đơn Khối lượng 0 k…" at bounding box center [808, 438] width 1503 height 778
click at [1502, 344] on div "Nhãn" at bounding box center [1503, 354] width 81 height 25
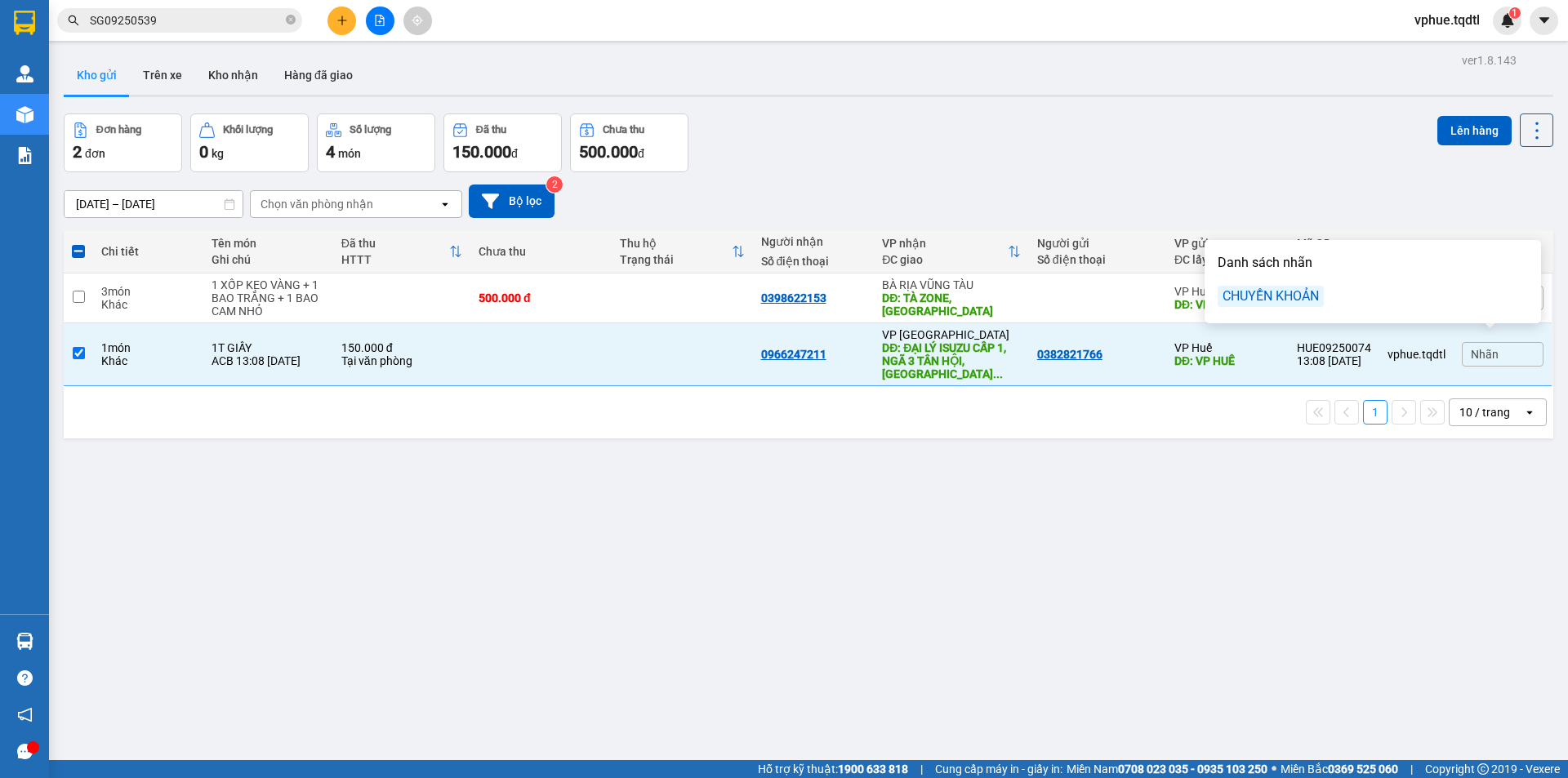
click at [1236, 307] on div "Danh sách nhãn CHUYỂN KHOẢN" at bounding box center [1373, 282] width 327 height 74
click at [1273, 305] on div "CHUYỂN KHOẢN" at bounding box center [1270, 296] width 106 height 21
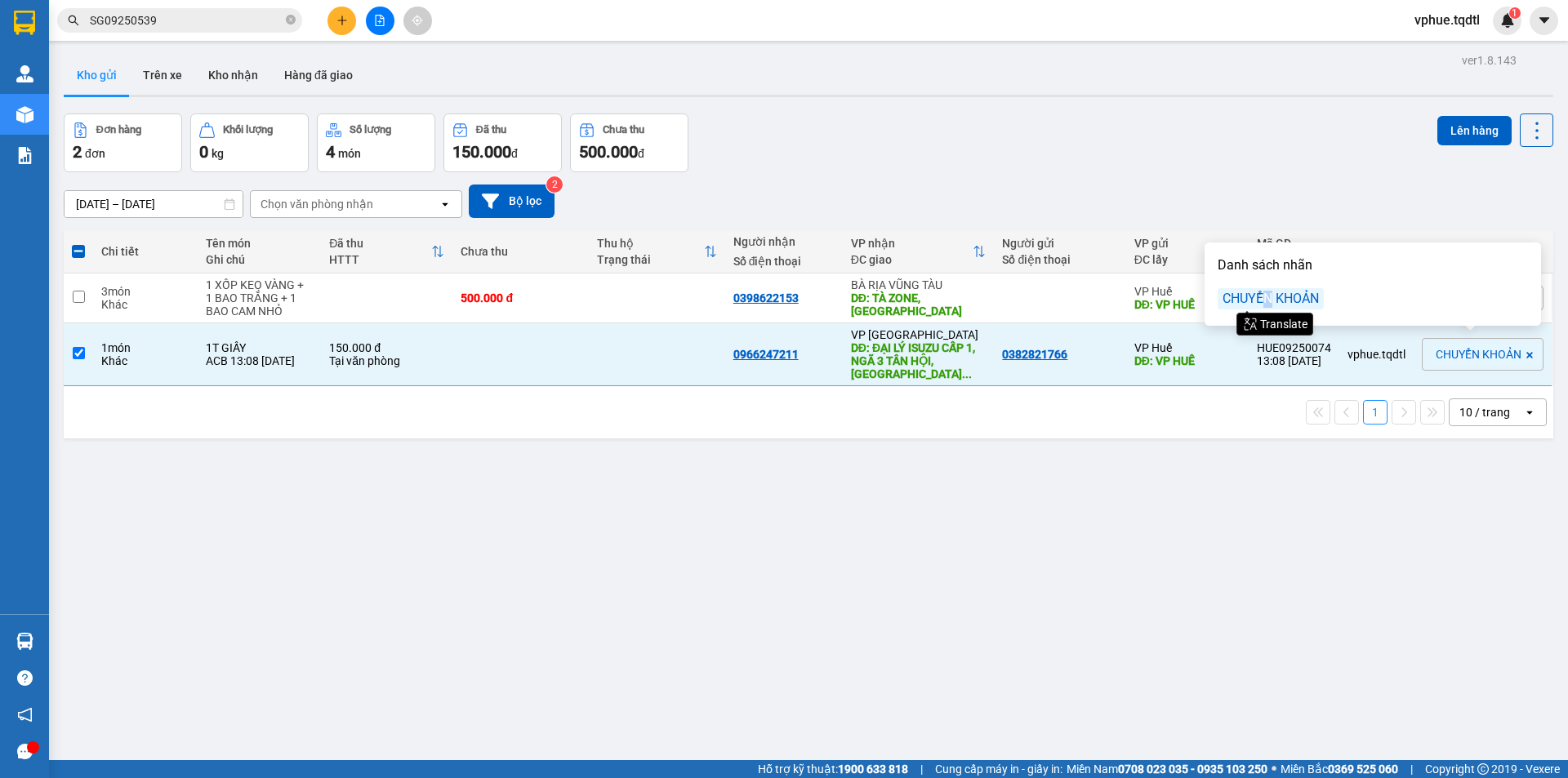
click at [1235, 529] on div "ver 1.8.143 Kho gửi Trên xe Kho nhận Hàng đã giao Đơn hàng 2 đơn Khối lượng 0 k…" at bounding box center [808, 438] width 1503 height 778
drag, startPoint x: 482, startPoint y: 568, endPoint x: 490, endPoint y: 576, distance: 11.3
click at [490, 576] on div "ver 1.8.143 Kho gửi Trên xe Kho nhận Hàng đã giao Đơn hàng 2 đơn Khối lượng 0 k…" at bounding box center [808, 438] width 1503 height 778
